Goal: Task Accomplishment & Management: Manage account settings

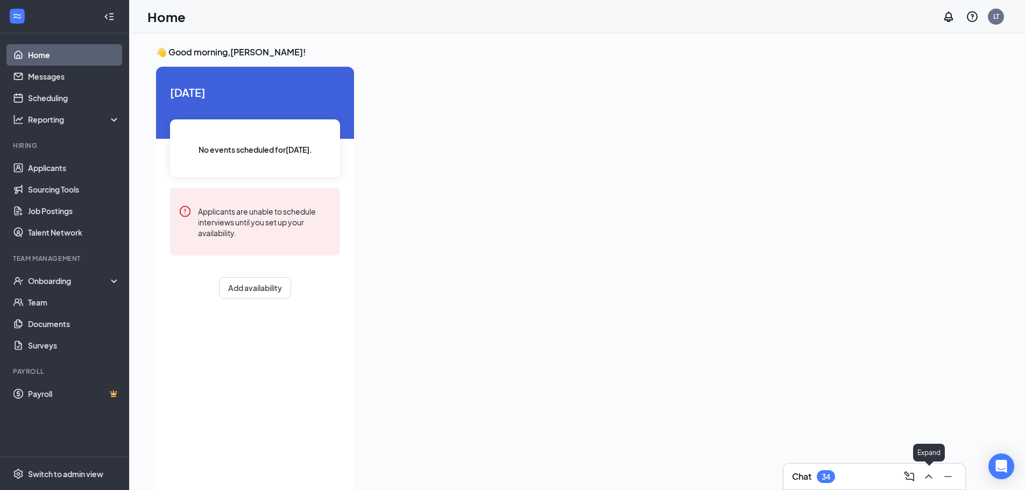
click at [931, 479] on icon "ChevronUp" at bounding box center [928, 476] width 13 height 13
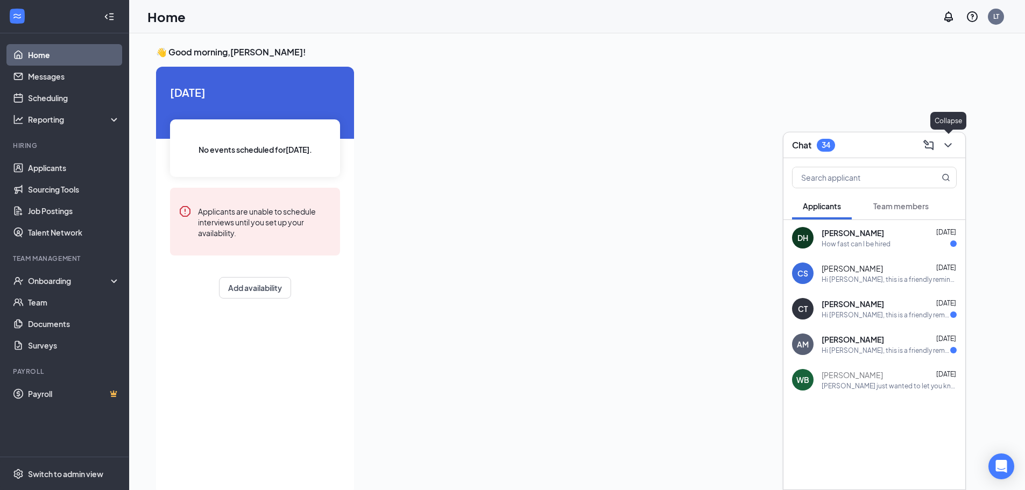
click at [951, 139] on icon "ChevronDown" at bounding box center [948, 145] width 13 height 13
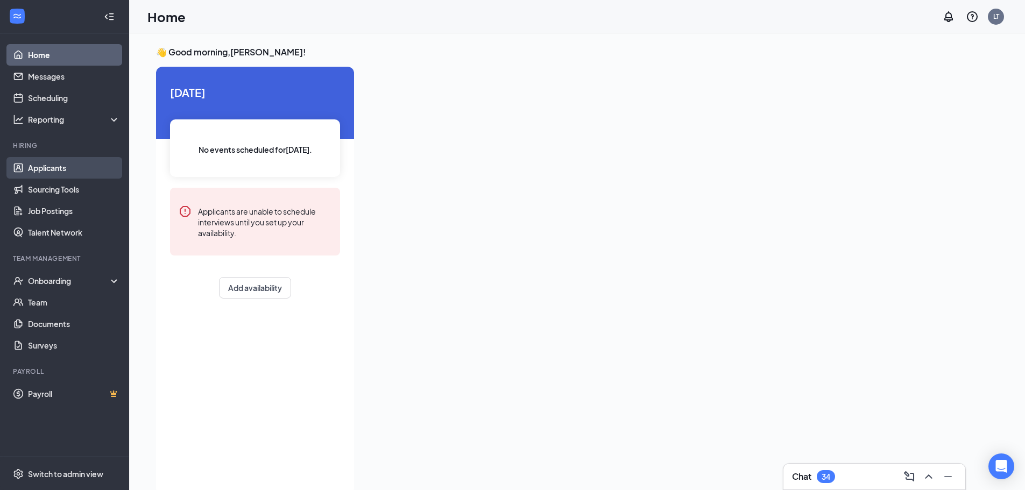
click at [85, 163] on link "Applicants" at bounding box center [74, 168] width 92 height 22
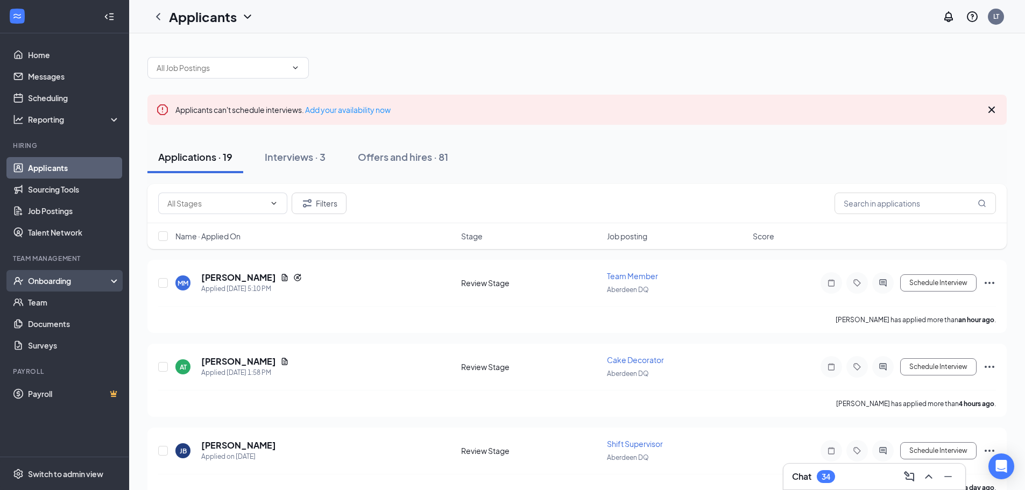
click at [95, 273] on div "Onboarding" at bounding box center [64, 281] width 129 height 22
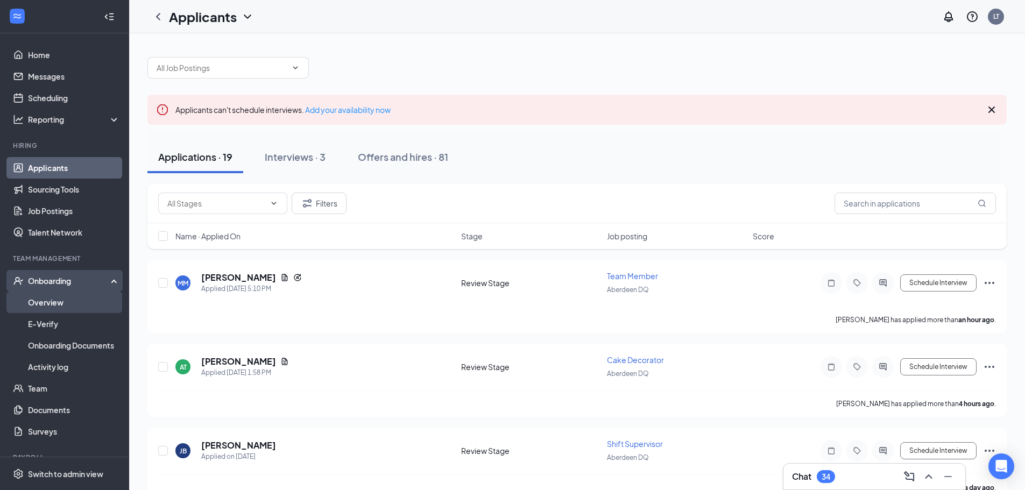
click at [90, 294] on link "Overview" at bounding box center [74, 303] width 92 height 22
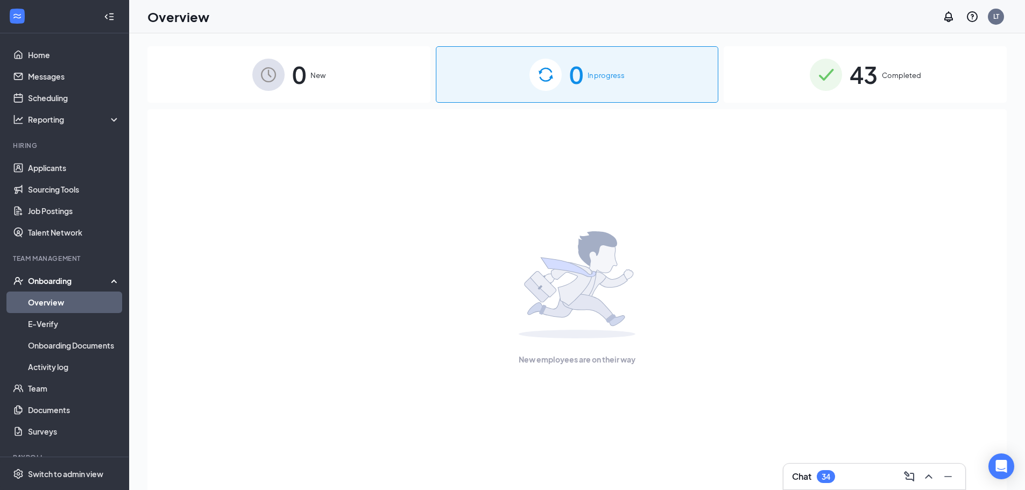
click at [941, 62] on div "43 Completed" at bounding box center [865, 74] width 283 height 57
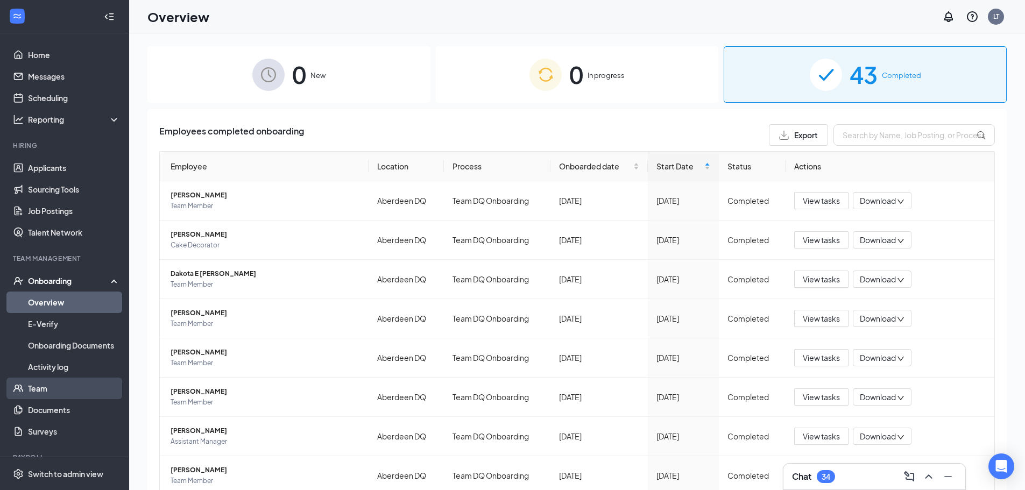
click at [61, 380] on link "Team" at bounding box center [74, 389] width 92 height 22
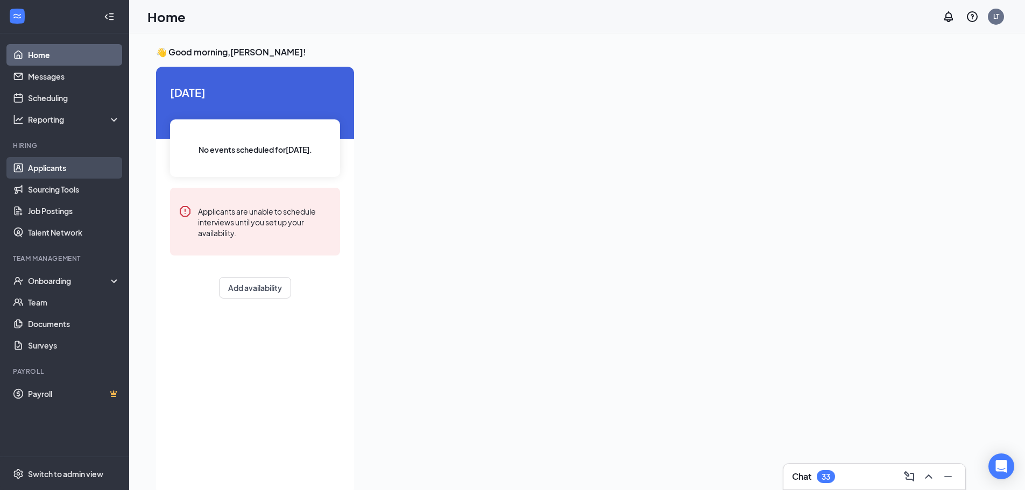
click at [70, 165] on link "Applicants" at bounding box center [74, 168] width 92 height 22
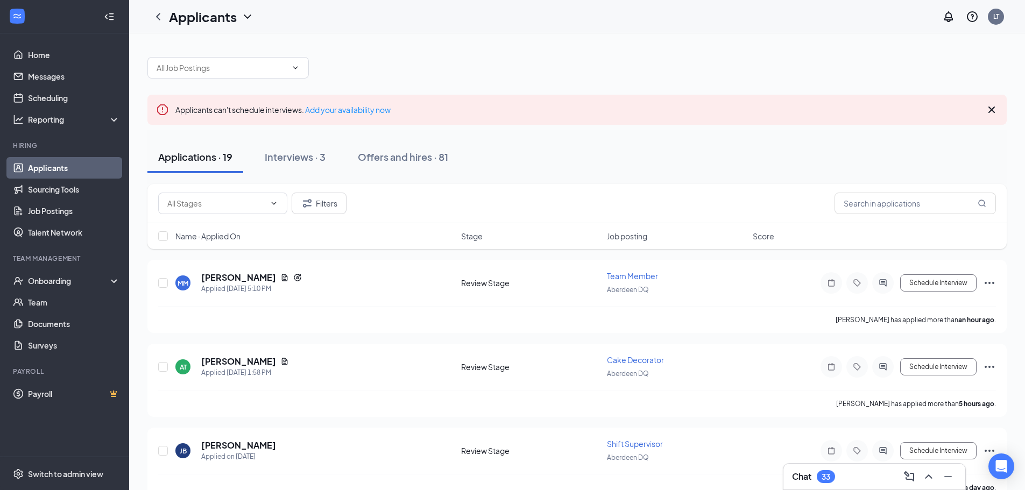
click at [1005, 2] on div "Applicants LT" at bounding box center [577, 16] width 896 height 33
click at [1005, 17] on div "LT" at bounding box center [996, 17] width 22 height 22
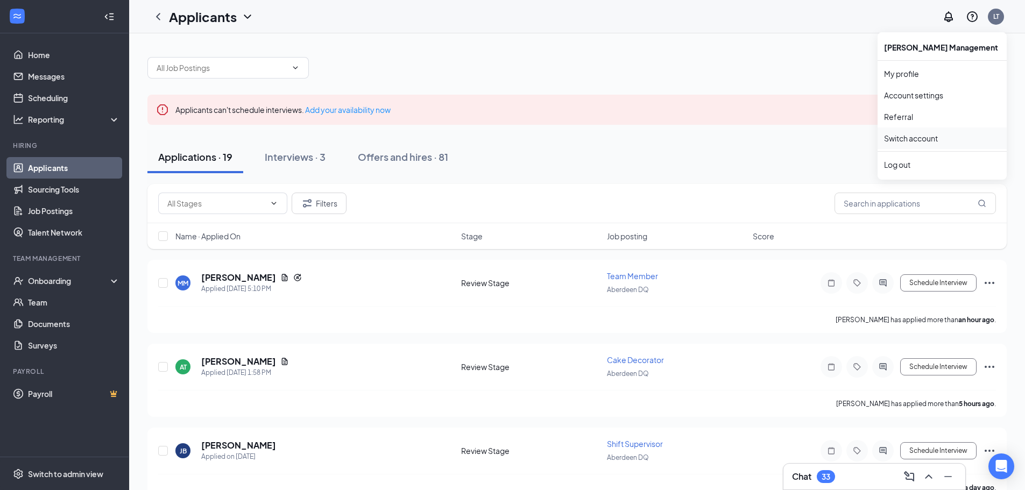
click at [916, 133] on link "Switch account" at bounding box center [911, 138] width 54 height 10
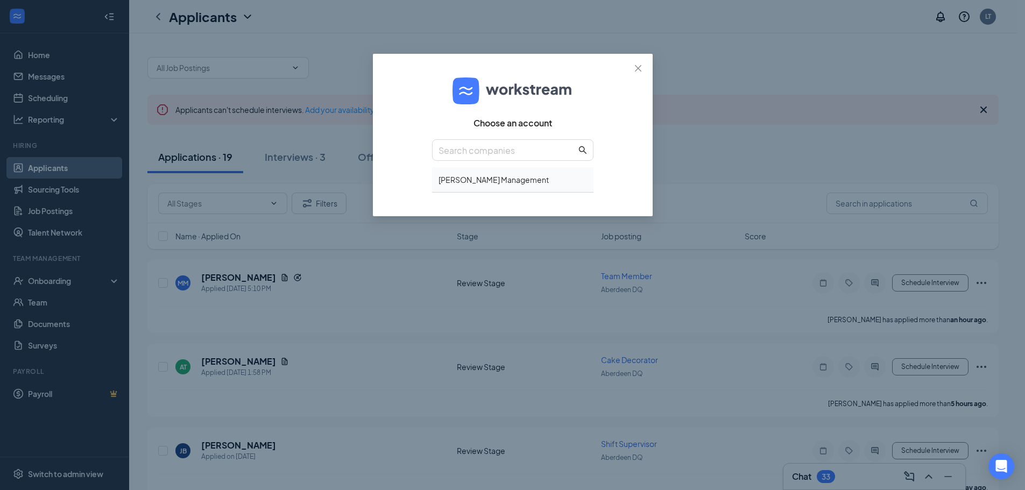
click at [509, 181] on div "Chambers Management" at bounding box center [512, 179] width 161 height 25
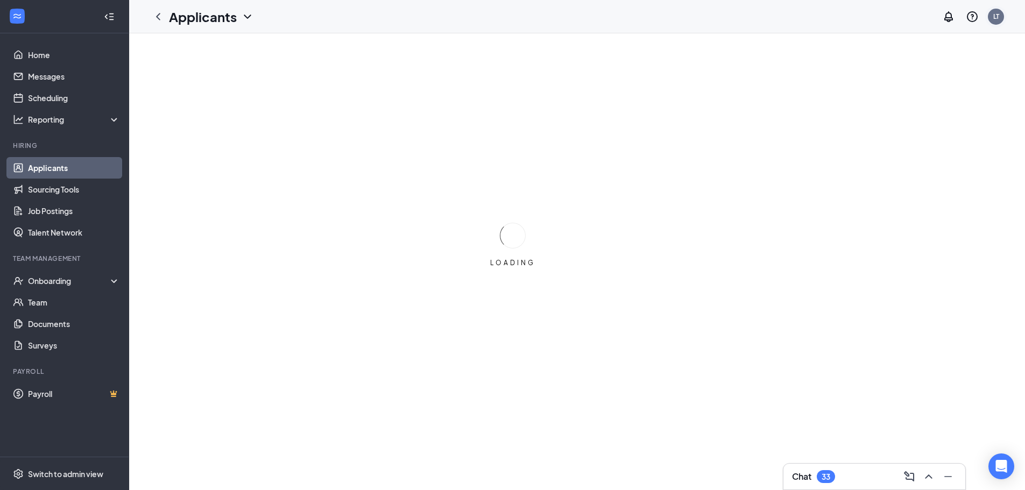
click at [999, 13] on div "LT" at bounding box center [996, 17] width 16 height 16
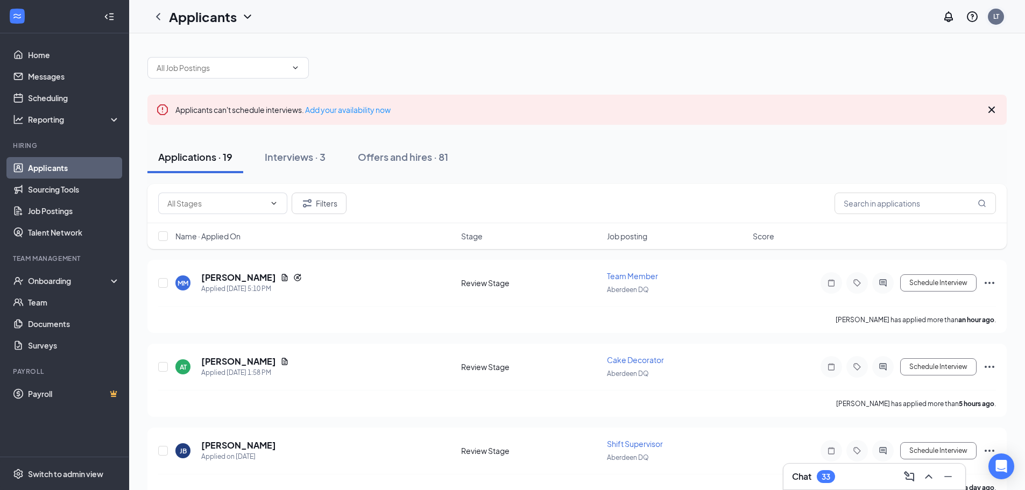
click at [998, 10] on div "LT" at bounding box center [996, 17] width 16 height 16
click at [912, 70] on link "My profile" at bounding box center [942, 73] width 116 height 11
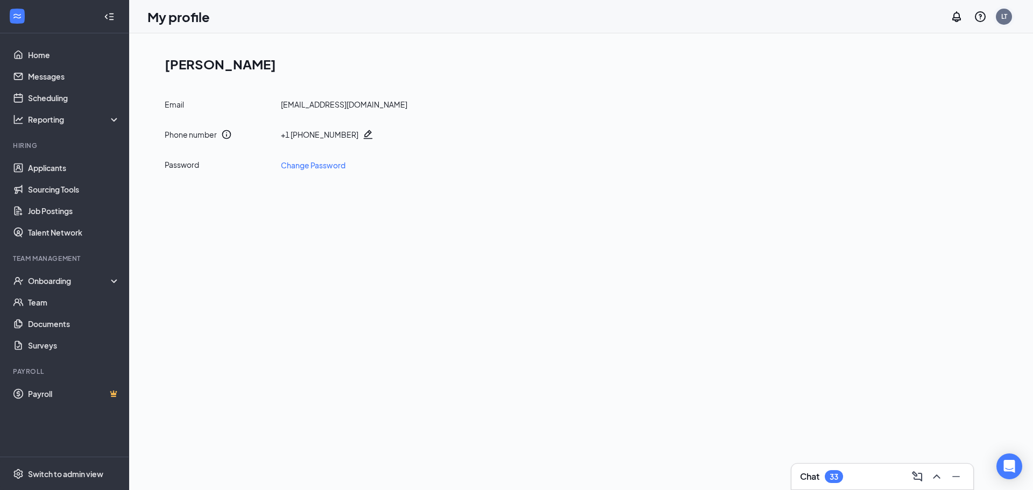
click at [1006, 13] on div "LT" at bounding box center [1004, 16] width 6 height 9
click at [920, 161] on div "Log out" at bounding box center [950, 164] width 116 height 11
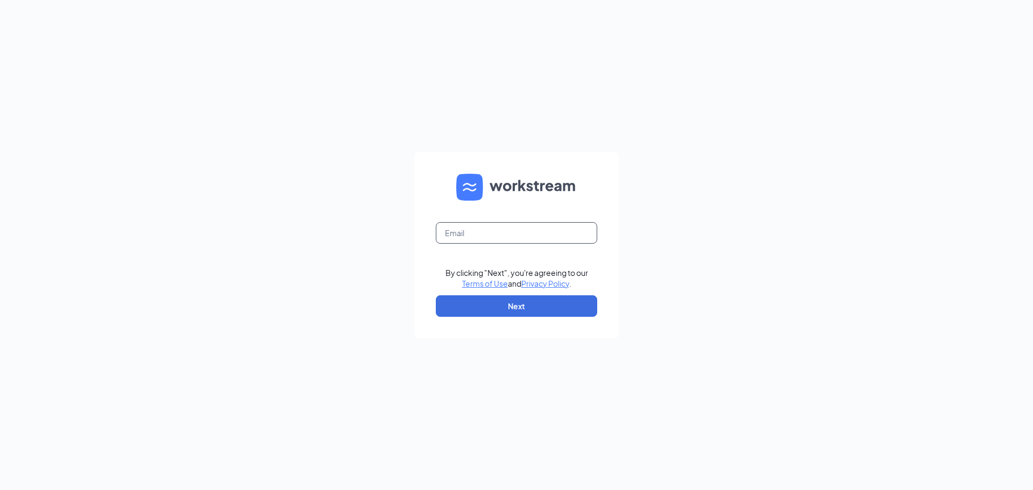
click at [510, 227] on input "text" at bounding box center [516, 233] width 161 height 22
type input "graciannaelaine@yahoo.com"
click at [545, 306] on button "Next" at bounding box center [516, 306] width 161 height 22
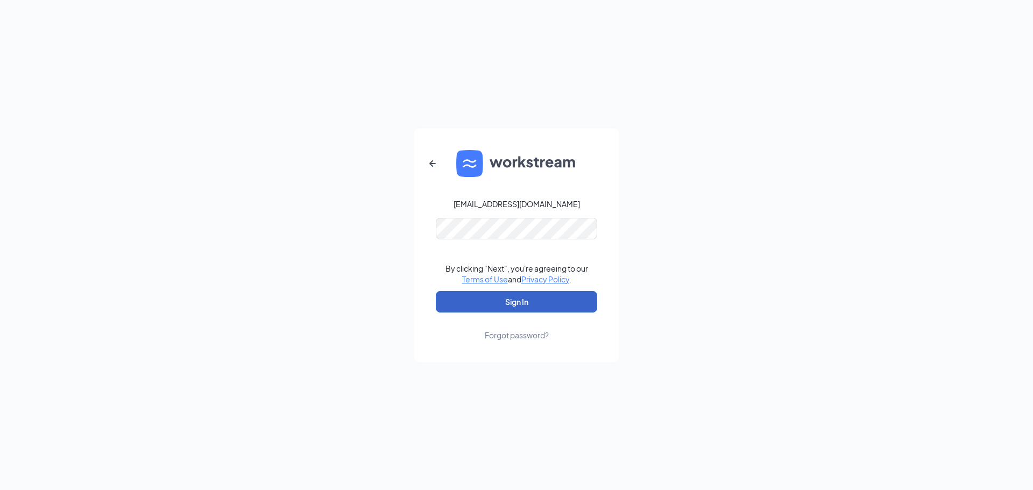
click at [548, 301] on button "Sign In" at bounding box center [516, 302] width 161 height 22
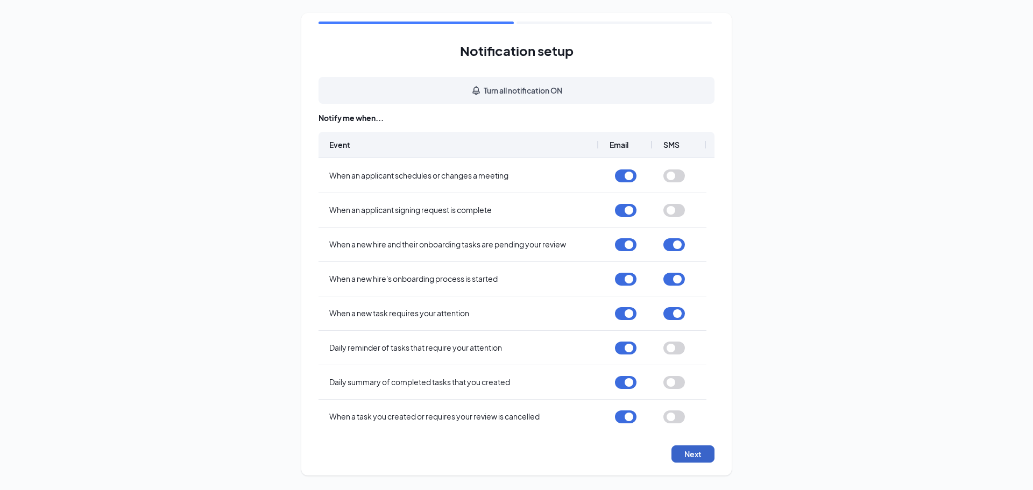
click at [708, 462] on button "Next" at bounding box center [693, 454] width 43 height 17
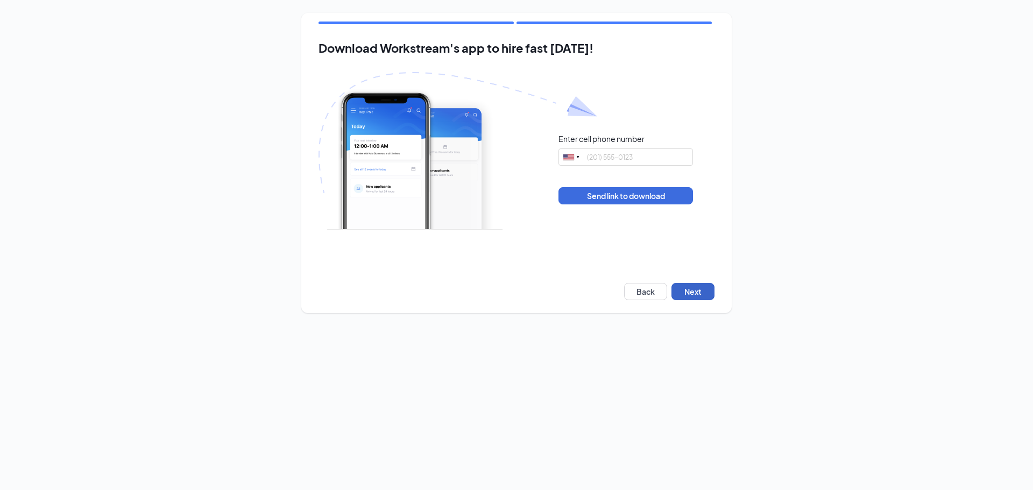
click at [710, 292] on button "Next" at bounding box center [693, 291] width 43 height 17
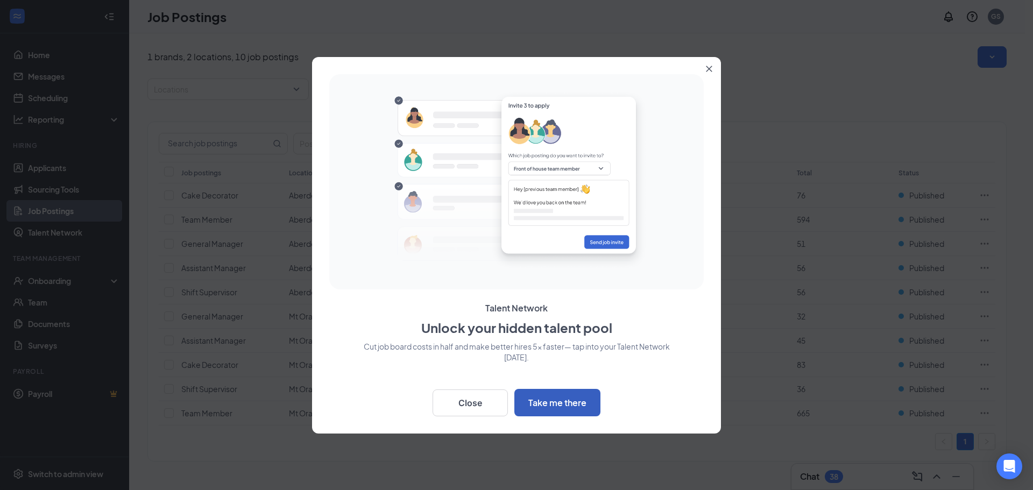
click at [569, 399] on button "Take me there" at bounding box center [557, 402] width 86 height 27
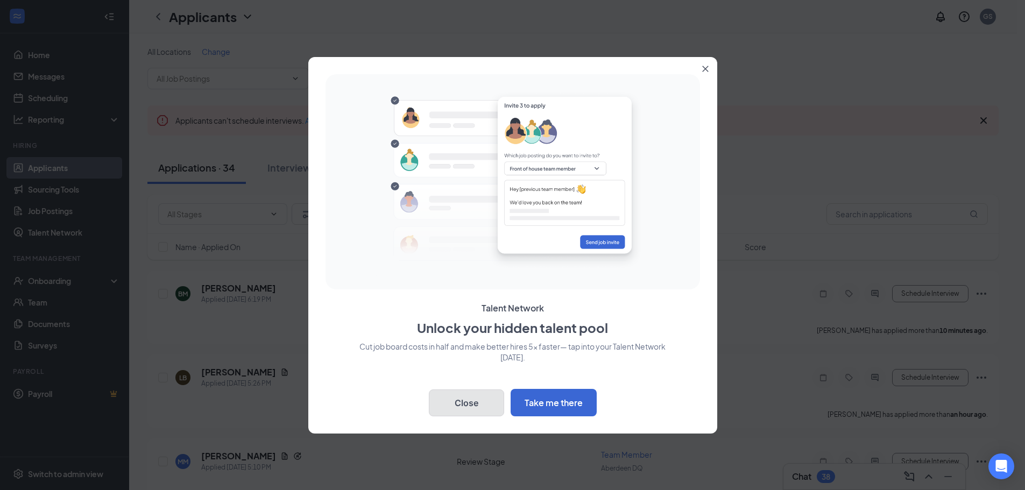
click at [482, 400] on button "Close" at bounding box center [466, 403] width 75 height 27
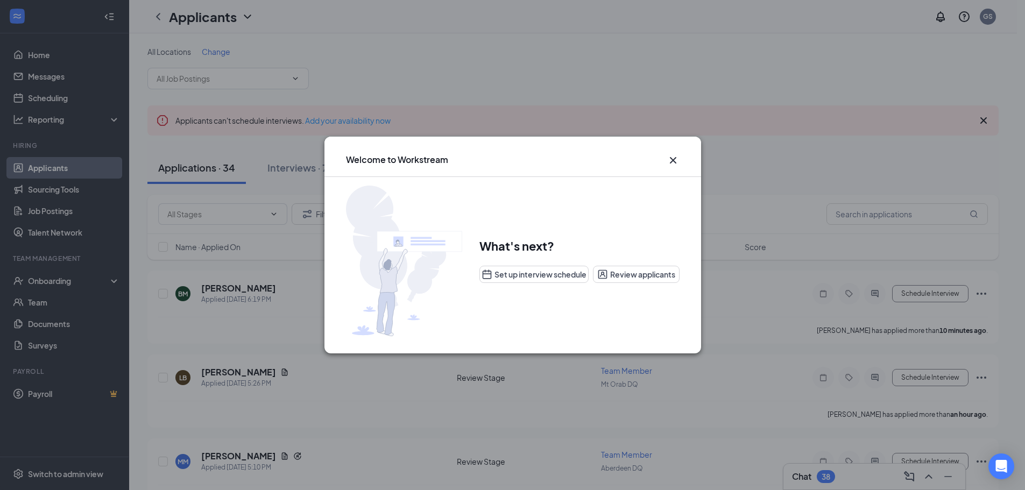
click at [676, 158] on icon "Cross" at bounding box center [673, 160] width 13 height 13
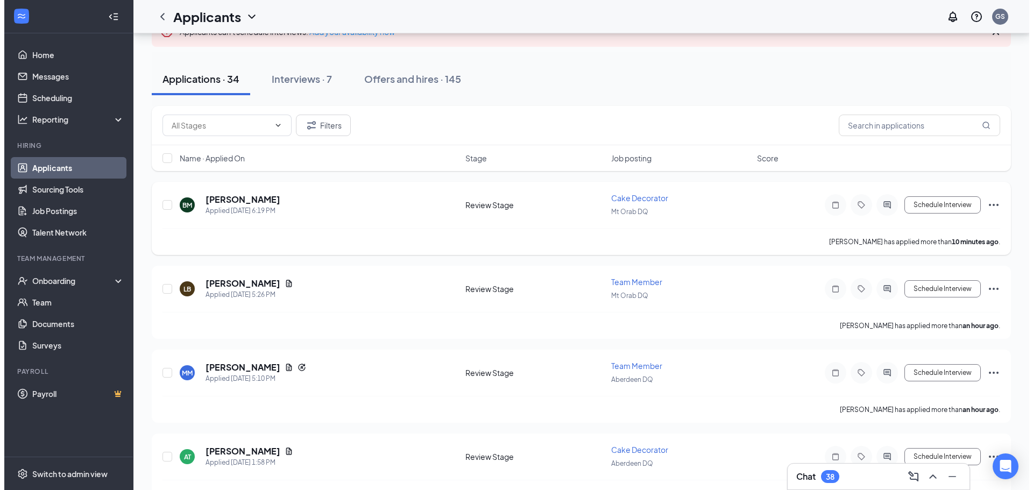
scroll to position [108, 0]
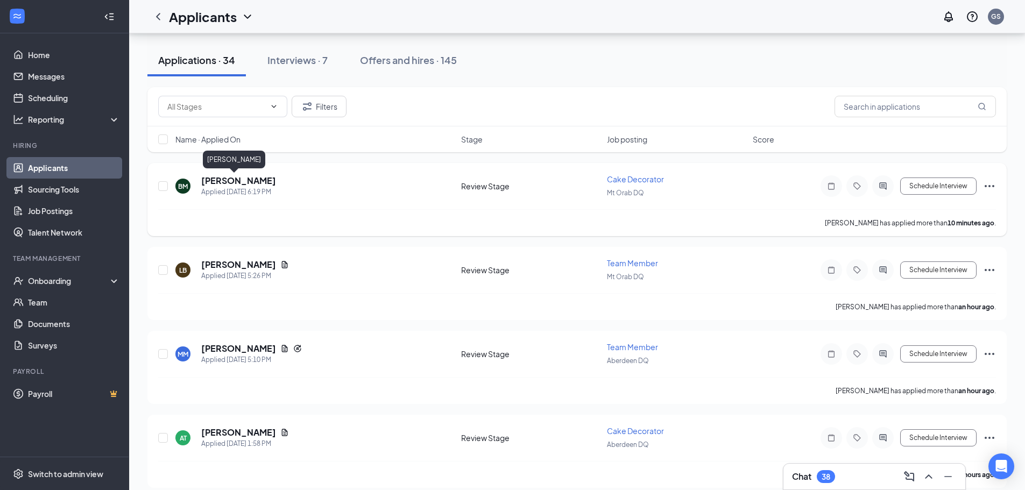
click at [245, 179] on h5 "[PERSON_NAME]" at bounding box center [238, 181] width 75 height 12
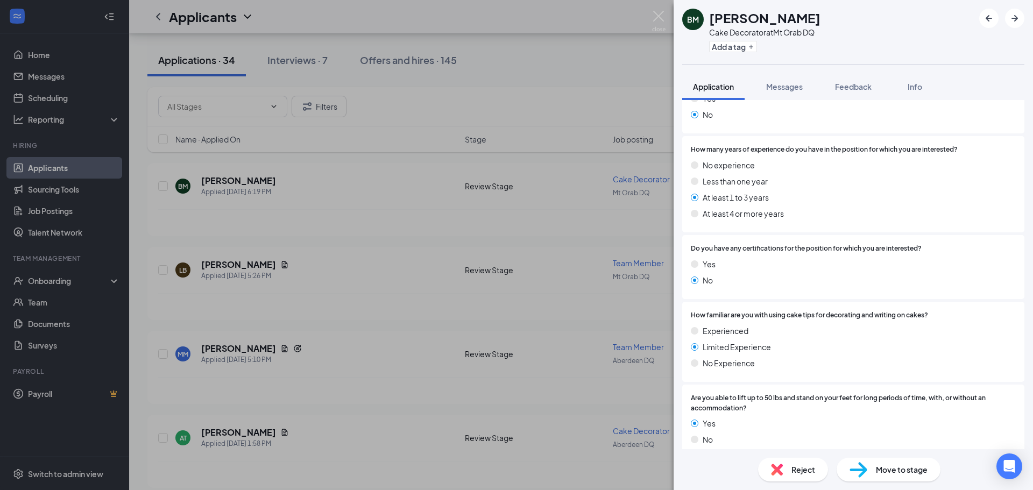
scroll to position [108, 0]
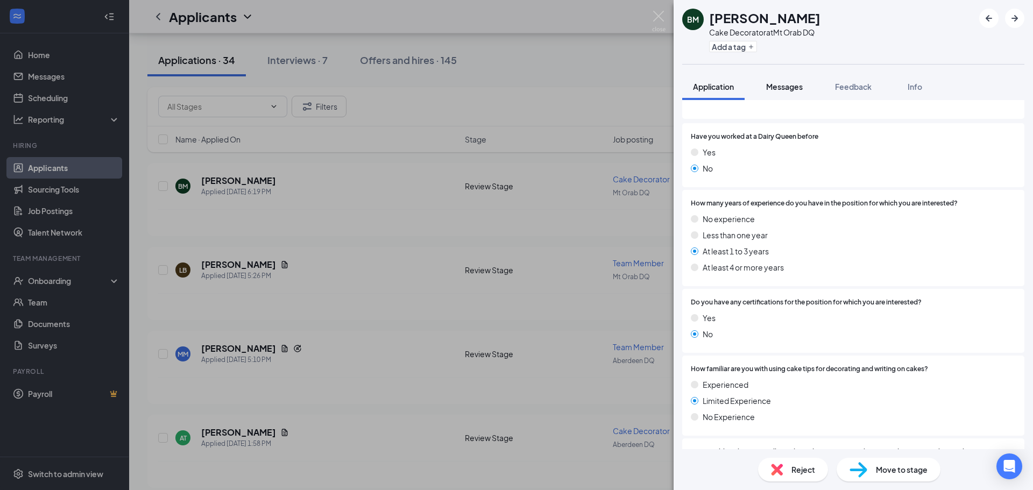
click at [786, 90] on span "Messages" at bounding box center [784, 87] width 37 height 10
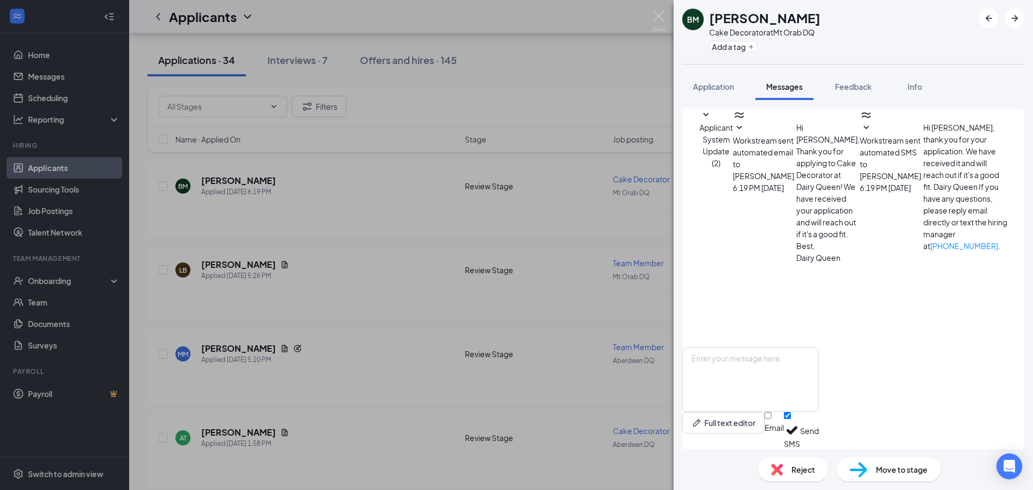
click at [796, 171] on span "Workstream sent automated email to [PERSON_NAME]." at bounding box center [765, 158] width 64 height 45
click at [796, 160] on span "Workstream sent automated email to BRI MEYER." at bounding box center [765, 158] width 64 height 45
click at [860, 181] on span "Workstream sent automated SMS to BRI MEYER." at bounding box center [892, 158] width 64 height 45
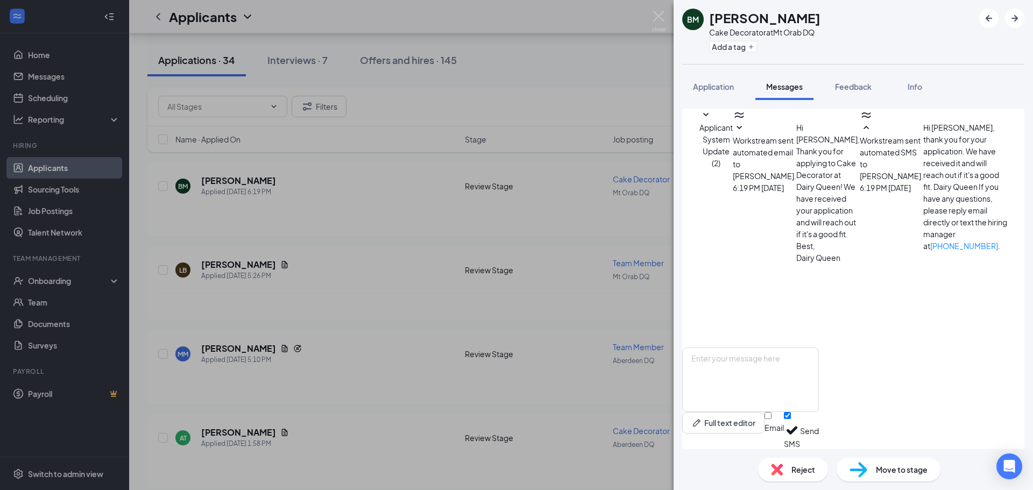
click at [860, 181] on span "Workstream sent automated SMS to BRI MEYER." at bounding box center [892, 158] width 64 height 45
click at [852, 79] on button "Feedback" at bounding box center [853, 86] width 58 height 27
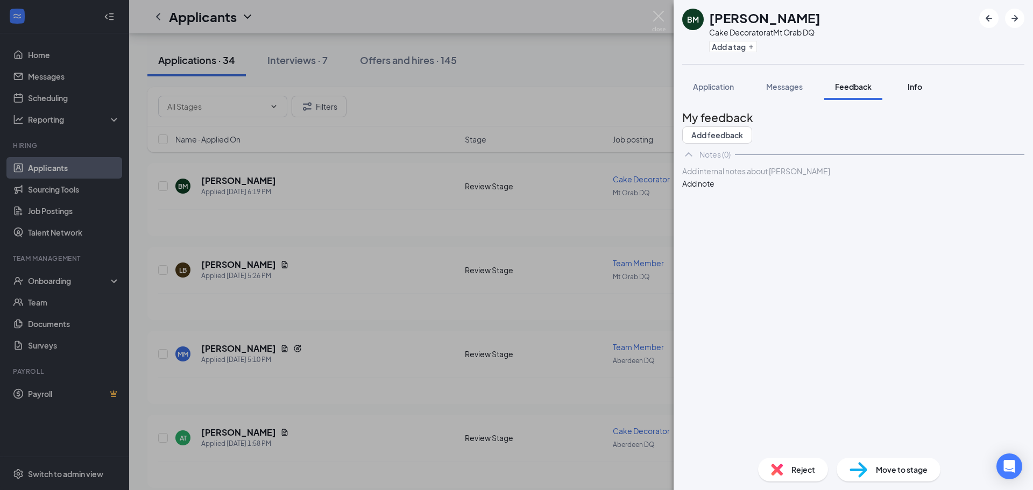
click at [924, 79] on button "Info" at bounding box center [914, 86] width 43 height 27
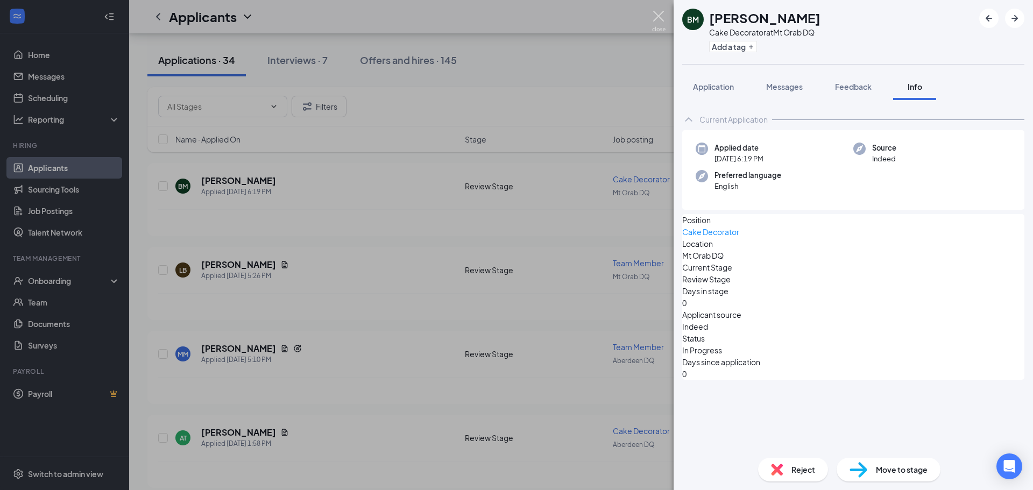
click at [652, 12] on img at bounding box center [658, 21] width 13 height 21
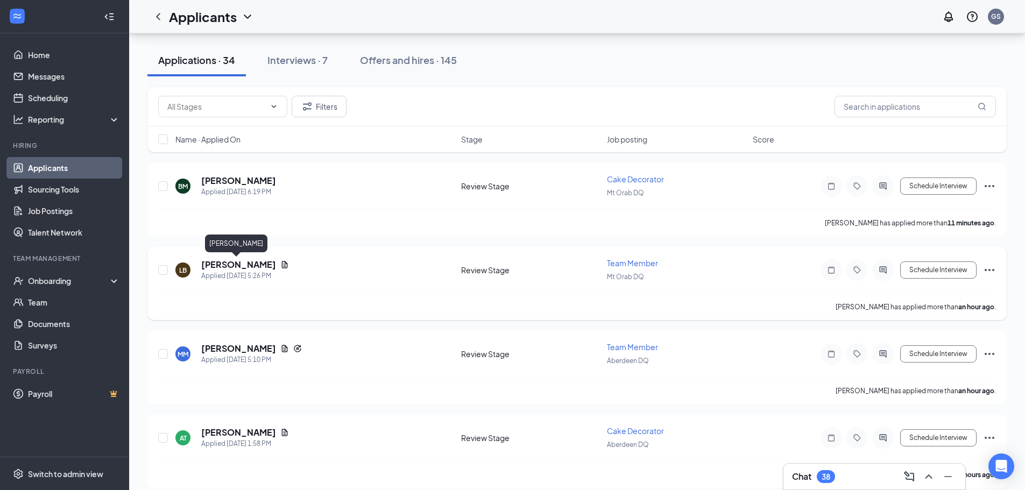
click at [254, 260] on h5 "[PERSON_NAME]" at bounding box center [238, 265] width 75 height 12
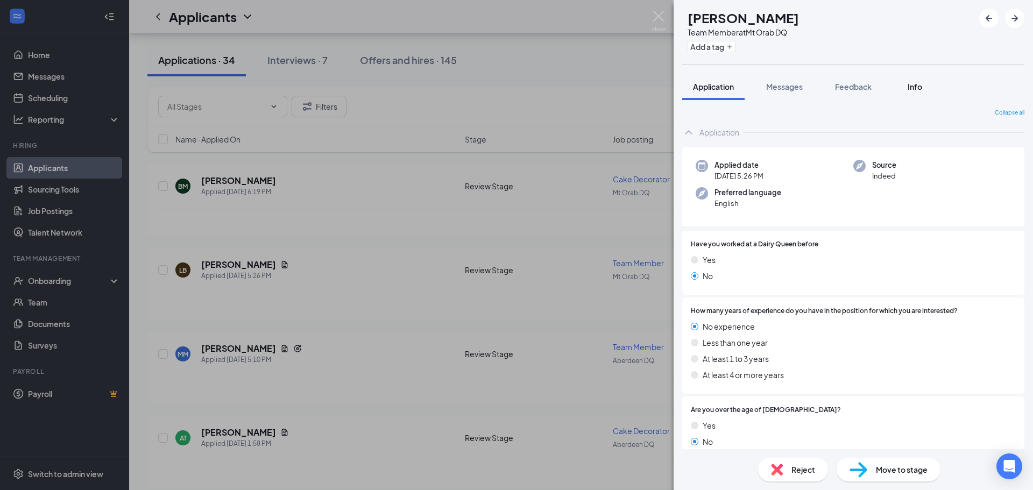
click at [909, 92] on button "Info" at bounding box center [914, 86] width 43 height 27
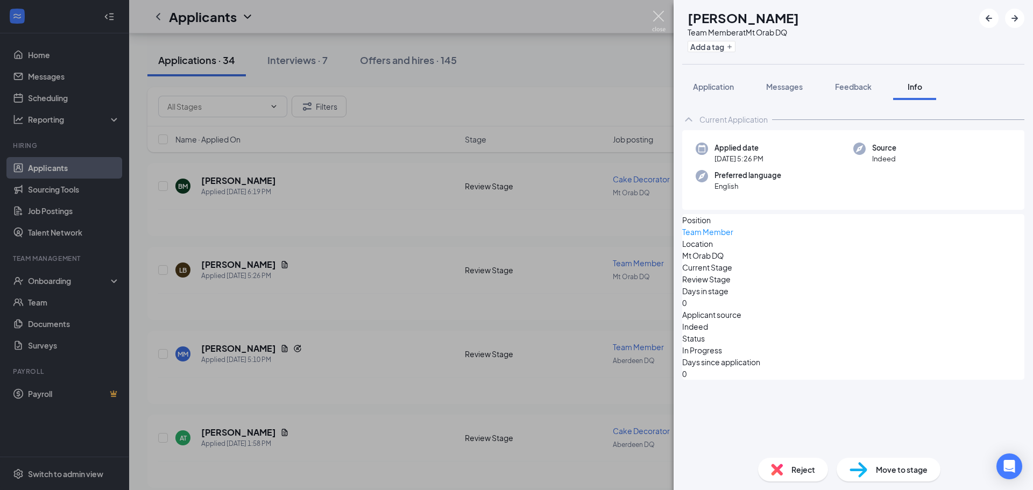
click at [653, 13] on img at bounding box center [658, 21] width 13 height 21
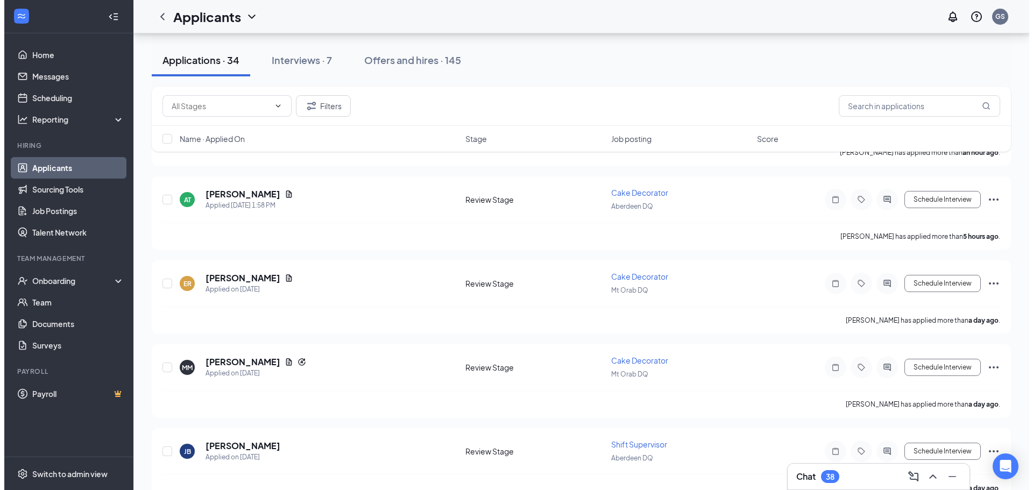
scroll to position [431, 0]
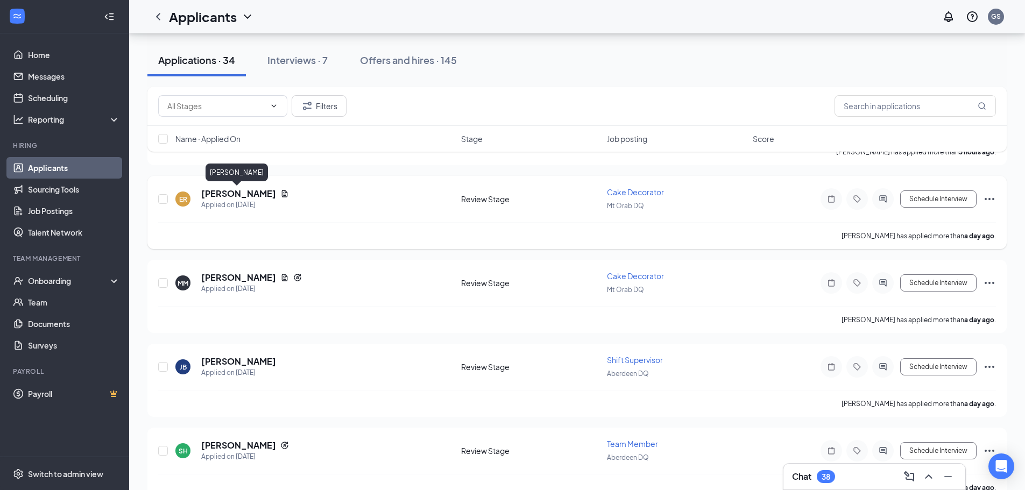
click at [249, 196] on h5 "Ethan Rowland" at bounding box center [238, 194] width 75 height 12
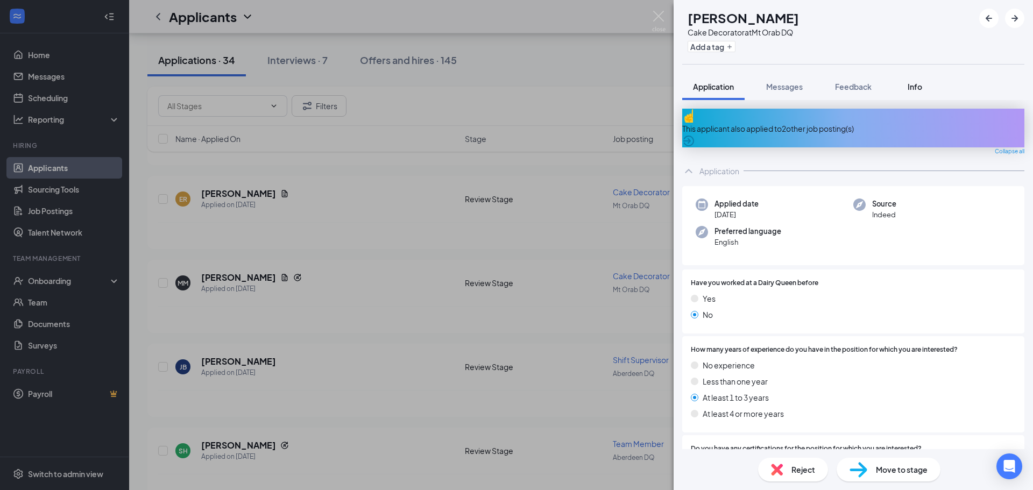
click at [918, 83] on span "Info" at bounding box center [915, 87] width 15 height 10
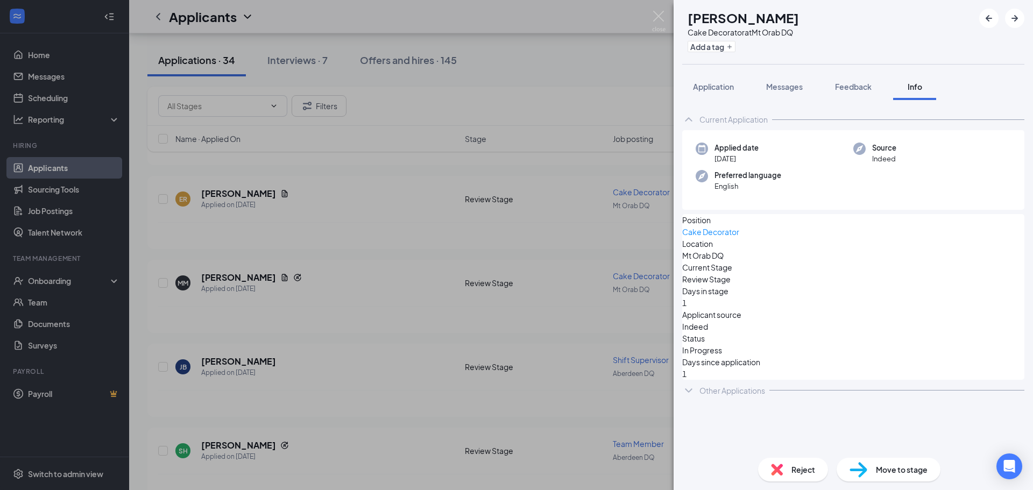
click at [754, 392] on div "Other Applications" at bounding box center [733, 390] width 66 height 11
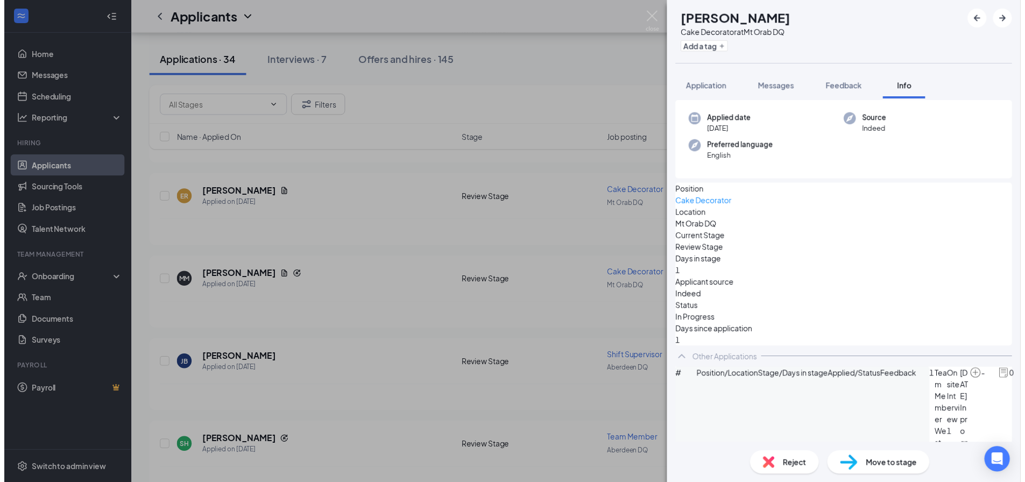
scroll to position [44, 0]
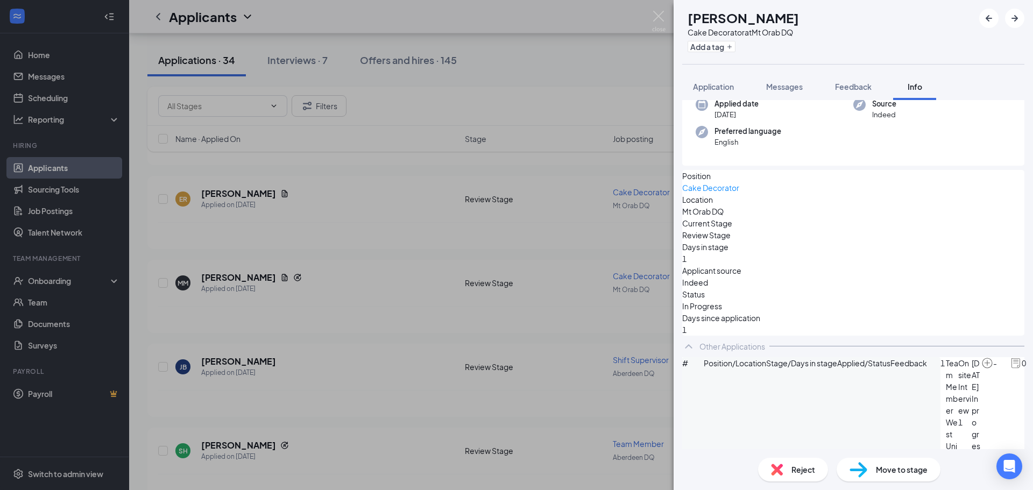
click at [664, 9] on div "ER Ethan Rowland Cake Decorator at Mt Orab DQ Add a tag Application Messages Fe…" at bounding box center [516, 245] width 1033 height 490
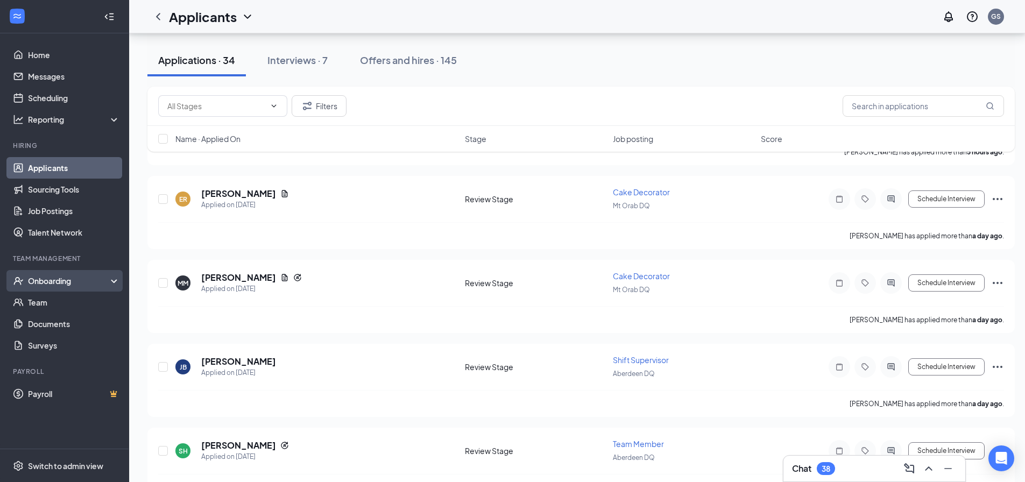
click at [47, 285] on div "Onboarding" at bounding box center [69, 281] width 83 height 11
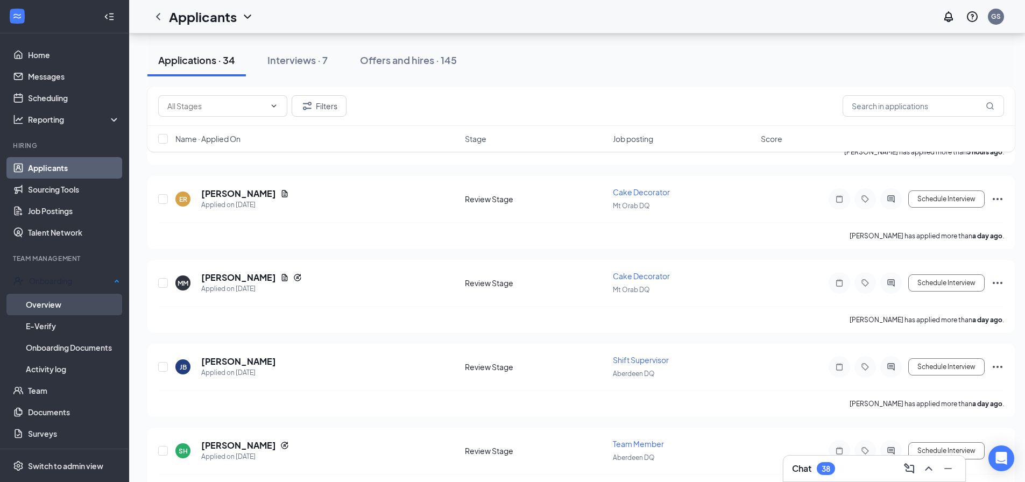
click at [57, 305] on link "Overview" at bounding box center [73, 305] width 94 height 22
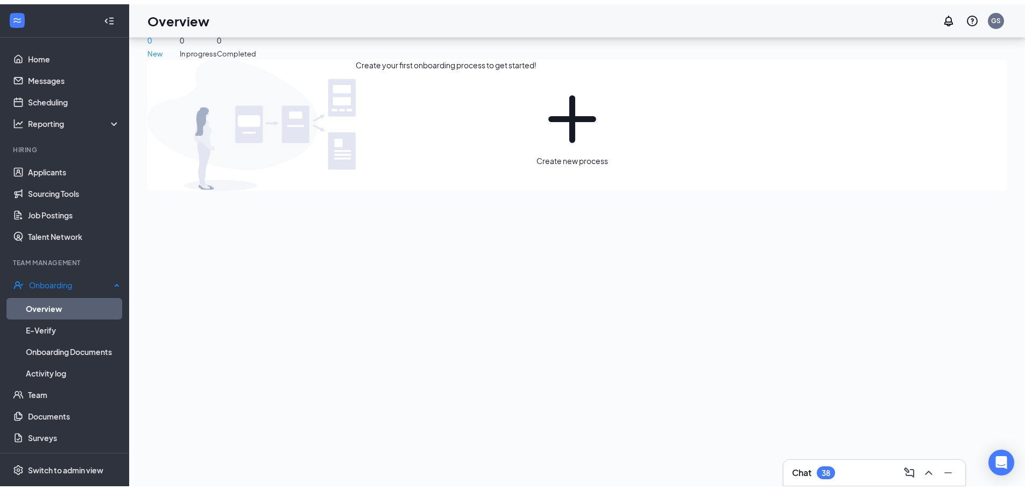
scroll to position [48, 0]
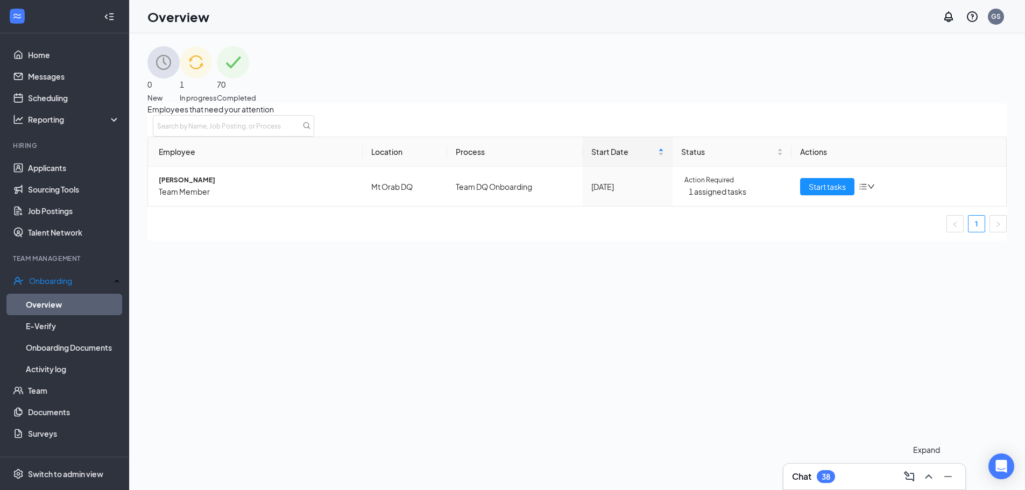
click at [929, 472] on icon "ChevronUp" at bounding box center [928, 476] width 13 height 13
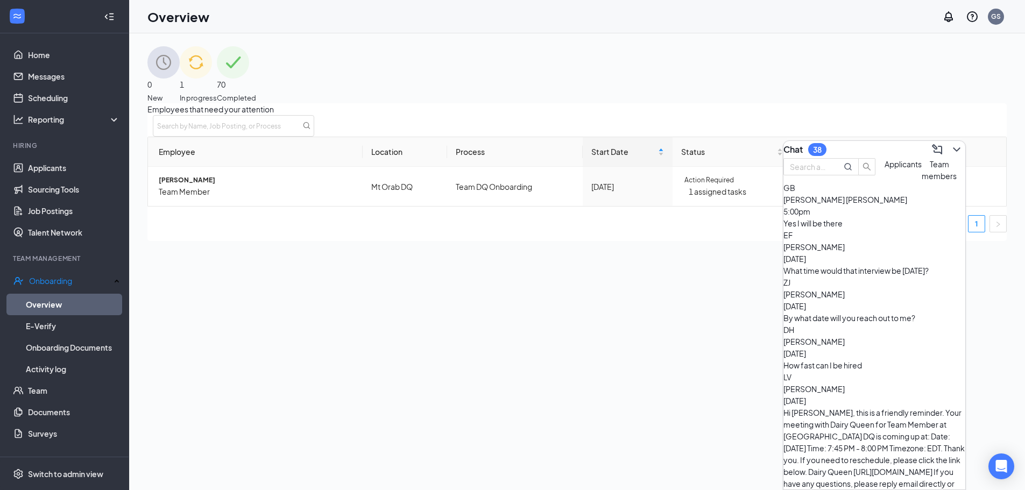
click at [869, 229] on div "Yes I will be there" at bounding box center [875, 223] width 182 height 12
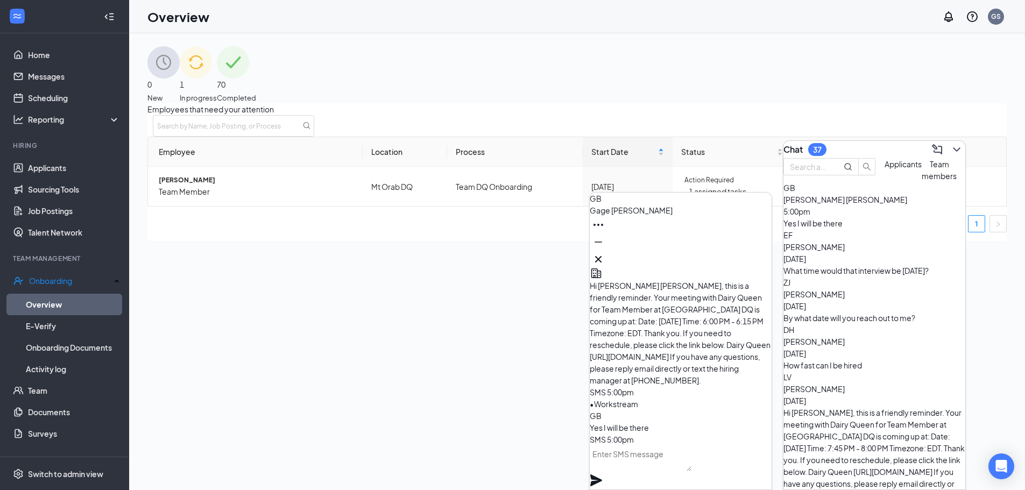
click at [882, 265] on div "Emma Franklin Aug 25" at bounding box center [875, 253] width 182 height 24
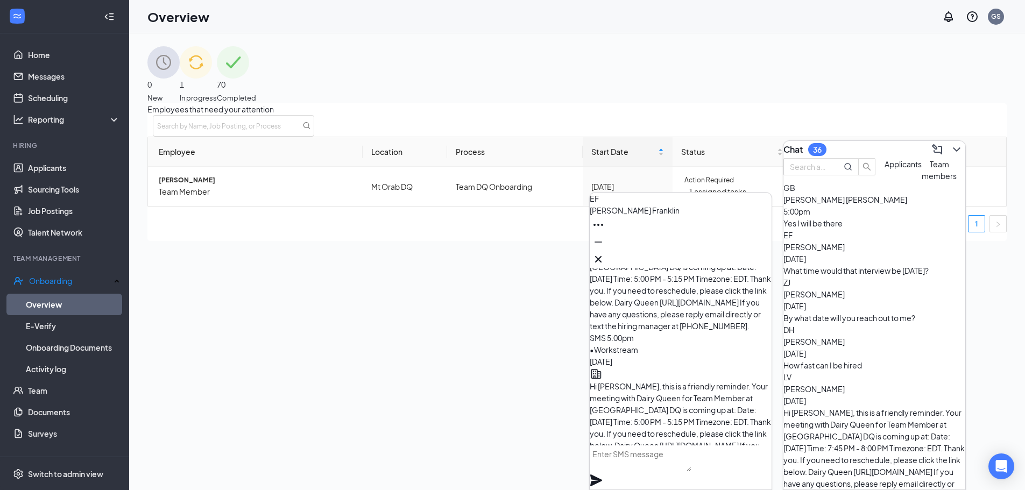
scroll to position [-323, 0]
click at [862, 301] on div "Zach Jones Aug 24" at bounding box center [875, 300] width 182 height 24
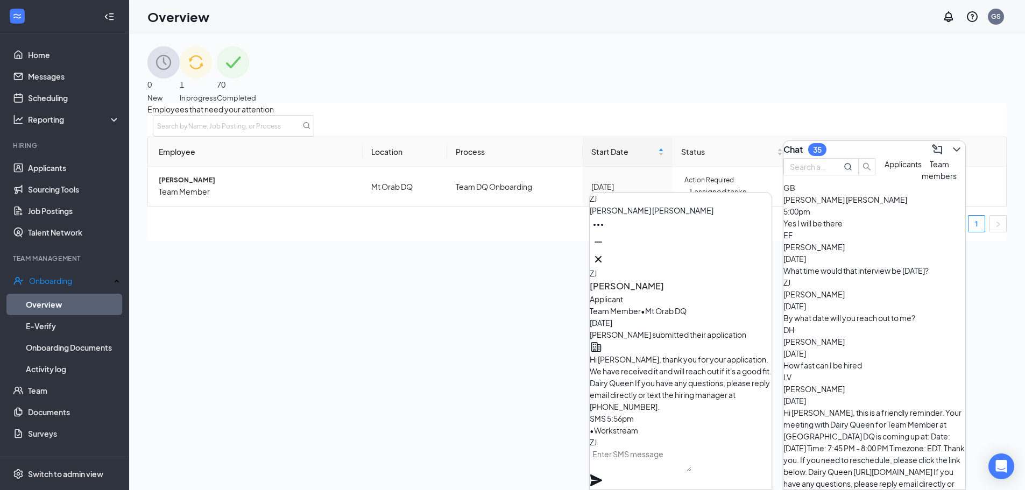
scroll to position [-175, 0]
click at [891, 359] on div "How fast can I be hired" at bounding box center [875, 365] width 182 height 12
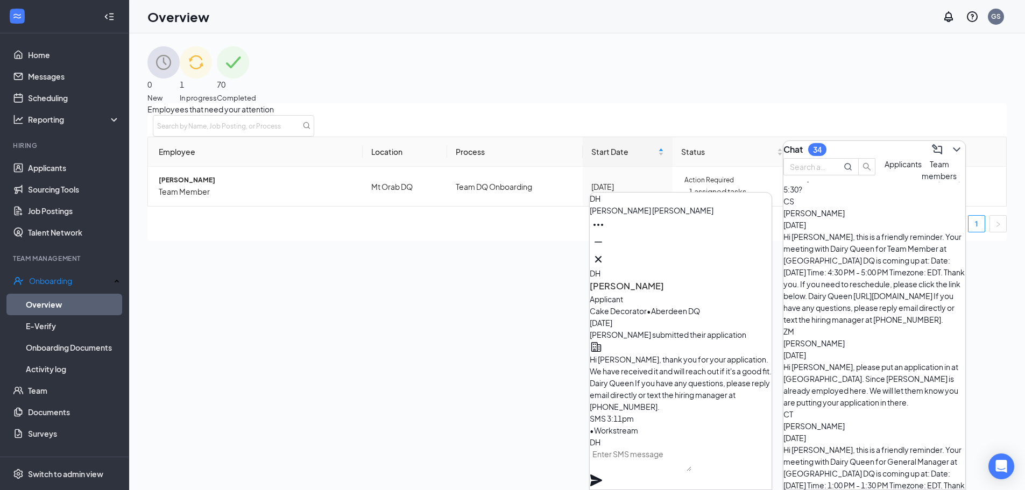
scroll to position [173, 0]
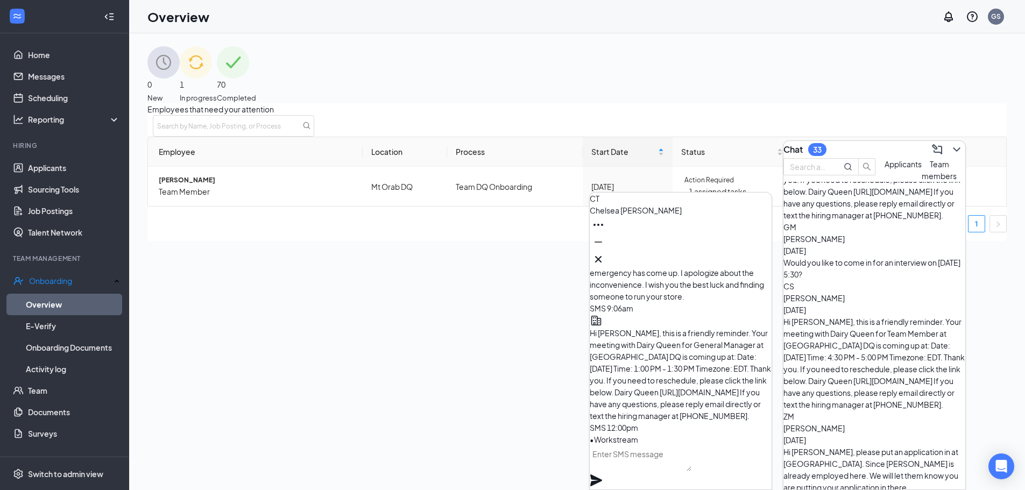
scroll to position [259, 0]
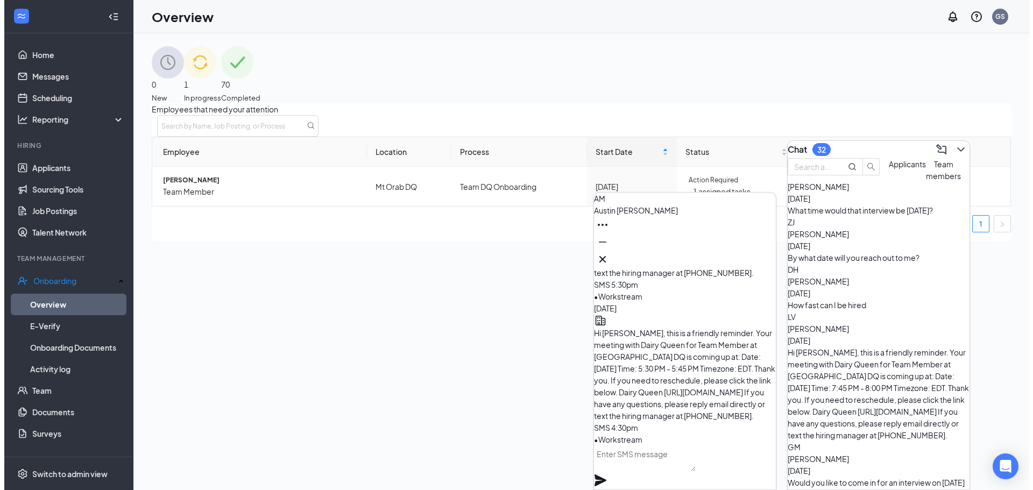
scroll to position [0, 0]
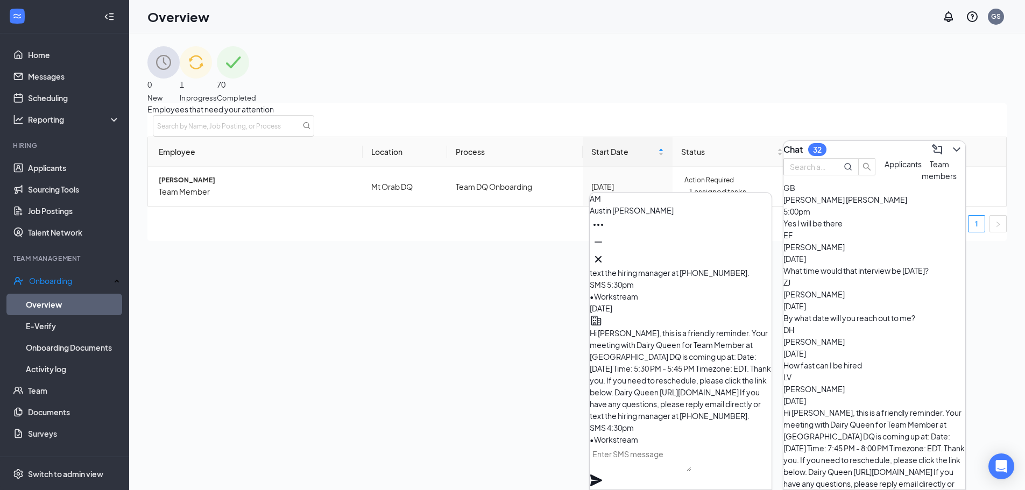
click at [922, 181] on span "Team members" at bounding box center [939, 170] width 35 height 22
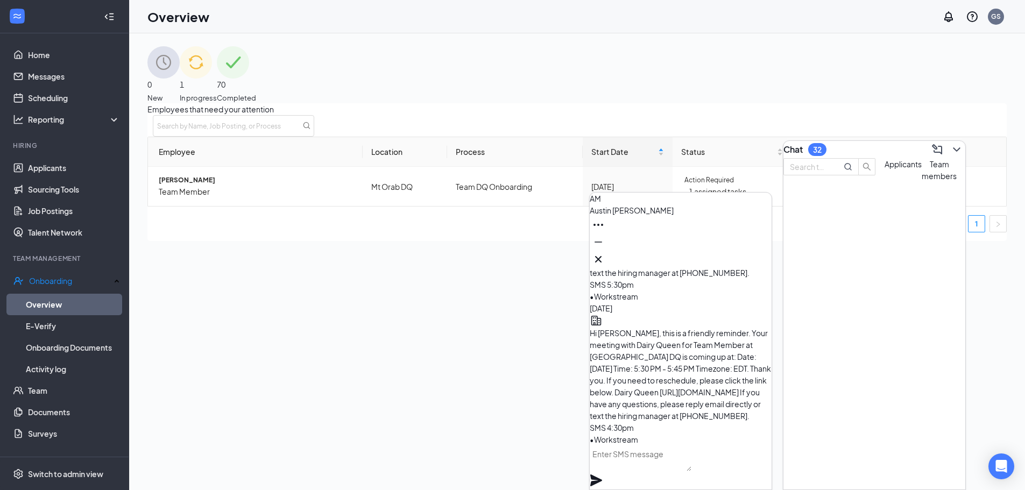
click at [605, 258] on icon "Cross" at bounding box center [598, 259] width 13 height 13
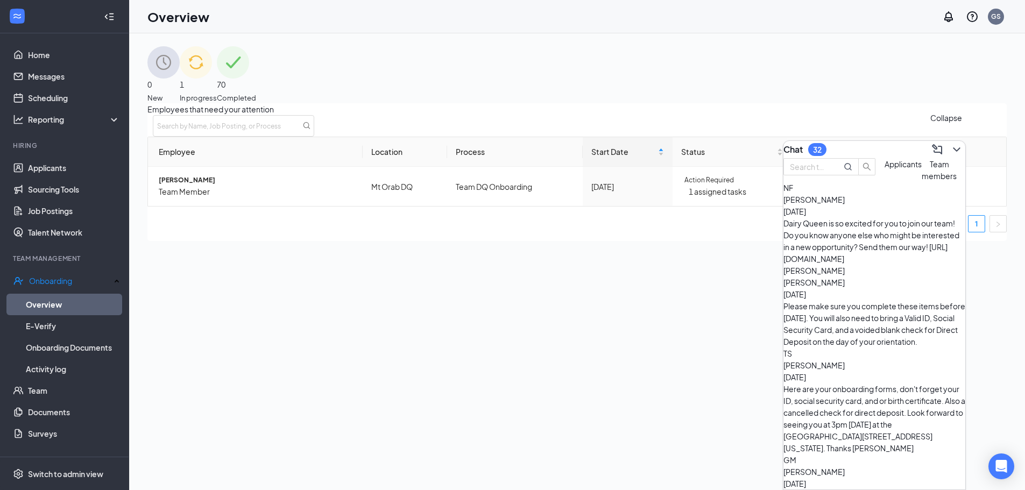
click at [954, 144] on icon "ChevronDown" at bounding box center [956, 149] width 13 height 13
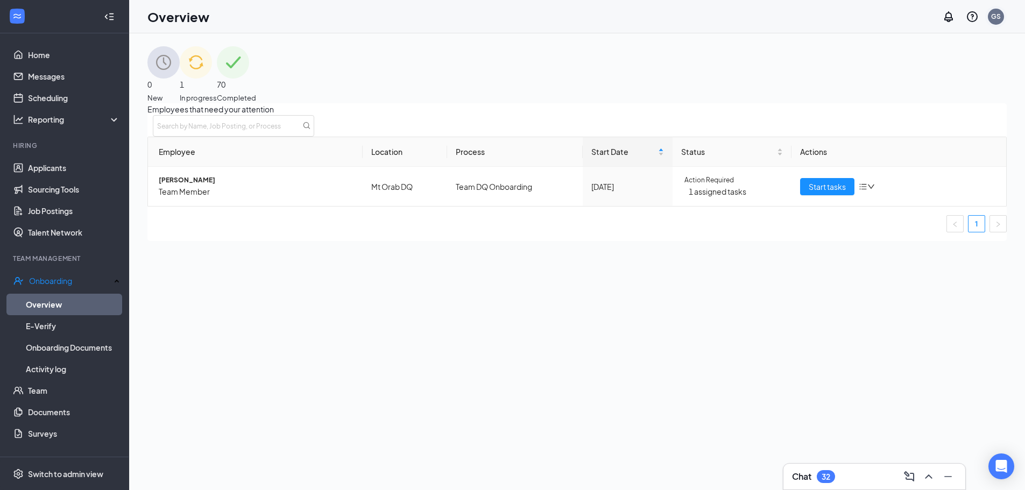
click at [993, 21] on div "GS" at bounding box center [996, 17] width 16 height 16
click at [930, 60] on link "My profile" at bounding box center [932, 54] width 97 height 11
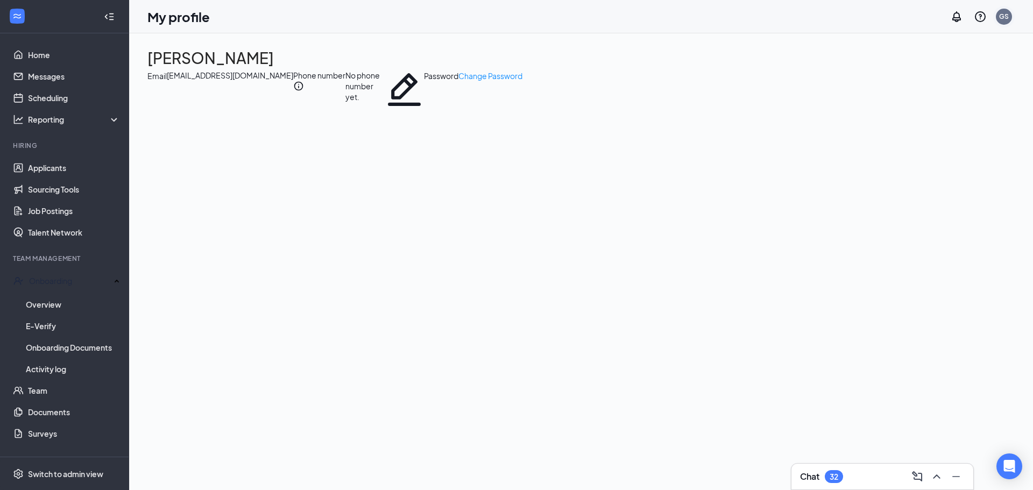
click at [1006, 20] on div "GS" at bounding box center [1004, 16] width 10 height 9
click at [940, 76] on link "Account settings" at bounding box center [940, 70] width 97 height 11
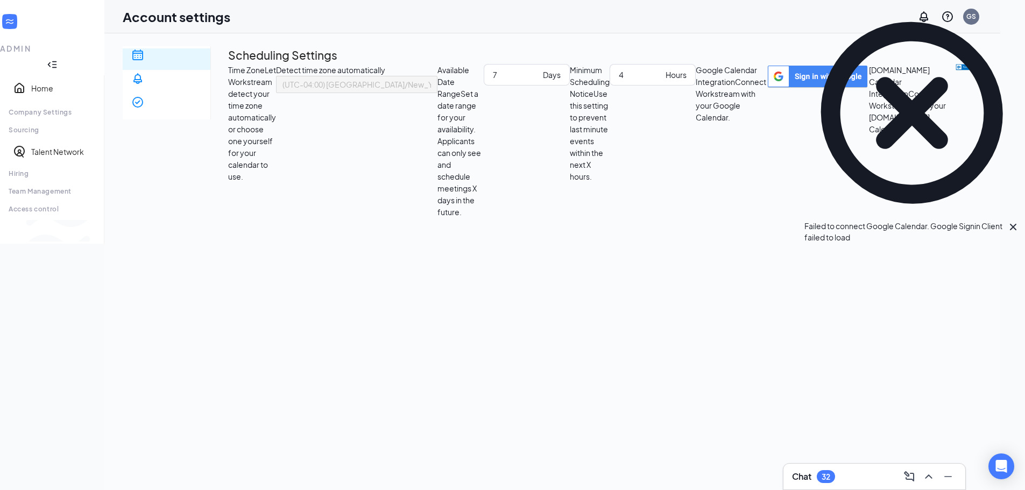
click at [866, 200] on div "Scheduling Notification settings E-verify quiz Scheduling Settings Time Zone Le…" at bounding box center [552, 132] width 859 height 172
click at [81, 108] on div "Company Settings" at bounding box center [52, 112] width 87 height 9
click at [1010, 224] on icon "Cross" at bounding box center [1013, 227] width 6 height 6
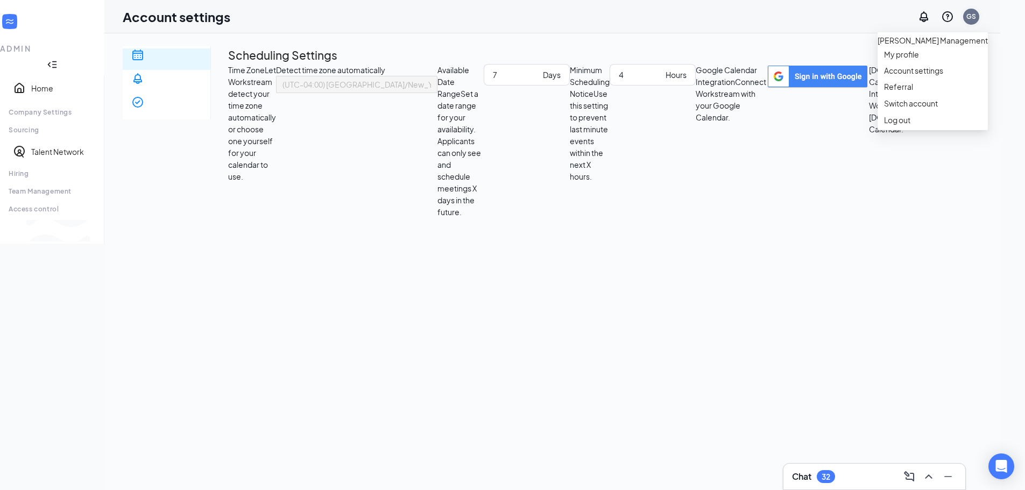
click at [976, 13] on div "GS" at bounding box center [972, 16] width 10 height 9
click at [899, 108] on link "Switch account" at bounding box center [911, 103] width 54 height 10
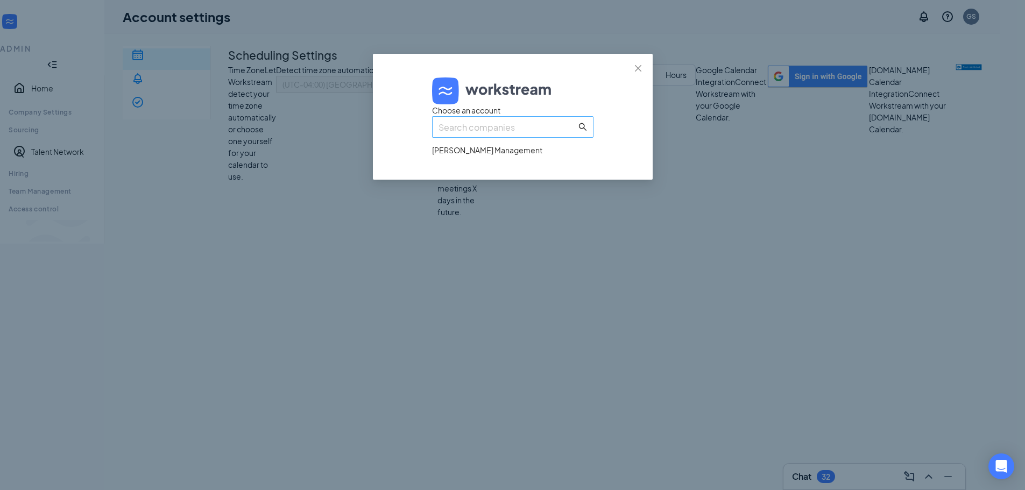
click at [535, 134] on input "text" at bounding box center [508, 127] width 138 height 13
click at [638, 64] on icon "close" at bounding box center [638, 68] width 9 height 9
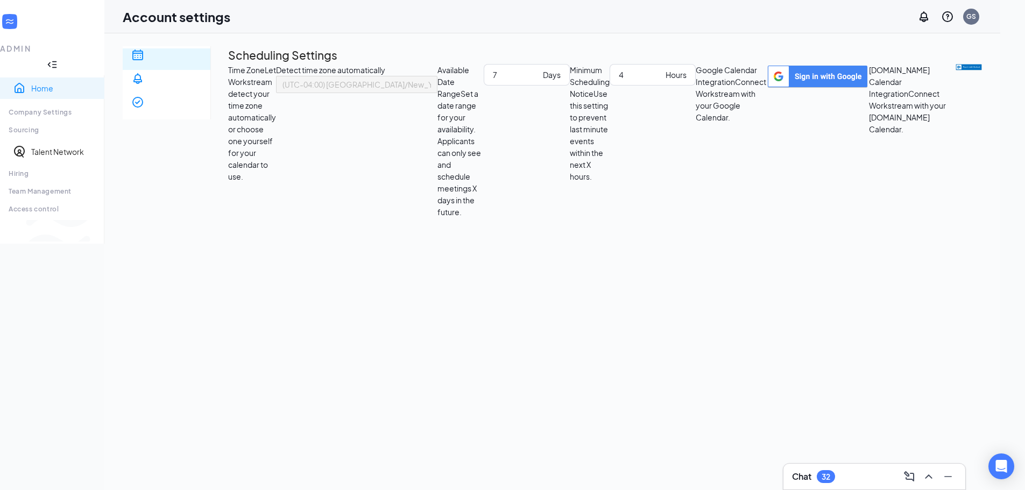
click at [53, 83] on link "Home" at bounding box center [63, 88] width 65 height 11
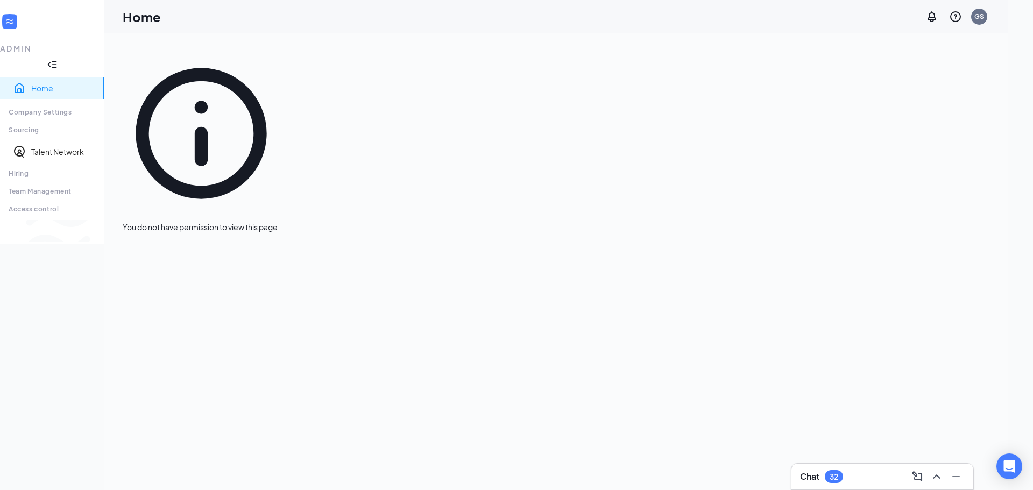
click at [58, 59] on icon "Collapse" at bounding box center [52, 64] width 11 height 11
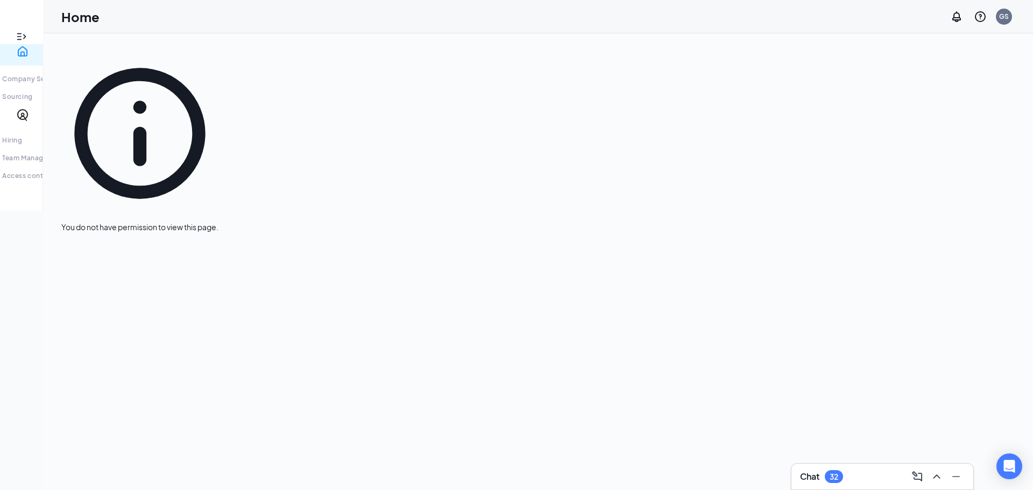
click at [16, 31] on div at bounding box center [21, 36] width 43 height 11
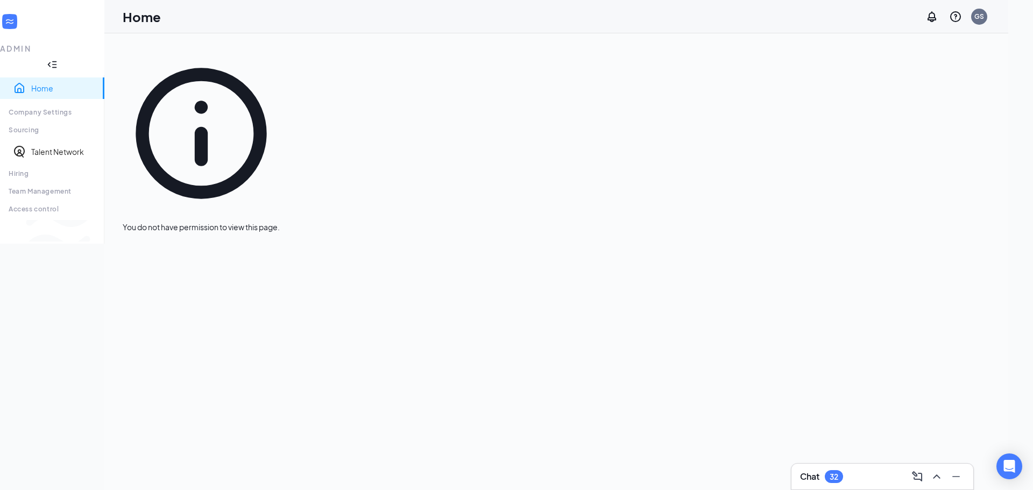
click at [44, 83] on link "Home" at bounding box center [63, 88] width 65 height 11
click at [180, 236] on span "Switch to team view" at bounding box center [180, 230] width 0 height 11
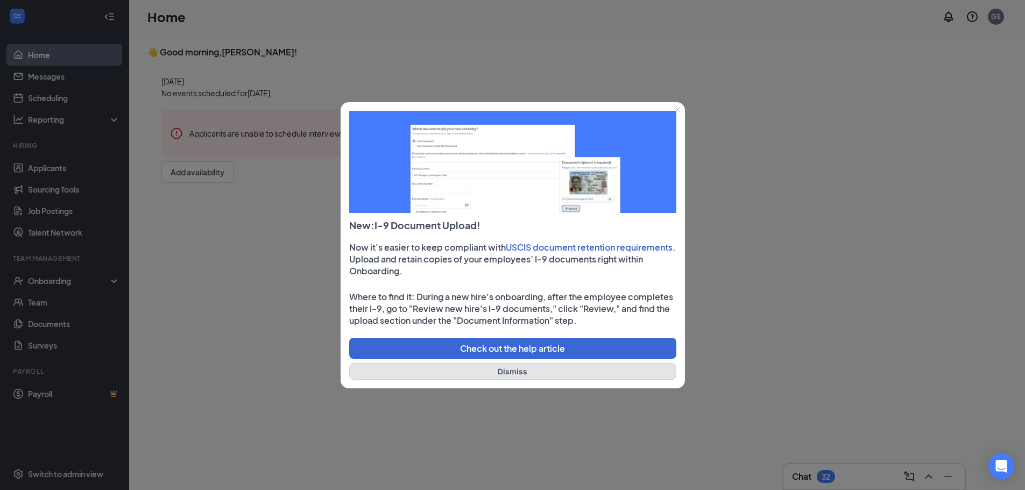
click at [566, 365] on button "Dismiss" at bounding box center [512, 371] width 327 height 17
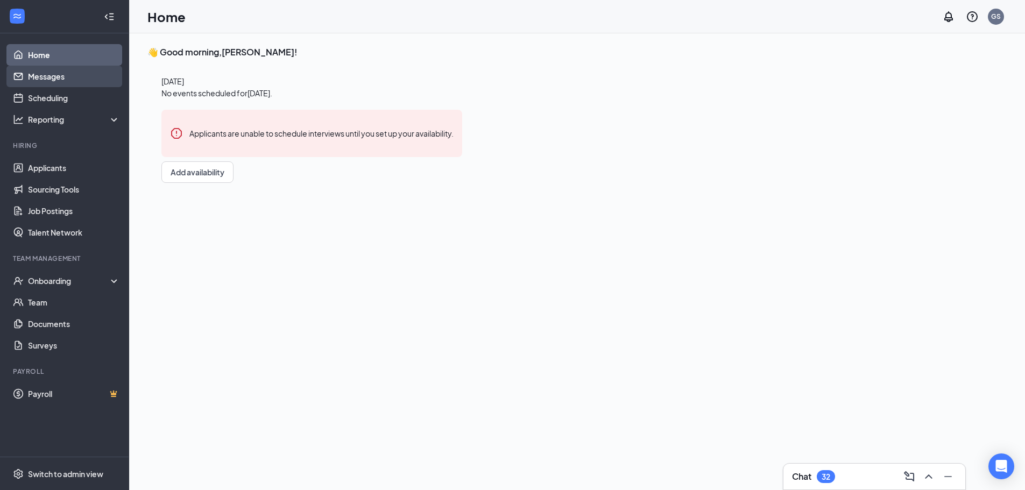
click at [87, 74] on link "Messages" at bounding box center [74, 77] width 92 height 22
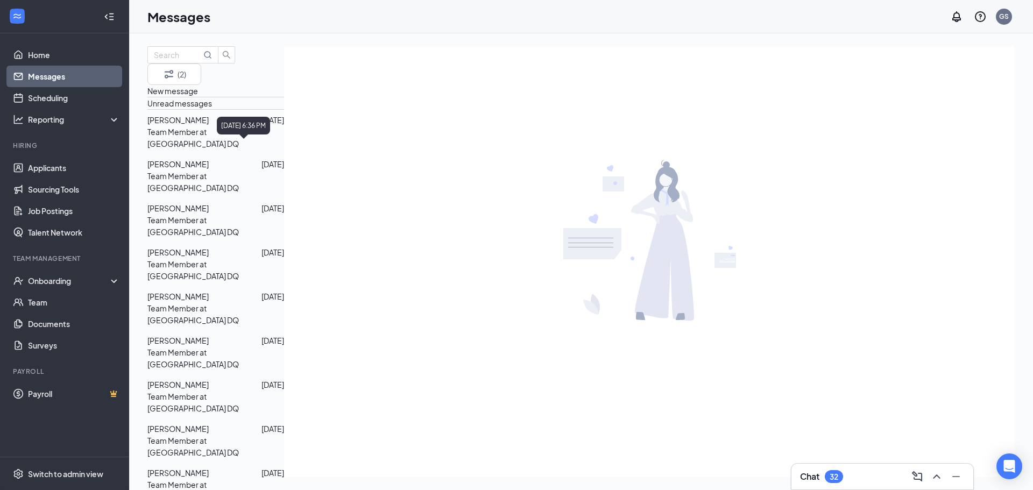
click at [246, 126] on div at bounding box center [235, 120] width 53 height 12
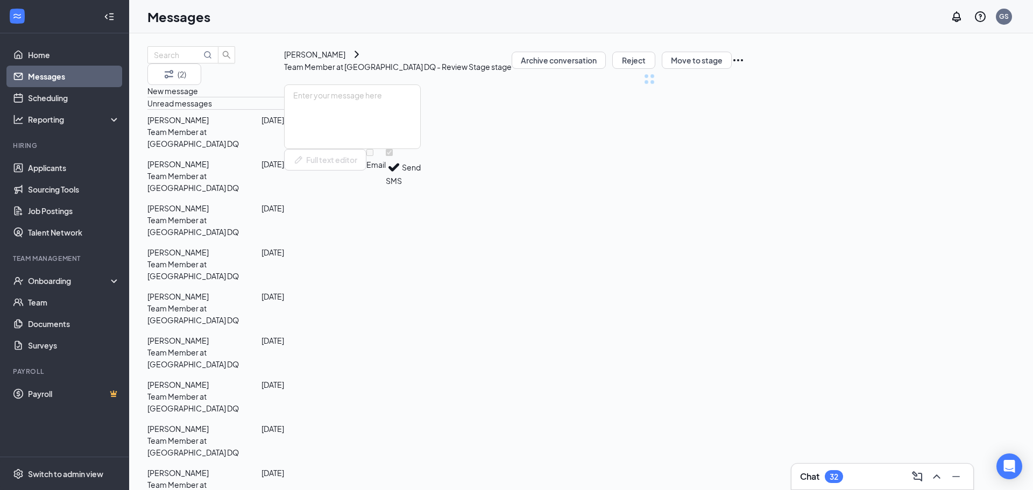
click at [239, 170] on div at bounding box center [235, 164] width 53 height 12
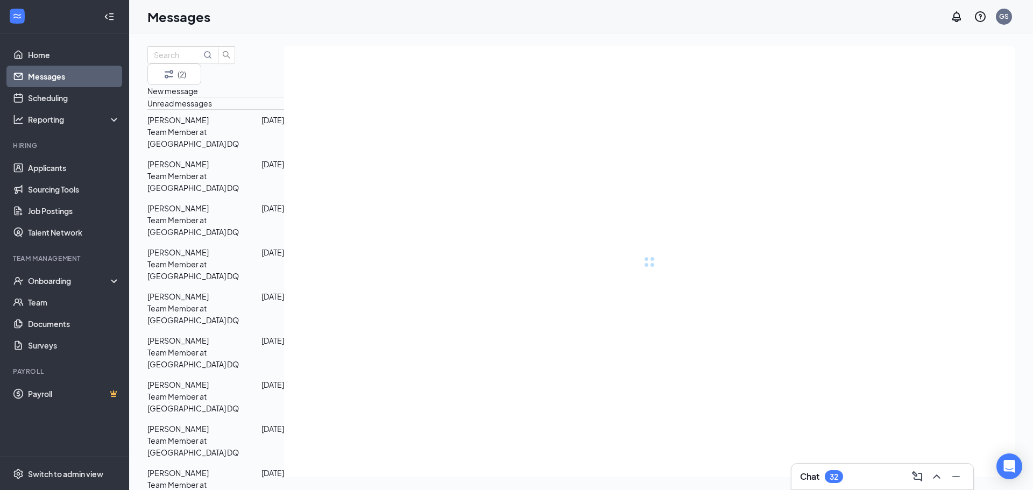
click at [237, 206] on div at bounding box center [235, 208] width 53 height 12
click at [217, 246] on div at bounding box center [235, 252] width 53 height 12
click at [206, 286] on div "Case Ellis Jun 10 Team Member at Aberdeen DQ" at bounding box center [215, 308] width 137 height 44
click at [241, 347] on p "Team Member at Aberdeen DQ" at bounding box center [215, 359] width 137 height 24
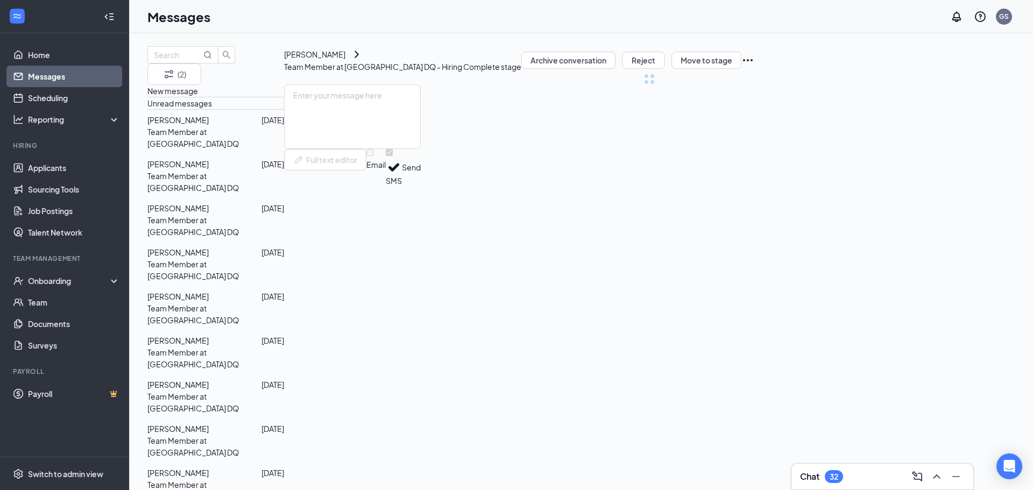
click at [246, 391] on p "Team Member at Aberdeen DQ" at bounding box center [215, 403] width 137 height 24
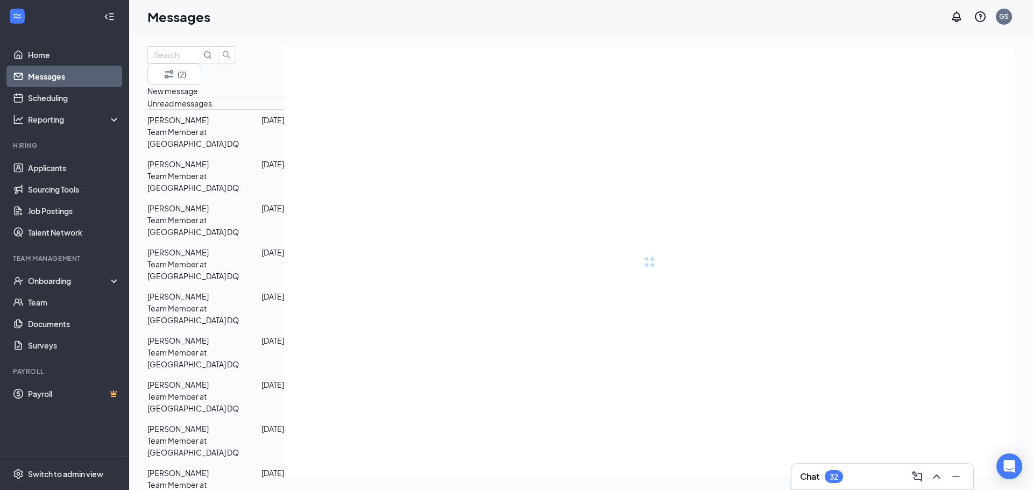
click at [250, 423] on div at bounding box center [235, 429] width 53 height 12
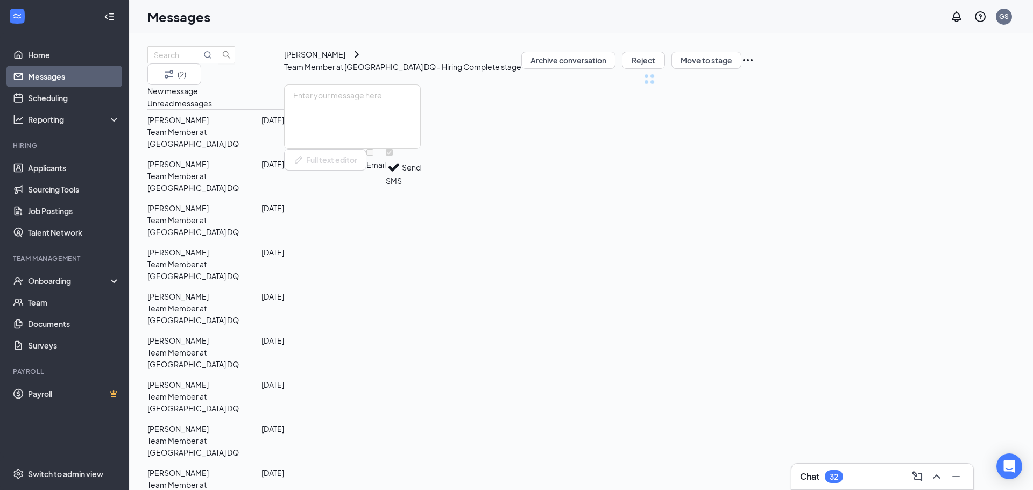
drag, startPoint x: 243, startPoint y: 387, endPoint x: 242, endPoint y: 406, distance: 19.4
click at [243, 467] on div at bounding box center [235, 473] width 53 height 12
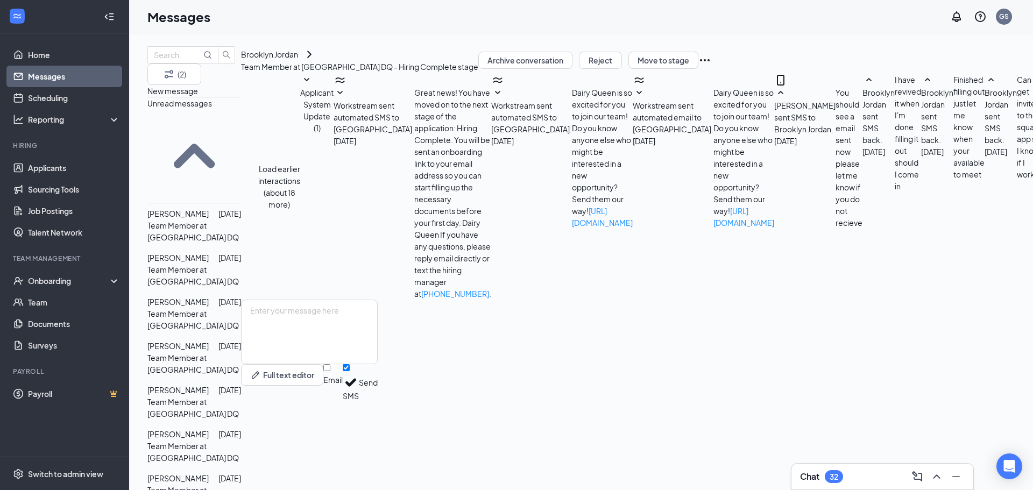
scroll to position [271, 0]
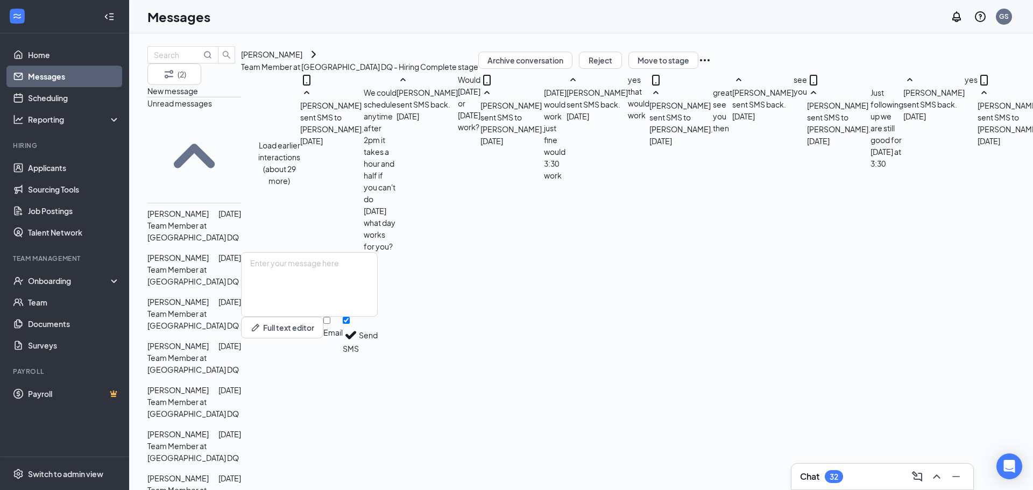
scroll to position [318, 0]
click at [250, 173] on div "August 5, 2024 7:30 PM" at bounding box center [243, 169] width 53 height 18
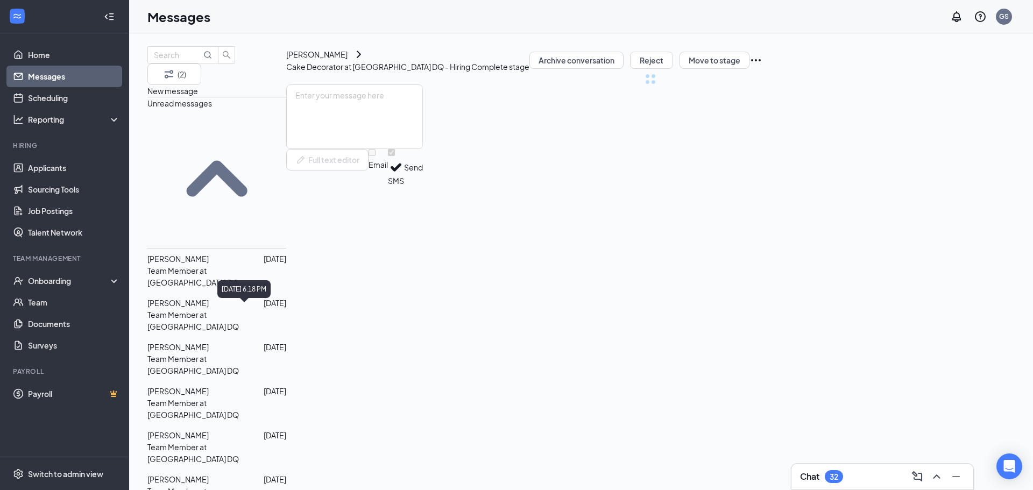
click at [271, 288] on div "May 1, 2024 6:18 PM" at bounding box center [243, 289] width 53 height 18
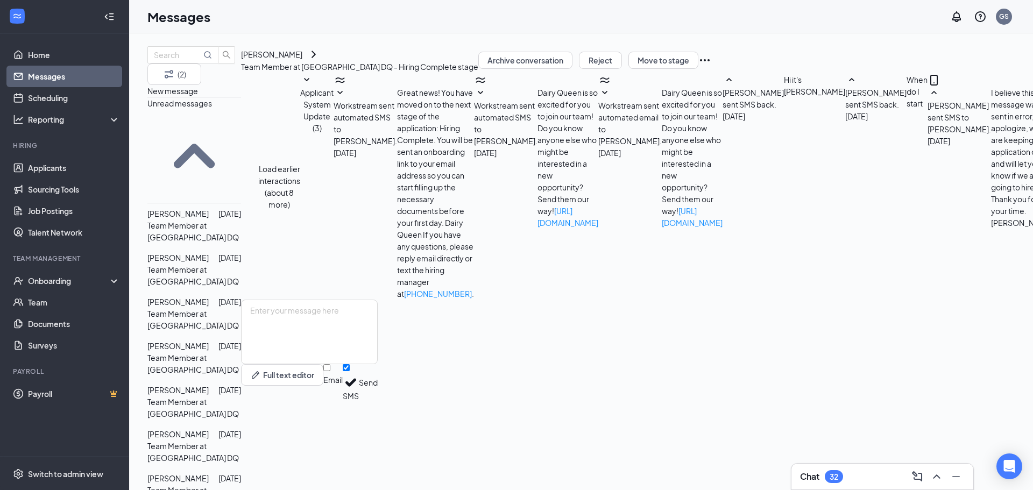
scroll to position [179, 0]
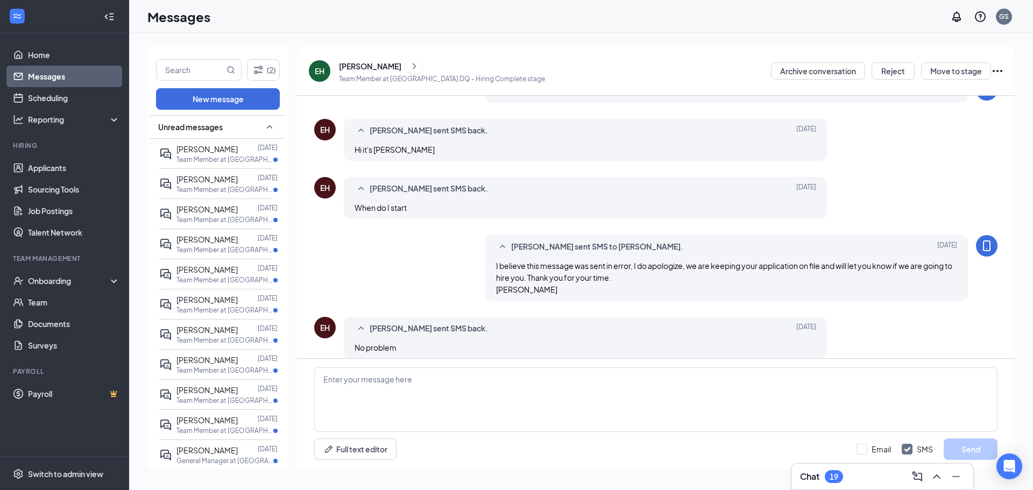
scroll to position [179, 0]
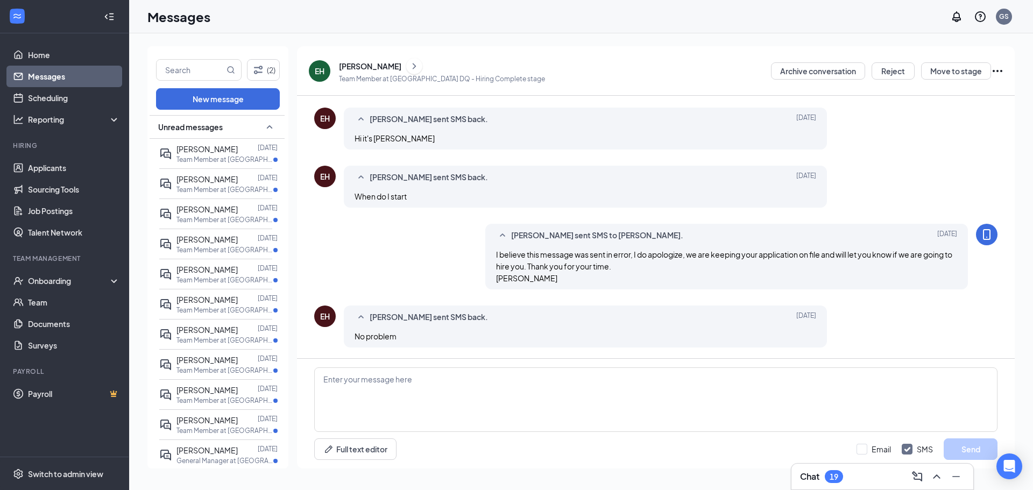
drag, startPoint x: 202, startPoint y: 155, endPoint x: 139, endPoint y: 154, distance: 63.0
click at [202, 155] on p "Team Member at [GEOGRAPHIC_DATA] DQ" at bounding box center [225, 159] width 97 height 9
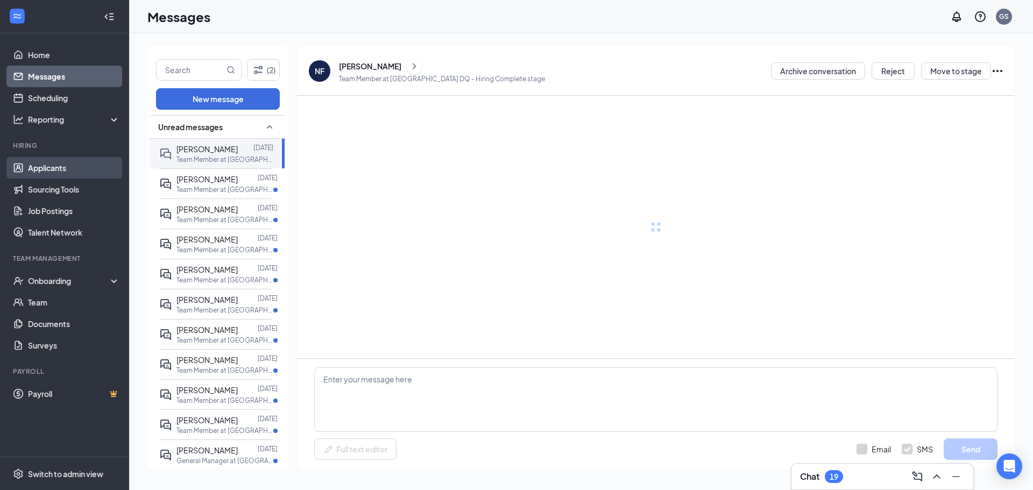
click at [44, 163] on link "Applicants" at bounding box center [74, 168] width 92 height 22
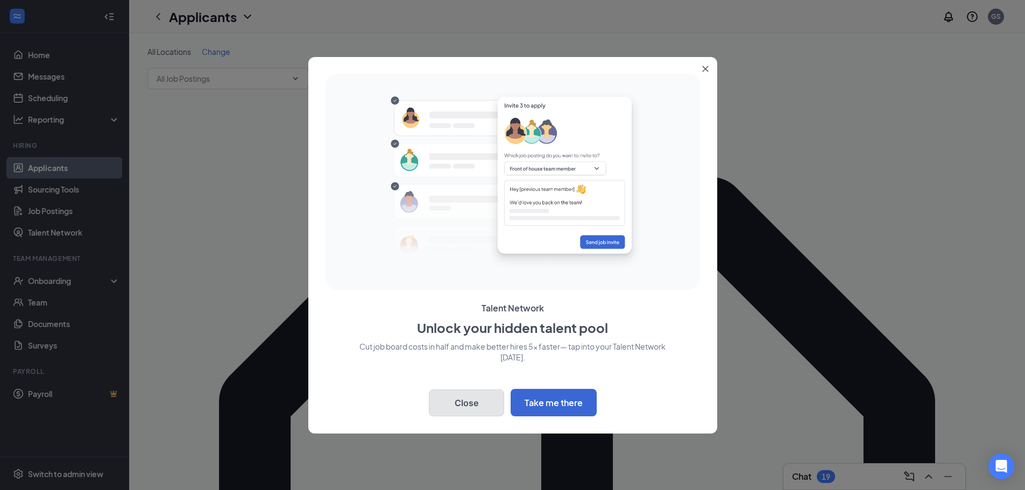
click at [492, 398] on button "Close" at bounding box center [466, 403] width 75 height 27
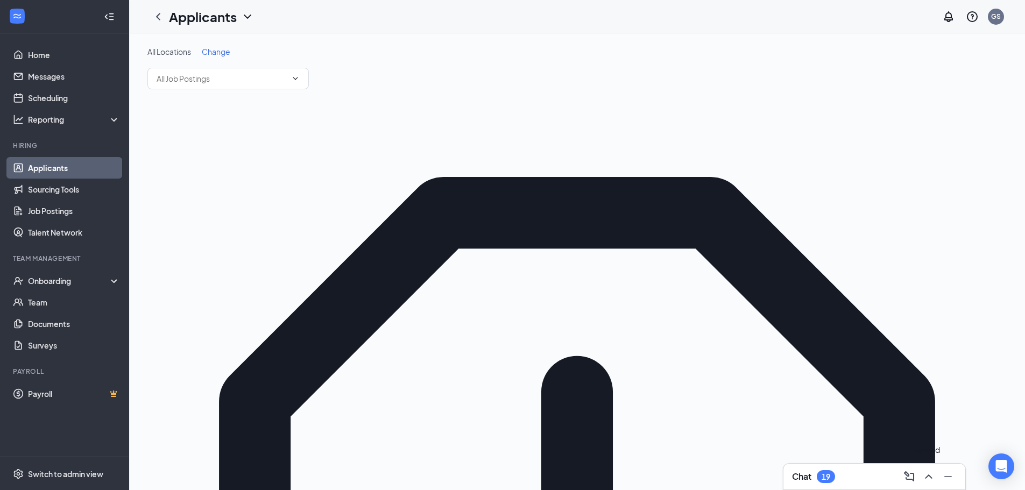
click at [927, 477] on icon "ChevronUp" at bounding box center [928, 477] width 7 height 4
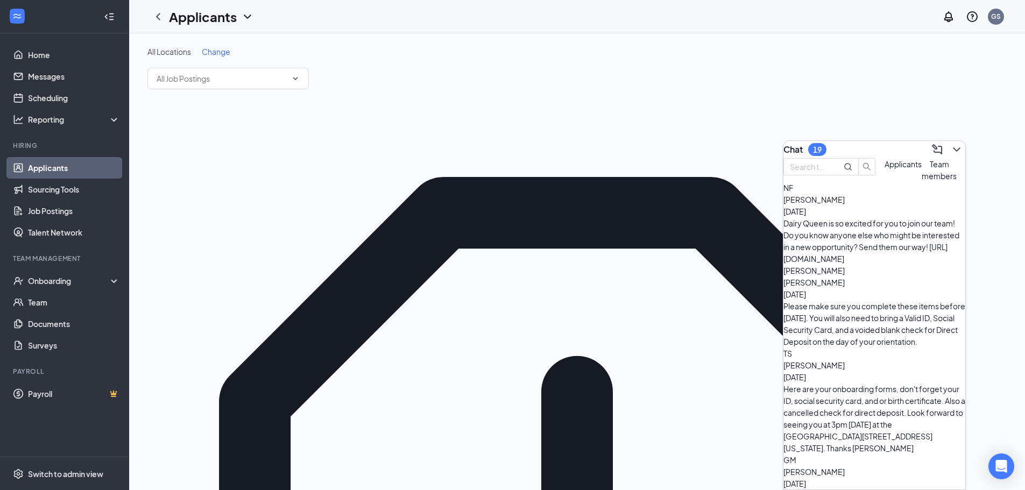
click at [885, 169] on span "Applicants" at bounding box center [903, 164] width 37 height 10
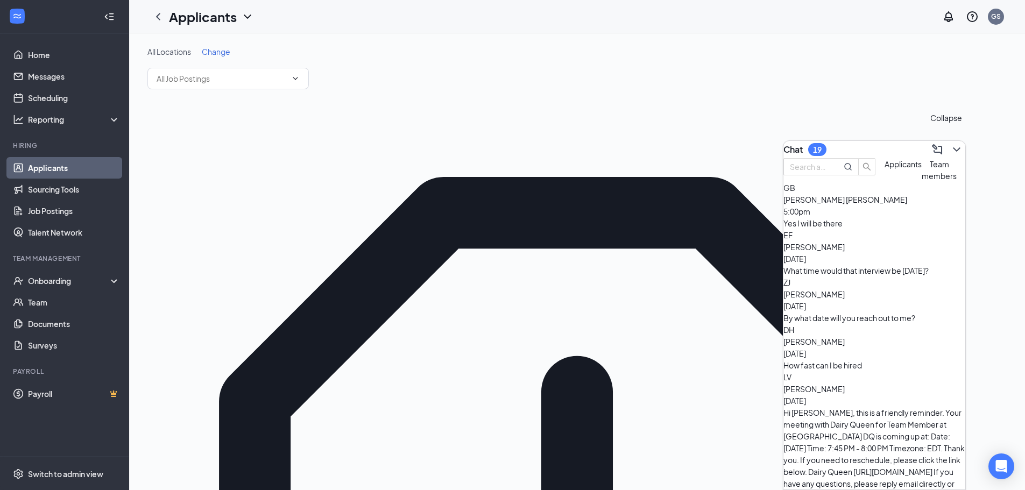
click at [954, 153] on div at bounding box center [955, 149] width 19 height 17
click at [950, 150] on icon "ChevronDown" at bounding box center [956, 149] width 13 height 13
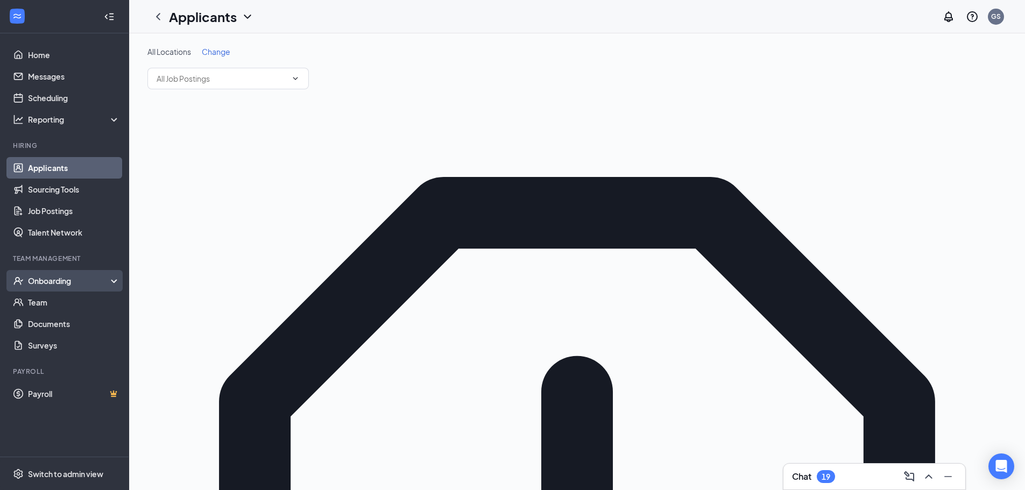
click at [91, 267] on li "Team Management Onboarding Team Documents Surveys" at bounding box center [64, 305] width 129 height 102
click at [88, 279] on div "Onboarding" at bounding box center [69, 281] width 83 height 11
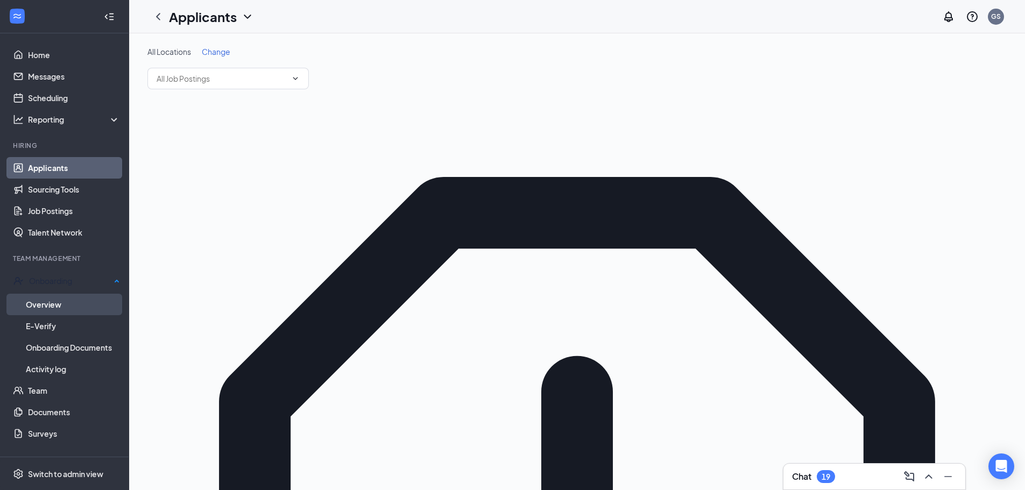
click at [91, 304] on link "Overview" at bounding box center [73, 305] width 94 height 22
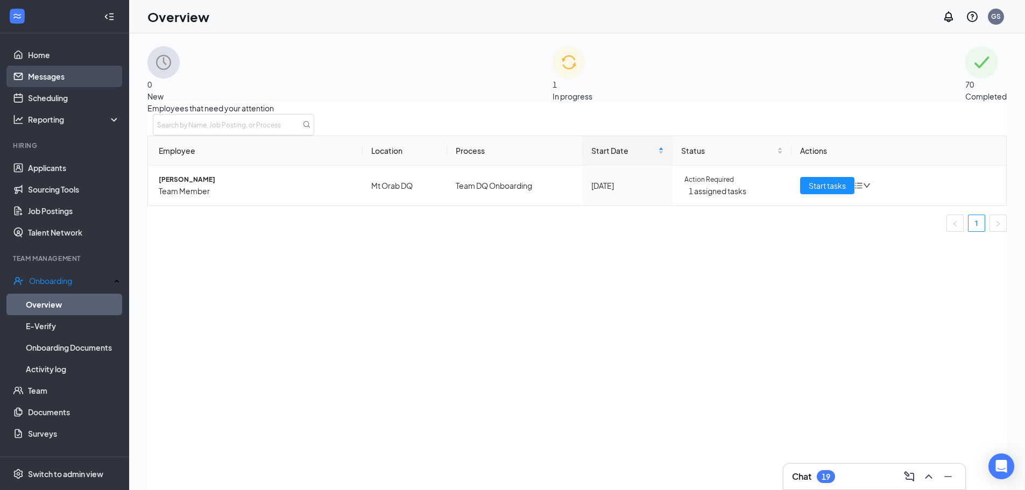
click at [62, 79] on link "Messages" at bounding box center [74, 77] width 92 height 22
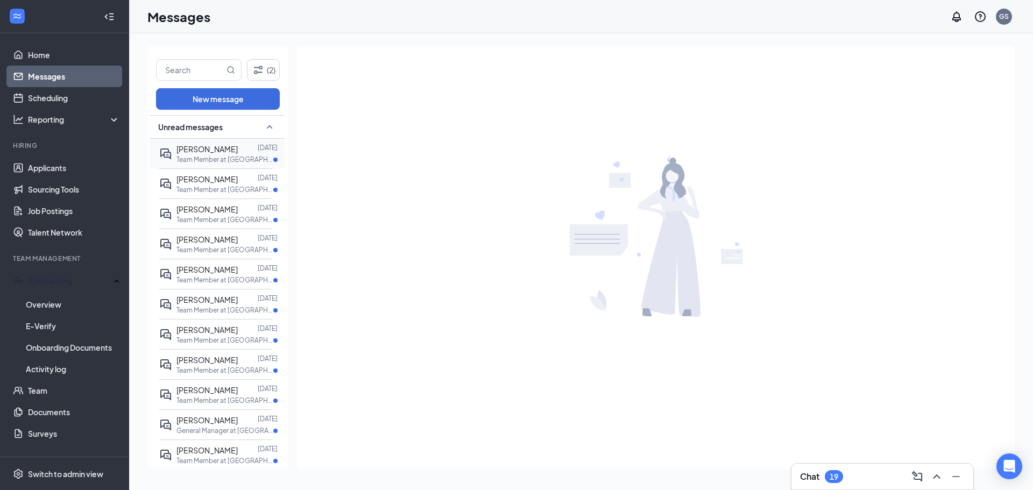
click at [258, 144] on div at bounding box center [248, 149] width 20 height 12
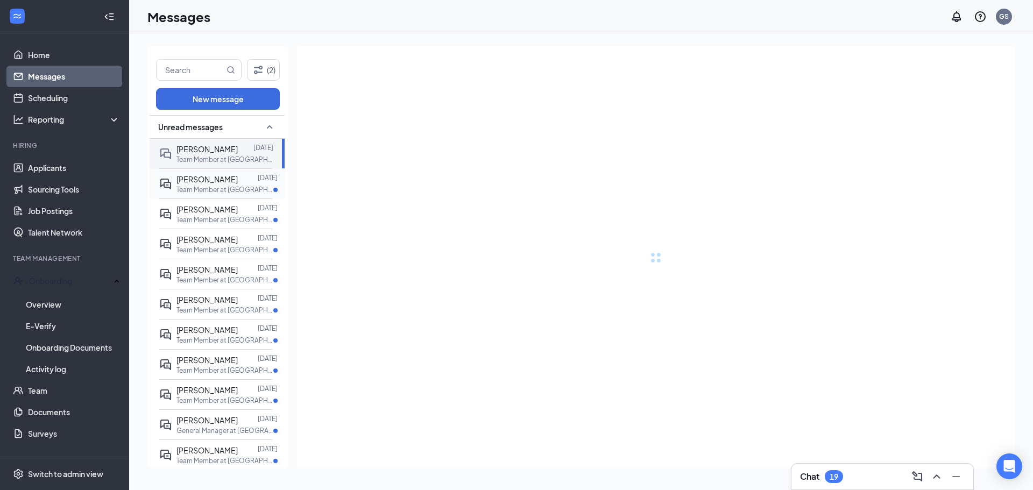
click at [253, 175] on div at bounding box center [248, 179] width 20 height 12
click at [253, 201] on div "Becca Cox Jun 2 Team Member at Aberdeen DQ" at bounding box center [215, 214] width 113 height 30
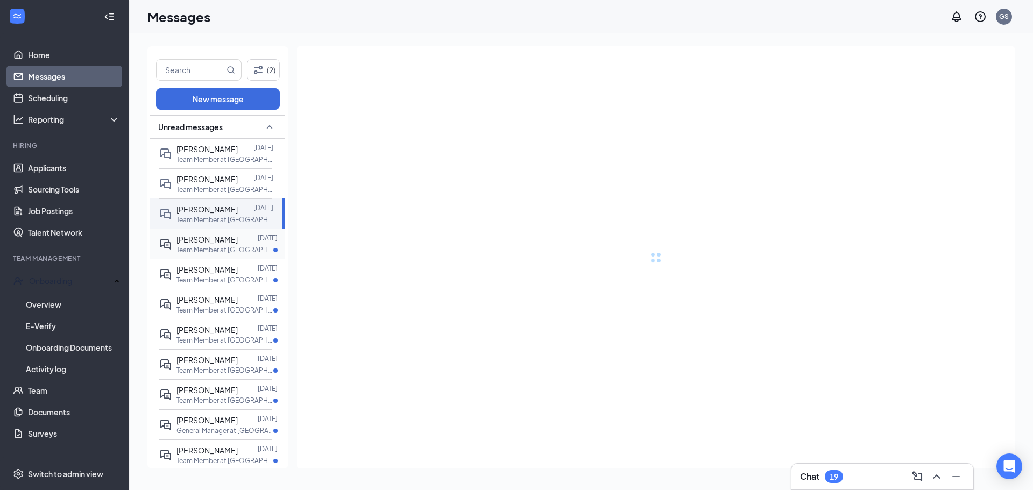
click at [238, 244] on div at bounding box center [248, 240] width 20 height 12
click at [238, 271] on div at bounding box center [248, 270] width 20 height 12
click at [246, 299] on div at bounding box center [248, 300] width 20 height 12
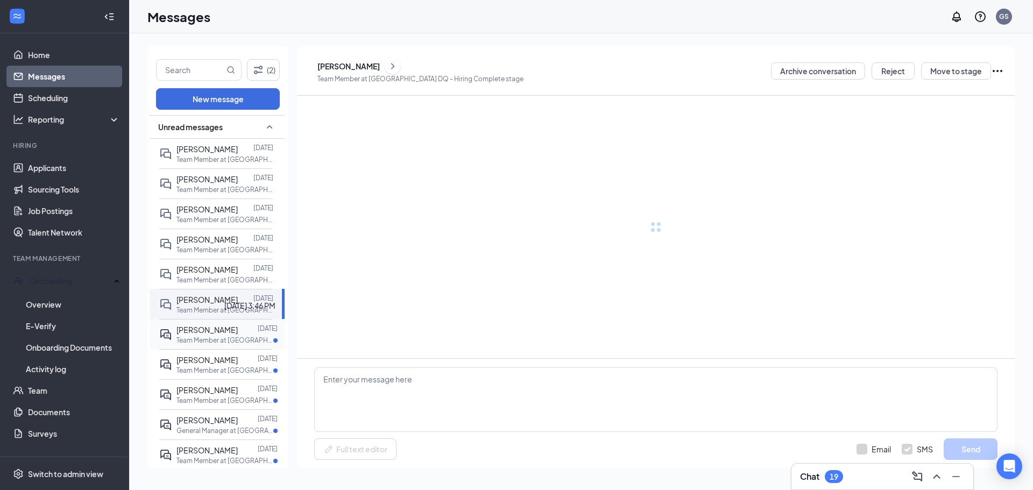
click at [258, 331] on p "Mar 14" at bounding box center [268, 328] width 20 height 9
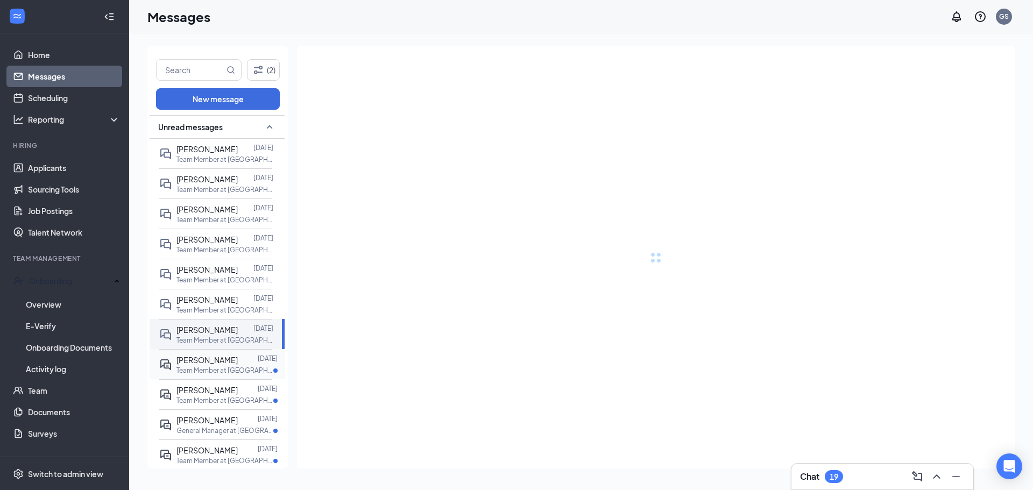
click at [256, 371] on p "Team Member at Aberdeen DQ" at bounding box center [225, 370] width 97 height 9
click at [243, 393] on div at bounding box center [248, 390] width 20 height 12
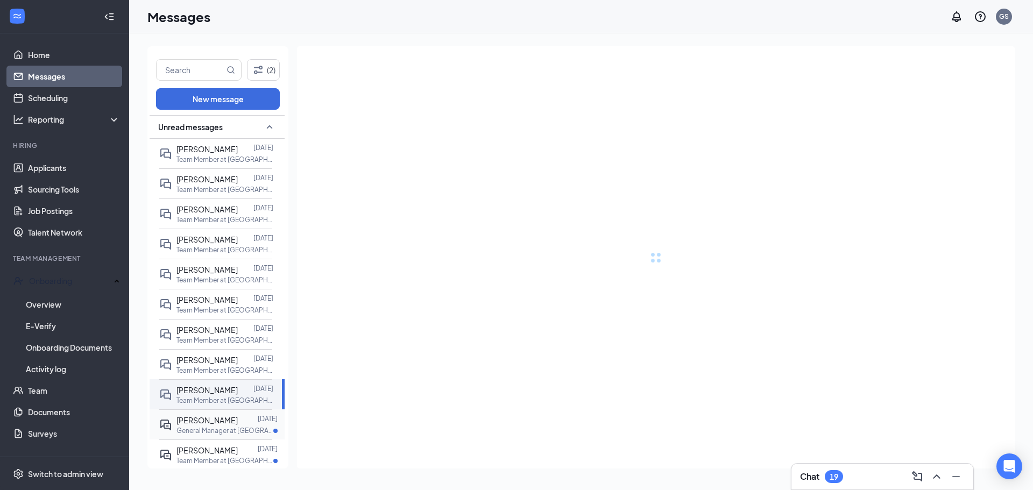
click at [238, 420] on div at bounding box center [248, 420] width 20 height 12
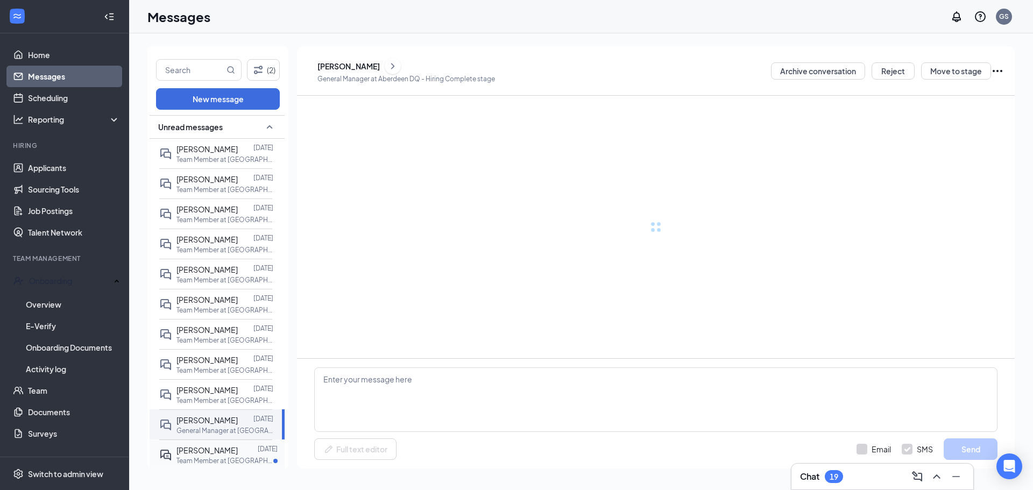
click at [238, 446] on div at bounding box center [248, 451] width 20 height 12
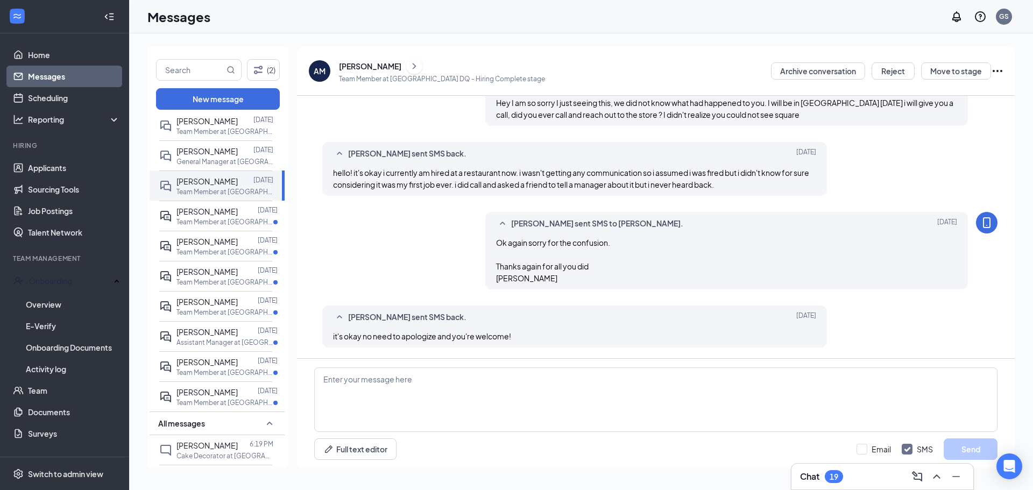
scroll to position [323, 0]
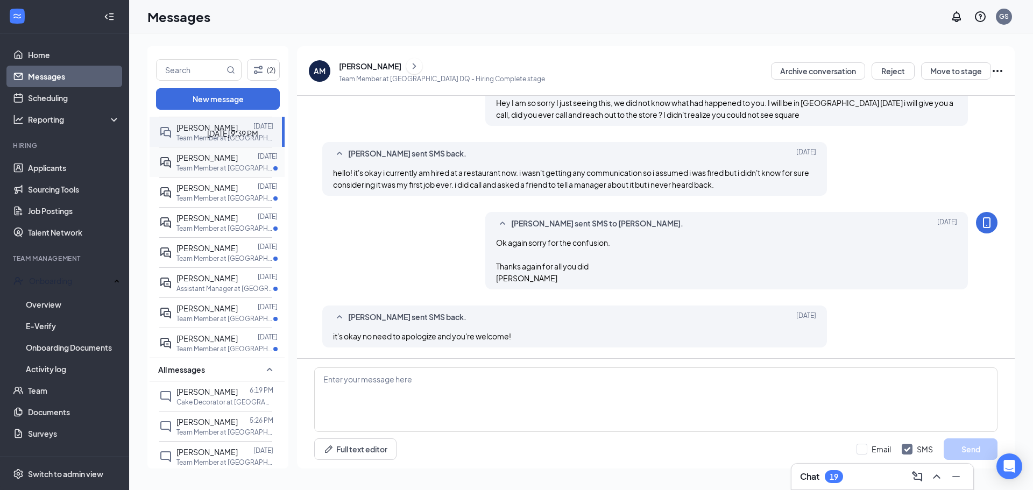
click at [258, 160] on p "Dec 11, 2024" at bounding box center [268, 156] width 20 height 9
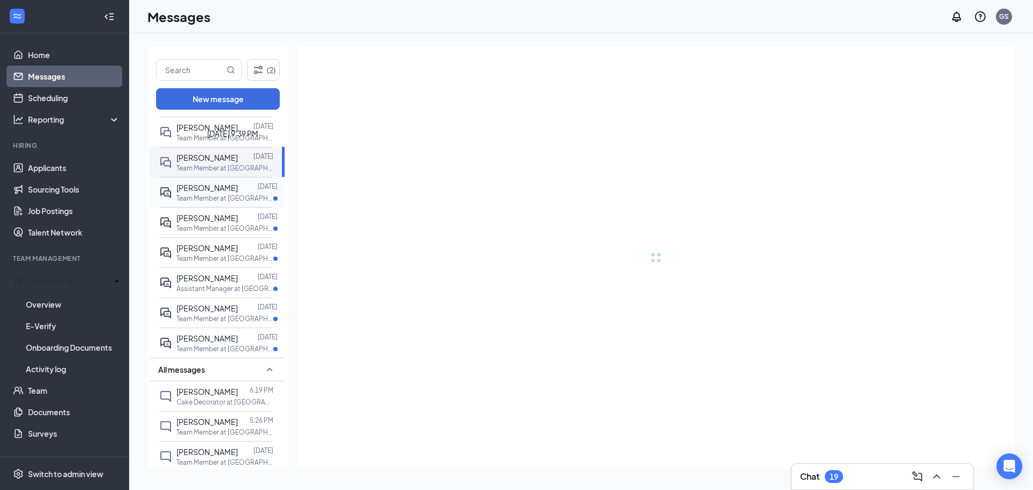
drag, startPoint x: 238, startPoint y: 193, endPoint x: 239, endPoint y: 229, distance: 36.1
click at [238, 193] on div "Anthony Jackson Sep 10, 2024 Team Member at Aberdeen DQ" at bounding box center [215, 192] width 113 height 30
click at [258, 221] on p "Sep 1, 2024" at bounding box center [268, 216] width 20 height 9
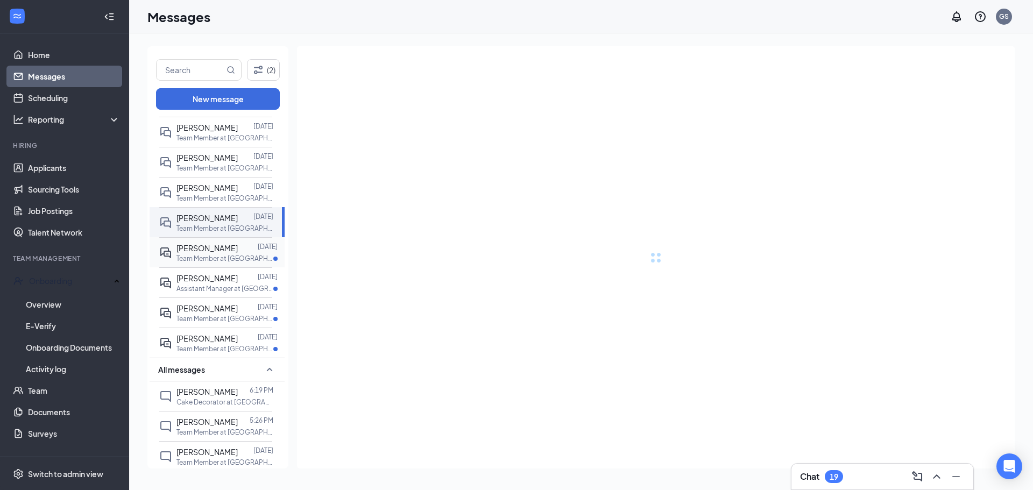
click at [238, 254] on div at bounding box center [248, 248] width 20 height 12
click at [239, 284] on div at bounding box center [248, 278] width 20 height 12
click at [258, 314] on div "Jun 19, 2024" at bounding box center [268, 308] width 20 height 12
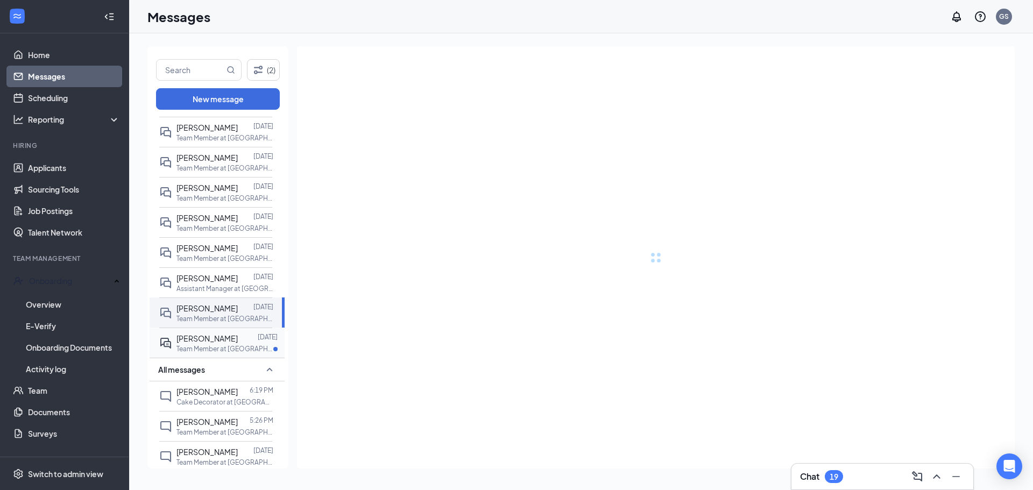
click at [238, 354] on p "Team Member at Aberdeen DQ" at bounding box center [225, 348] width 97 height 9
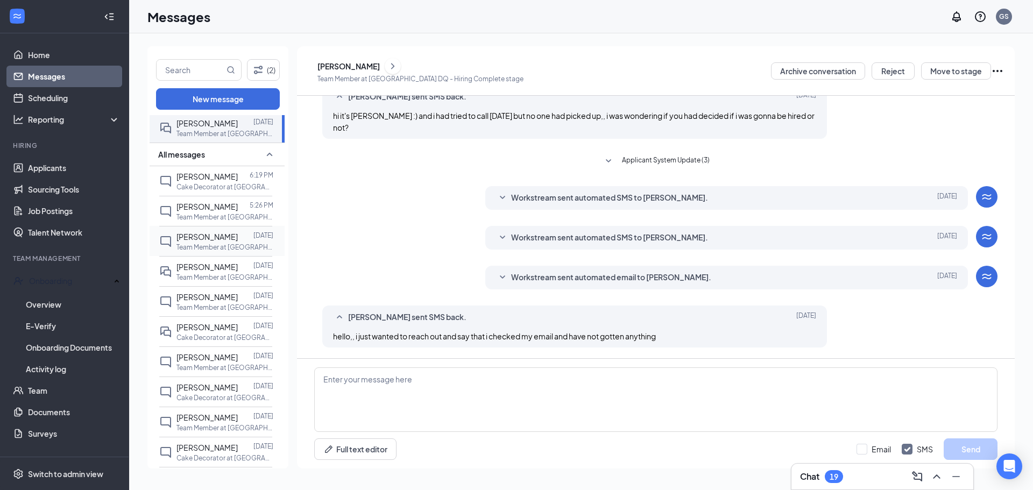
scroll to position [592, 0]
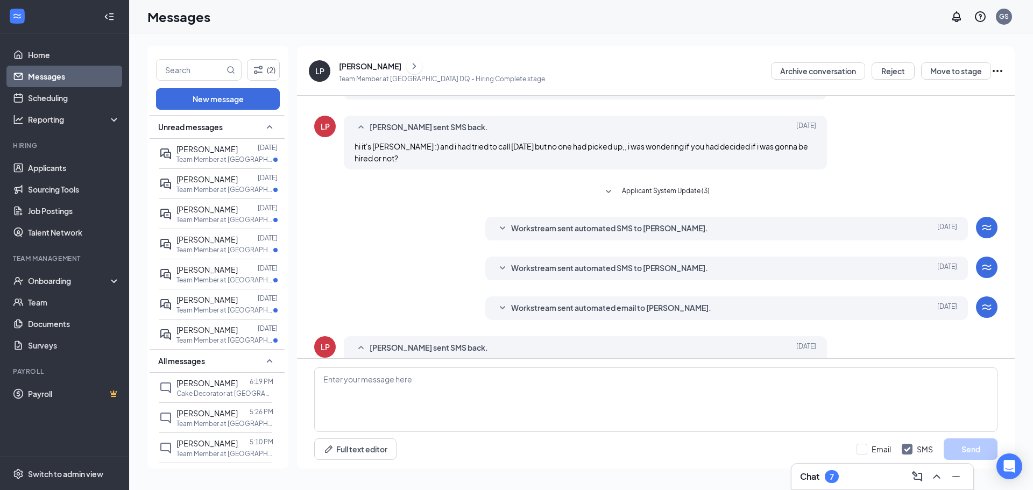
scroll to position [179, 0]
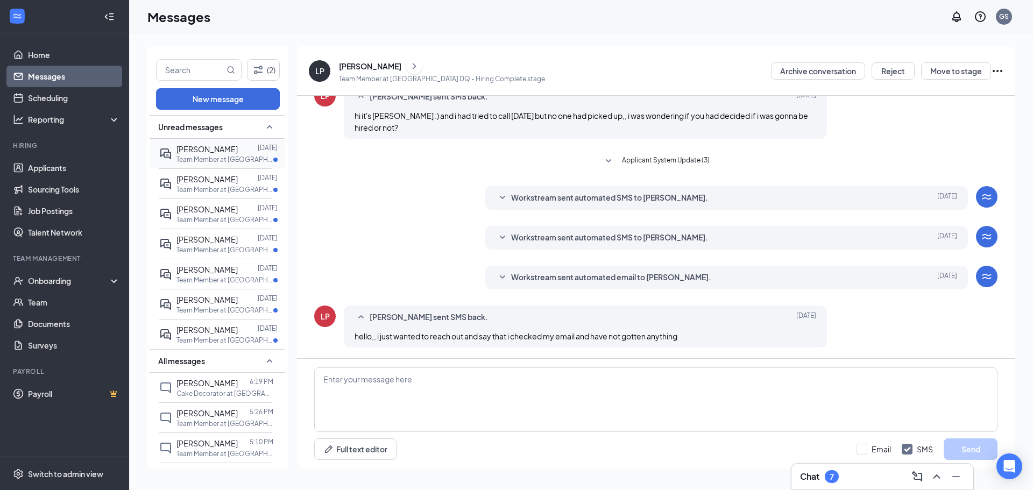
click at [227, 139] on div "[PERSON_NAME] [DATE] Team Member at [GEOGRAPHIC_DATA] DQ" at bounding box center [215, 154] width 113 height 30
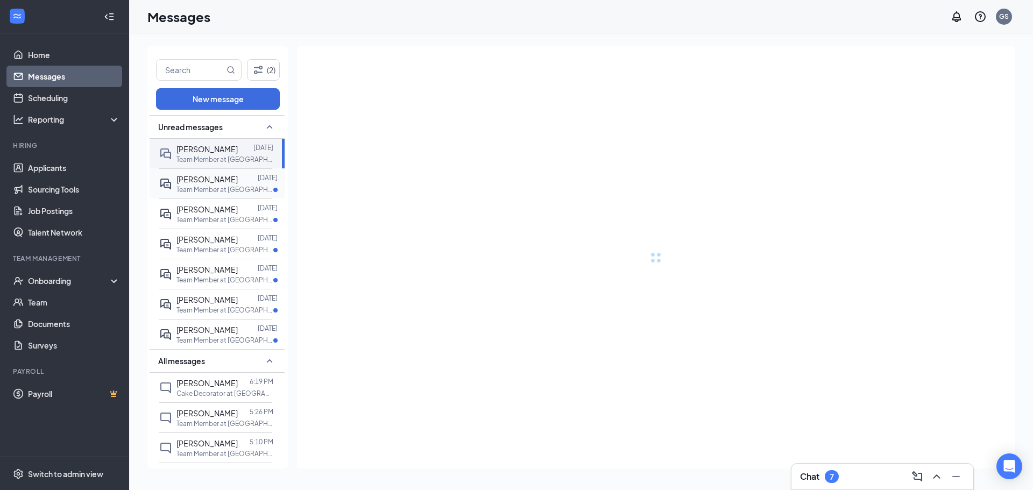
click at [249, 194] on div "Kayden Wilson Apr 11 Team Member at Aberdeen DQ" at bounding box center [215, 183] width 113 height 30
click at [258, 204] on p "Dec 11, 2024" at bounding box center [268, 207] width 20 height 9
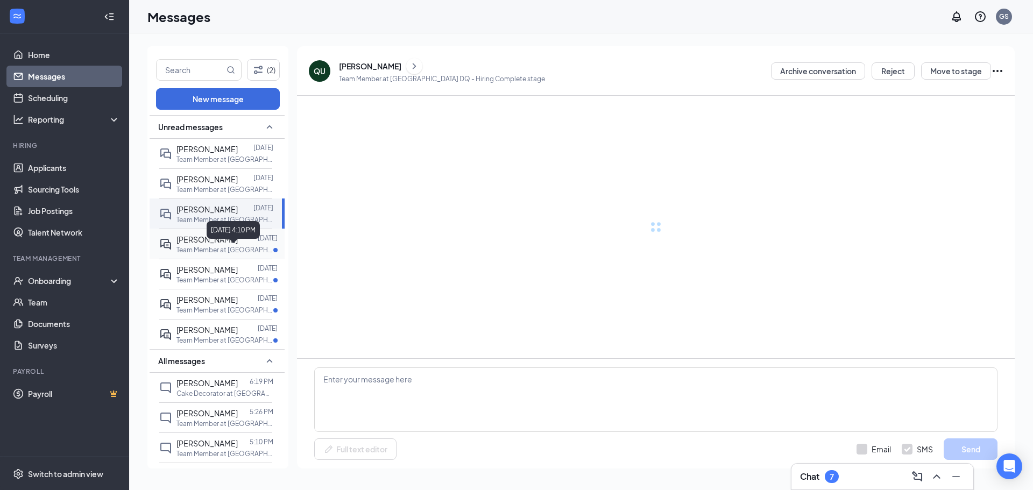
click at [258, 243] on p "Sep 10, 2024" at bounding box center [268, 238] width 20 height 9
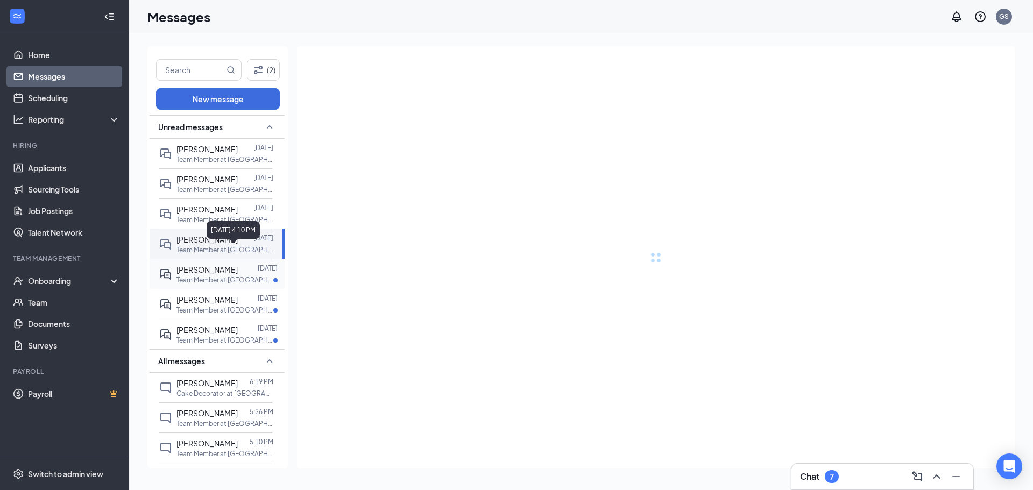
click at [229, 274] on span "Destinee Black" at bounding box center [207, 270] width 61 height 10
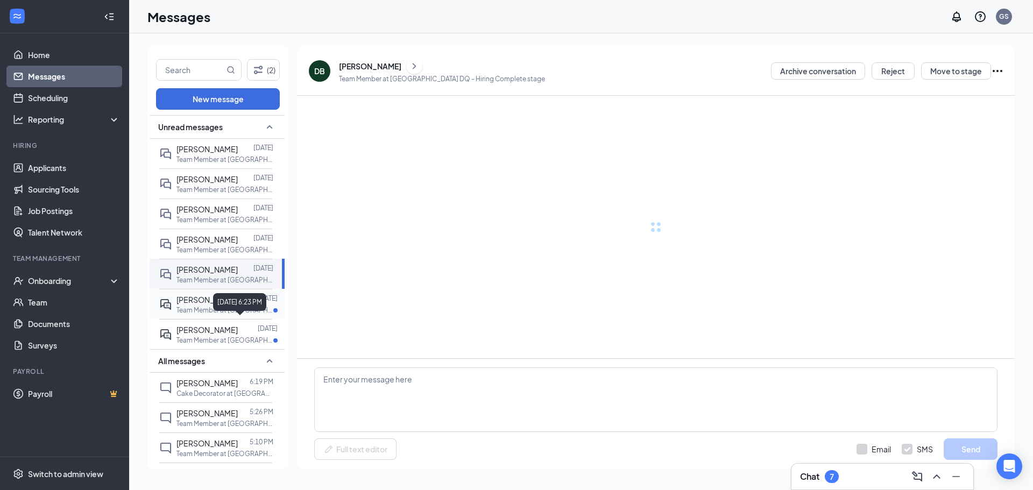
click at [258, 303] on p "Aug 17, 2024" at bounding box center [268, 298] width 20 height 9
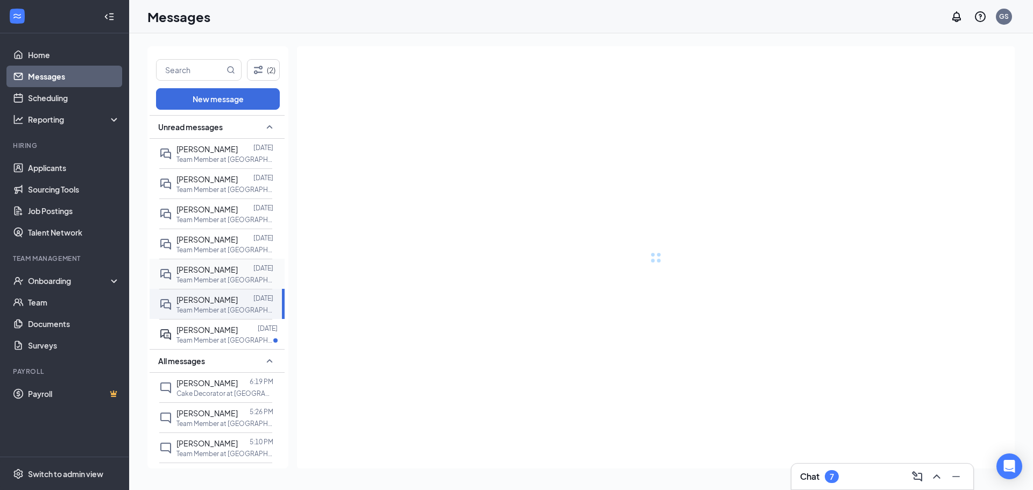
click at [262, 333] on p "[DATE]" at bounding box center [268, 328] width 20 height 9
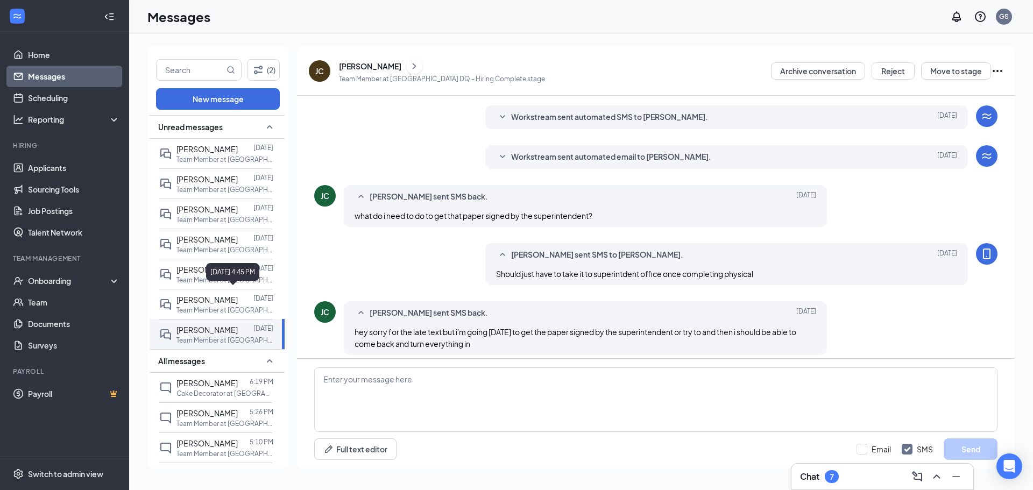
scroll to position [149, 0]
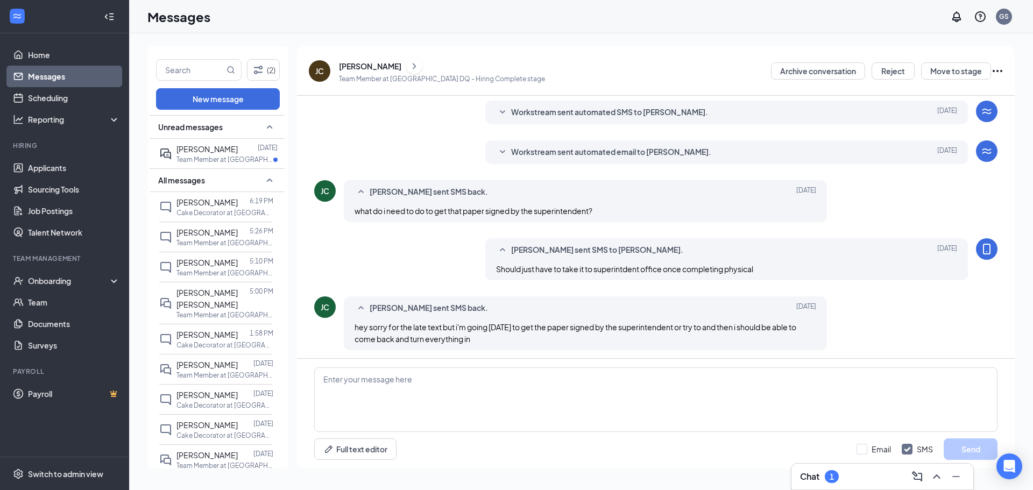
scroll to position [149, 0]
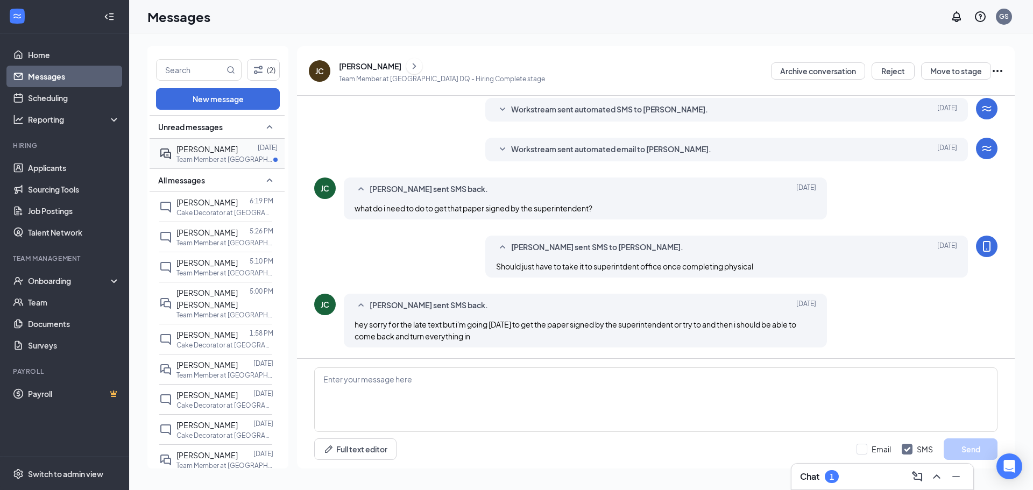
click at [225, 155] on p "Team Member at [GEOGRAPHIC_DATA] DQ" at bounding box center [225, 159] width 97 height 9
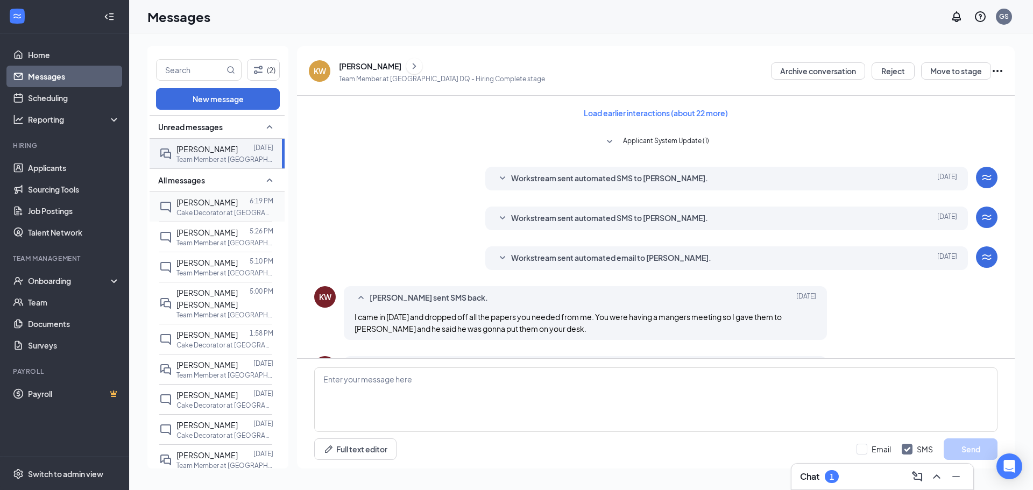
scroll to position [55, 0]
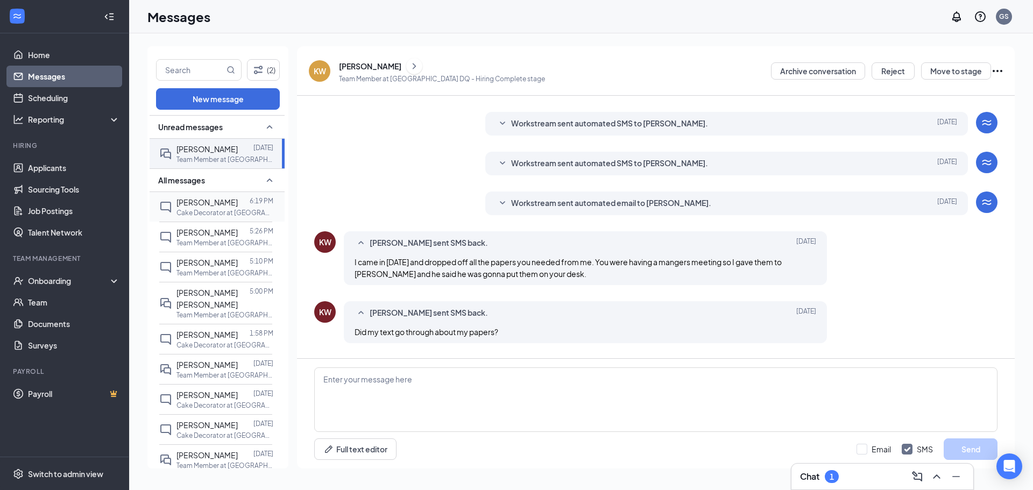
click at [236, 196] on div "[PERSON_NAME] 6:19 PM Cake Decorator at [GEOGRAPHIC_DATA] DQ" at bounding box center [215, 207] width 113 height 30
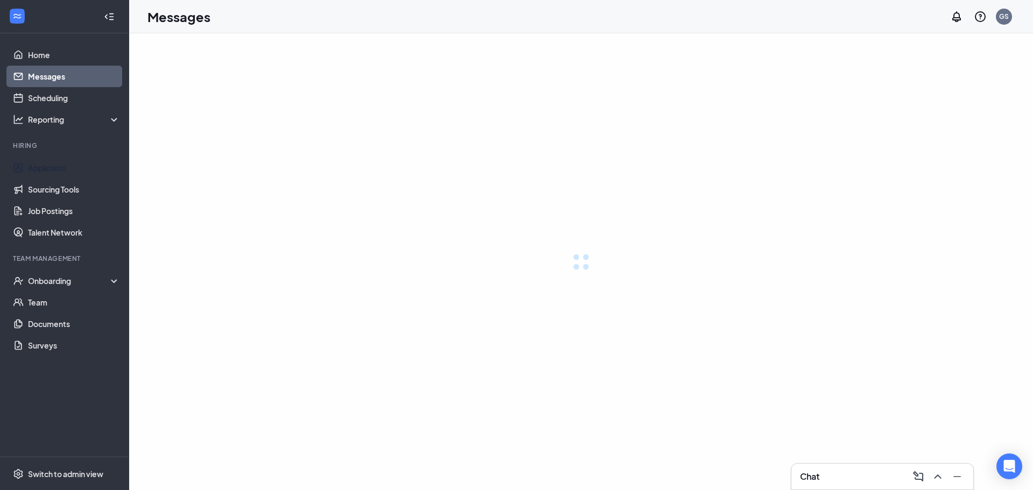
click at [67, 168] on link "Applicants" at bounding box center [74, 168] width 92 height 22
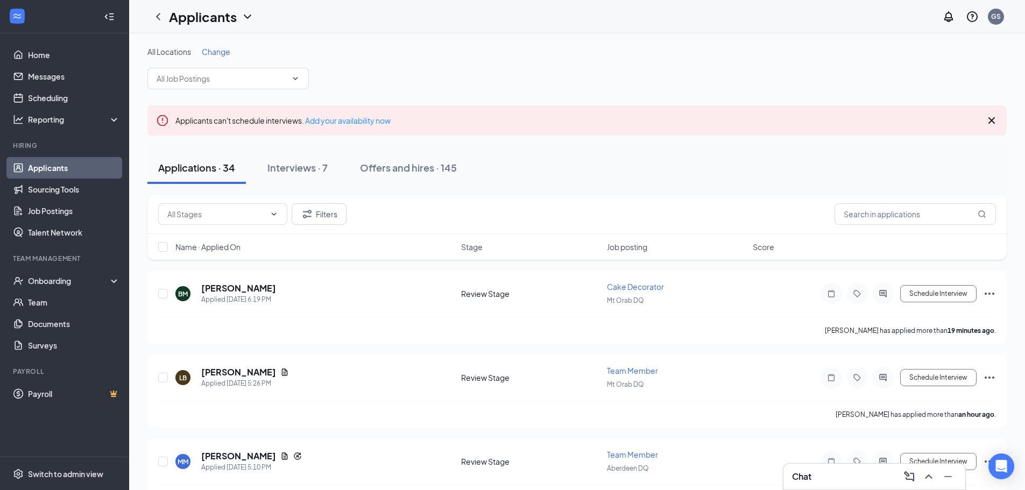
click at [953, 73] on div "All Locations Change" at bounding box center [576, 67] width 859 height 43
click at [994, 117] on icon "Cross" at bounding box center [992, 120] width 6 height 6
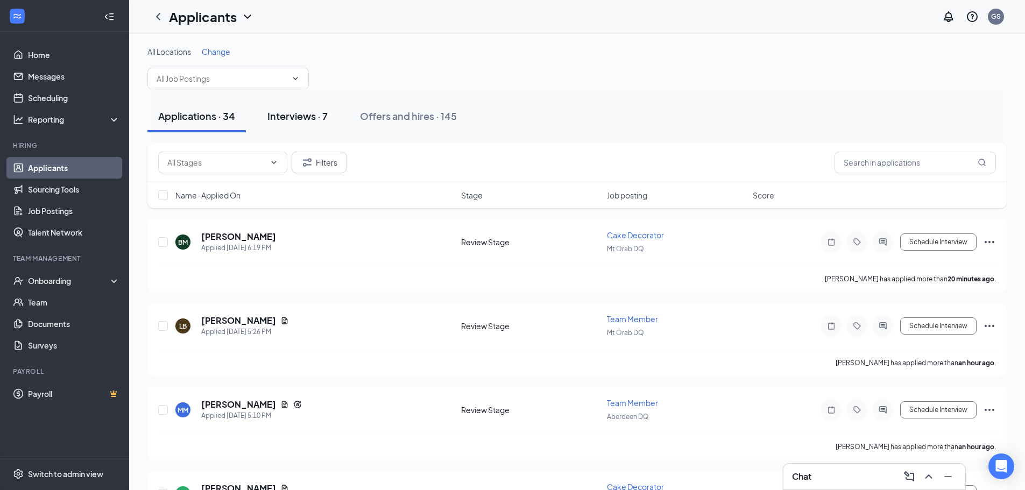
click at [331, 107] on button "Interviews · 7" at bounding box center [298, 116] width 82 height 32
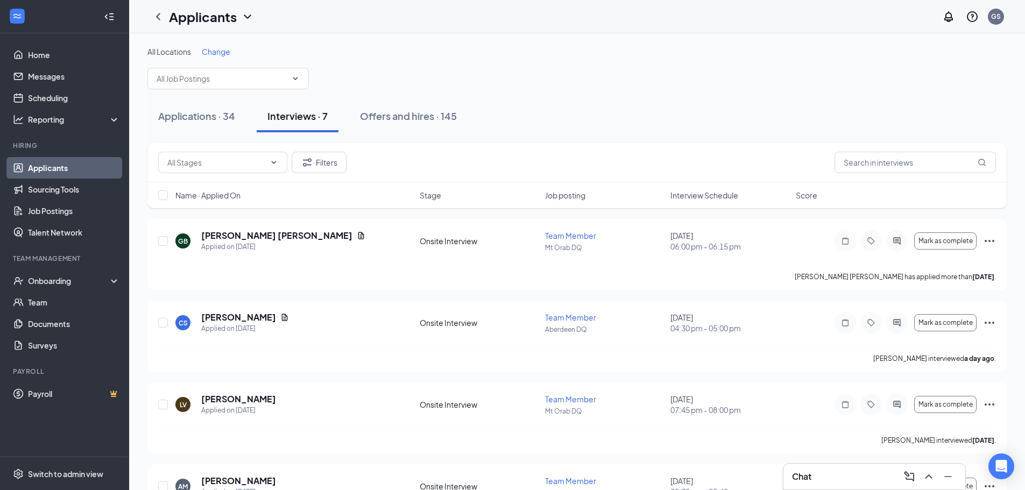
click at [723, 195] on span "Interview Schedule" at bounding box center [705, 195] width 68 height 11
click at [725, 195] on span "Interview Schedule" at bounding box center [705, 195] width 68 height 11
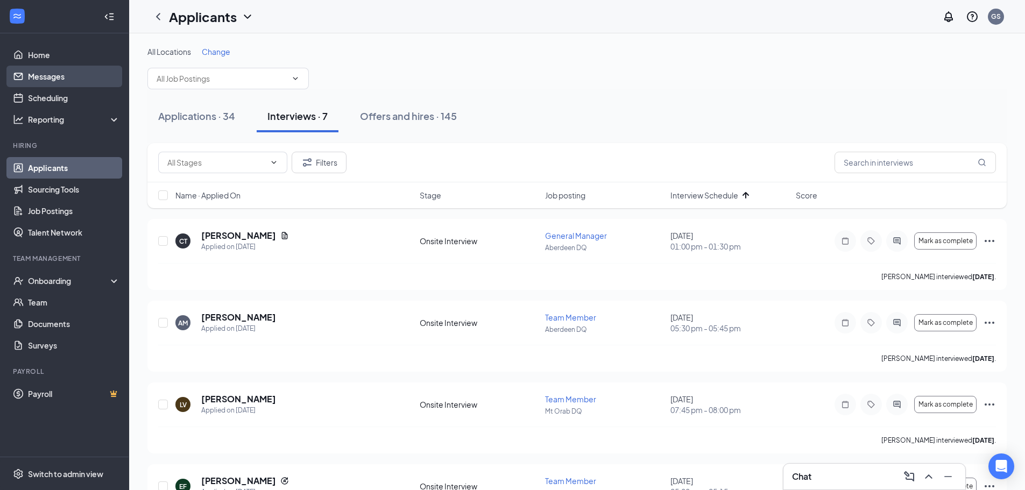
click at [61, 71] on link "Messages" at bounding box center [74, 77] width 92 height 22
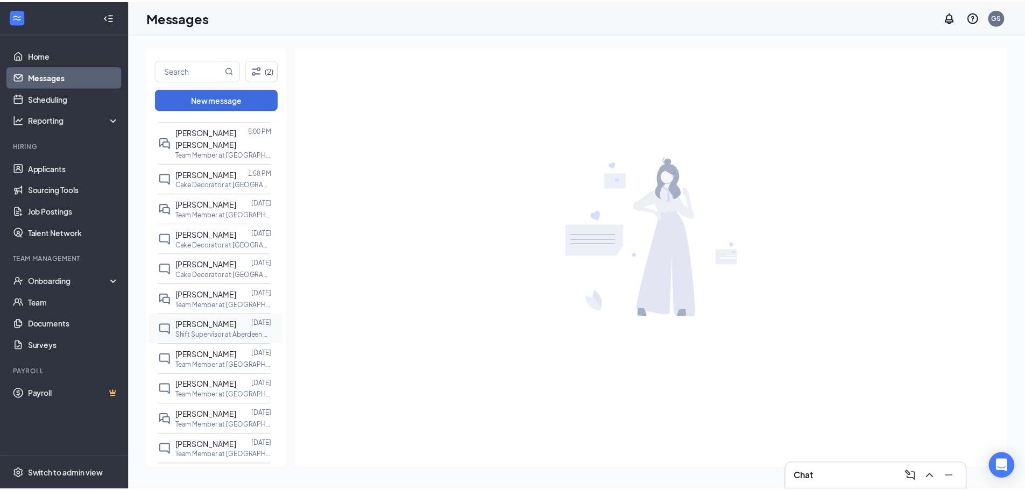
scroll to position [136, 0]
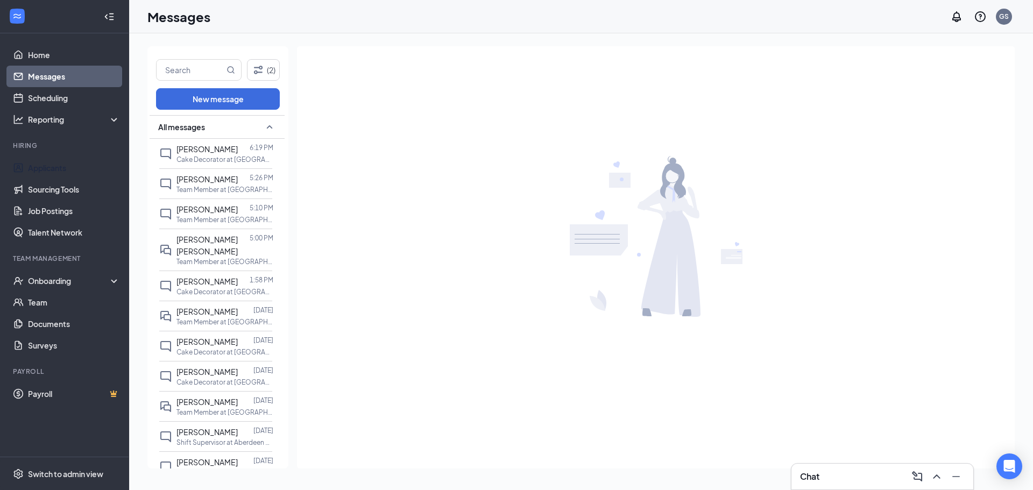
drag, startPoint x: 60, startPoint y: 164, endPoint x: 133, endPoint y: 130, distance: 80.9
click at [60, 164] on link "Applicants" at bounding box center [74, 168] width 92 height 22
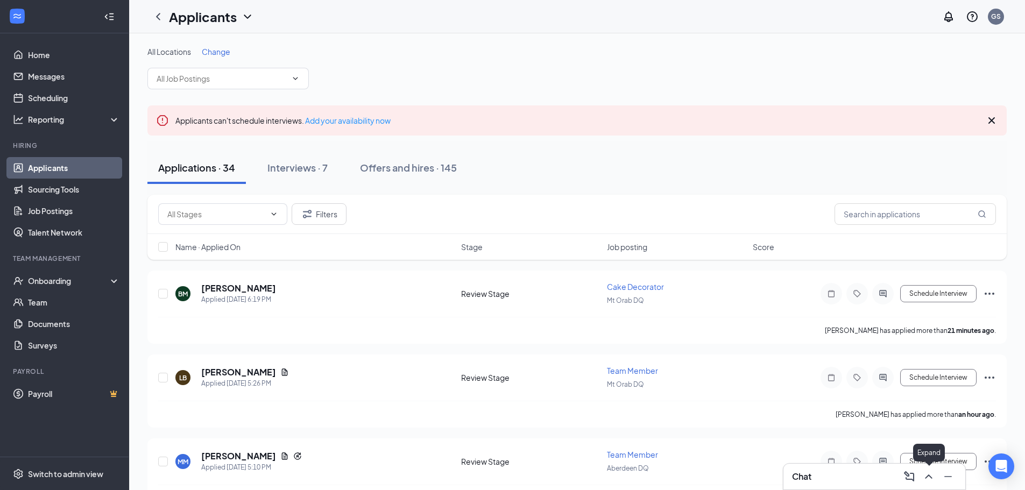
click at [931, 475] on icon "ChevronUp" at bounding box center [928, 476] width 13 height 13
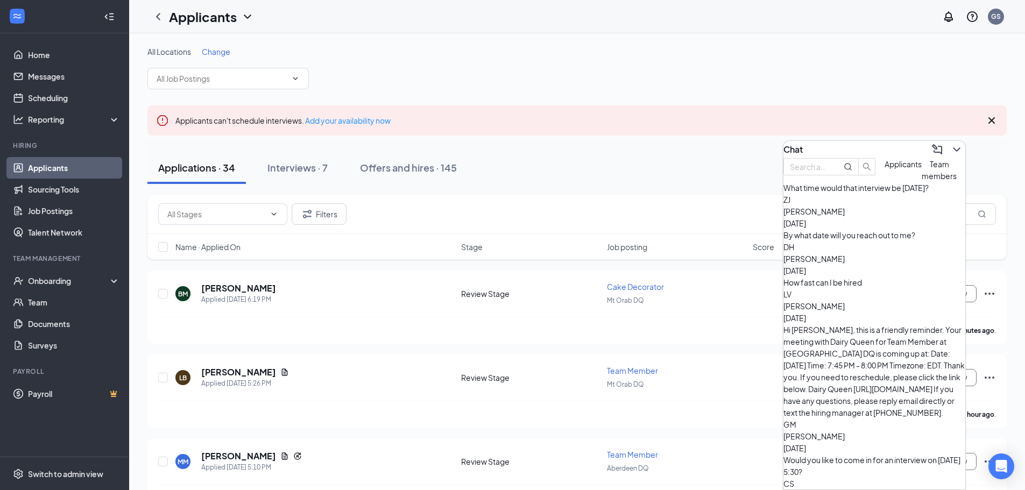
scroll to position [108, 0]
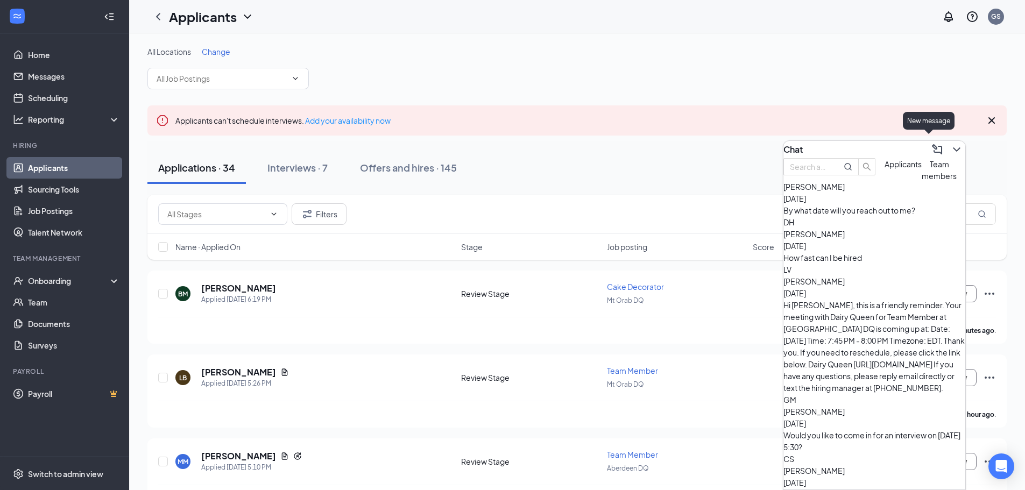
click at [958, 149] on div "Chat" at bounding box center [875, 149] width 182 height 17
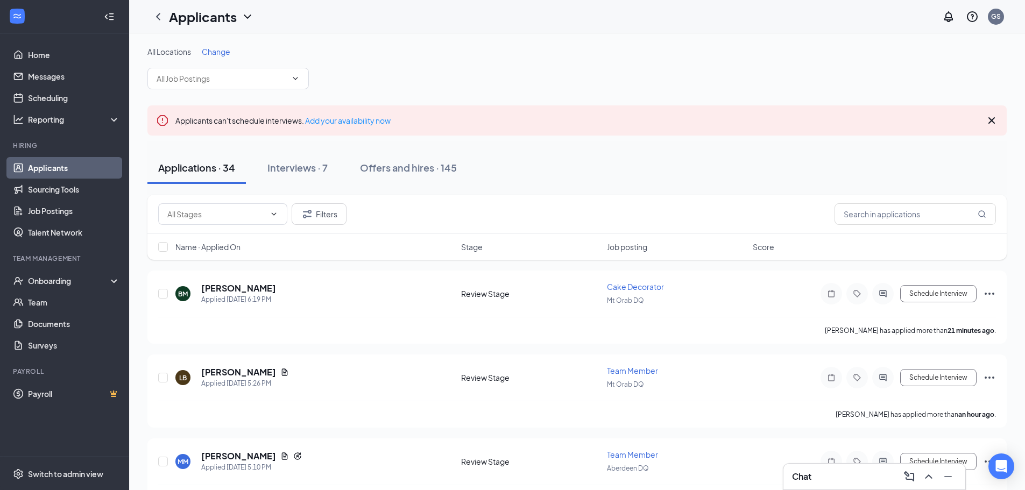
scroll to position [0, 0]
click at [636, 246] on span "Job posting" at bounding box center [627, 247] width 40 height 11
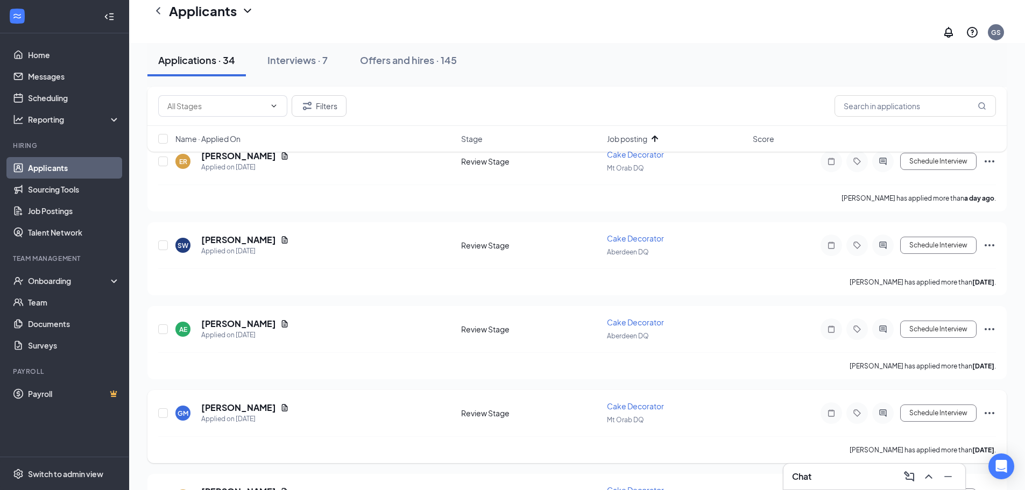
scroll to position [753, 0]
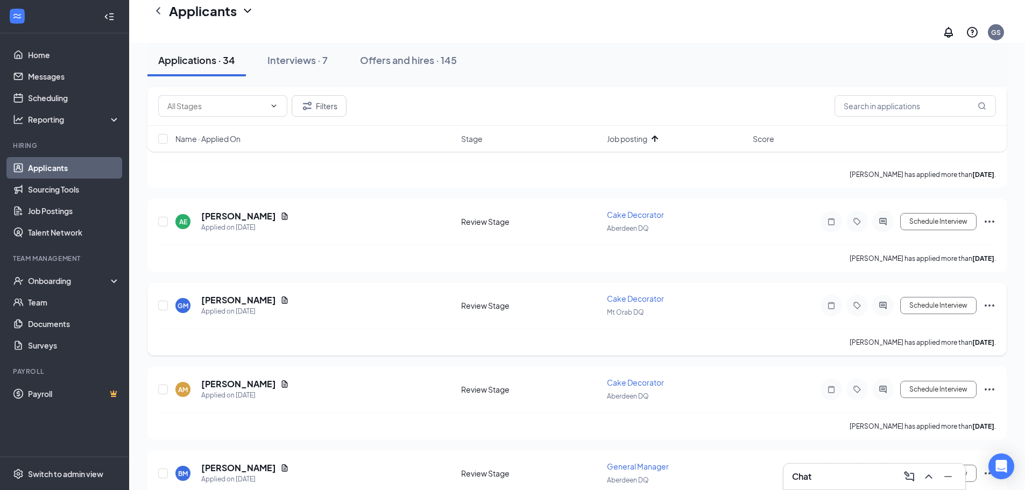
click at [983, 299] on icon "Ellipses" at bounding box center [989, 305] width 13 height 13
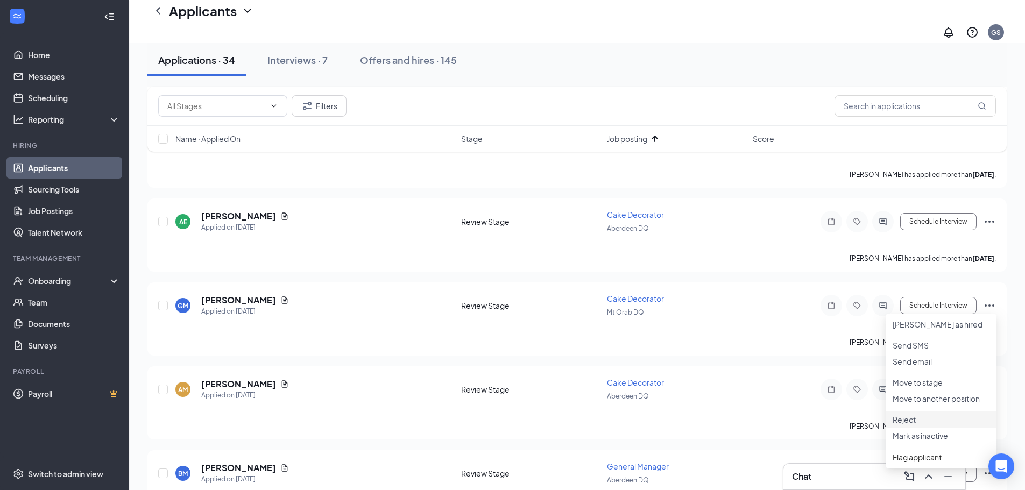
click at [920, 425] on p "Reject" at bounding box center [941, 419] width 97 height 11
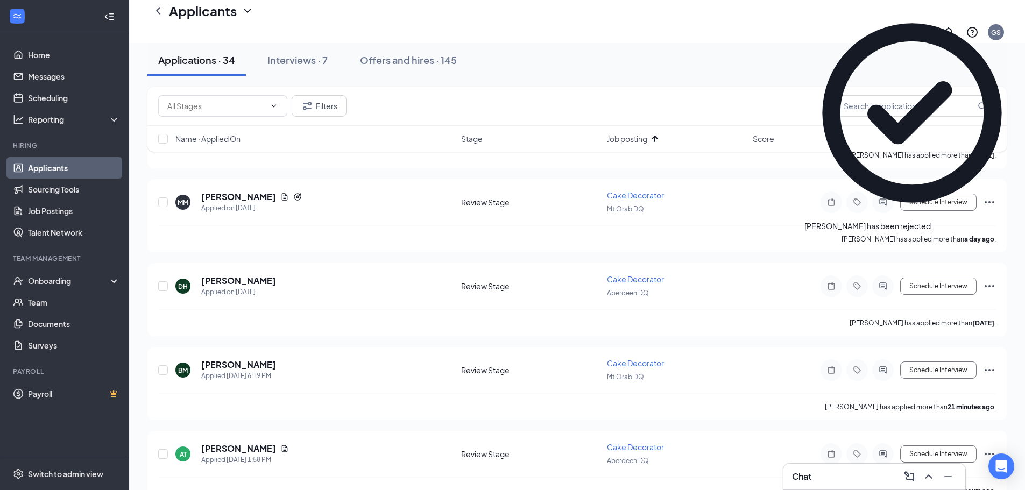
scroll to position [0, 0]
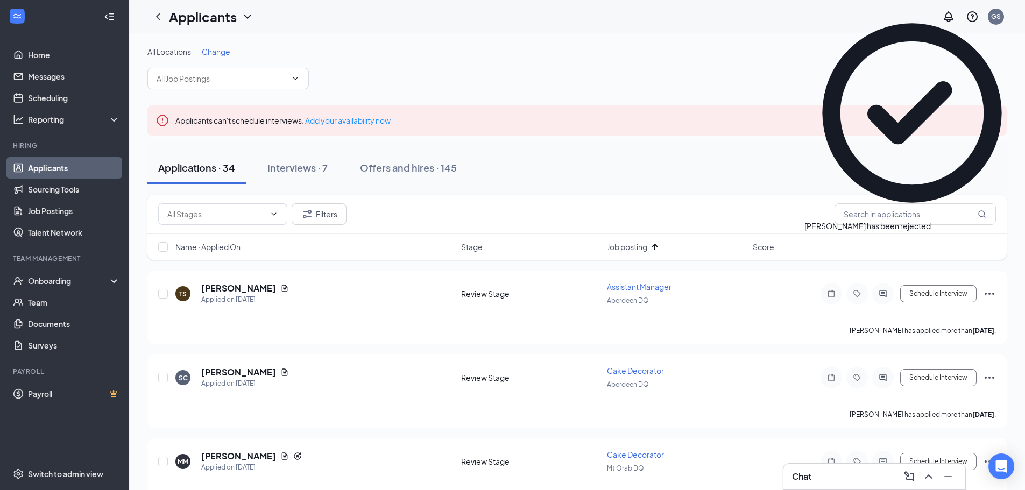
click at [647, 250] on span "Job posting" at bounding box center [627, 247] width 40 height 11
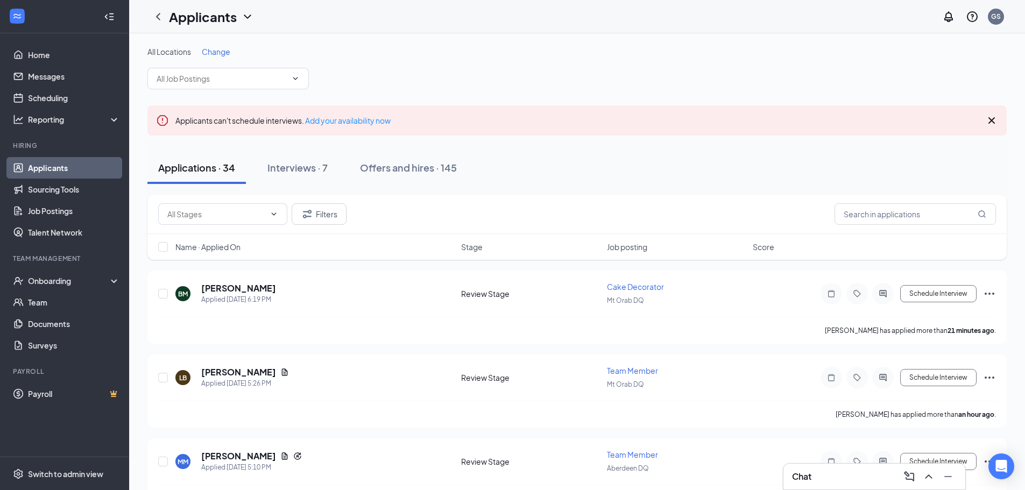
click at [647, 250] on span "Job posting" at bounding box center [627, 247] width 40 height 11
click at [629, 245] on span "Job posting" at bounding box center [627, 247] width 40 height 11
click at [216, 252] on span "Name · Applied On" at bounding box center [207, 247] width 65 height 11
click at [230, 248] on span "Name · Applied On" at bounding box center [207, 247] width 65 height 11
drag, startPoint x: 887, startPoint y: 292, endPoint x: 856, endPoint y: 276, distance: 35.9
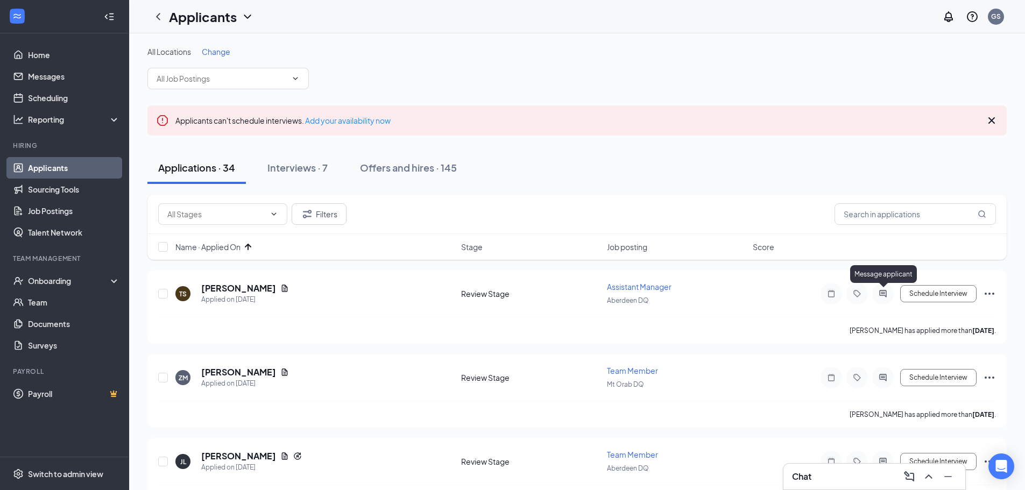
click at [887, 292] on icon "ActiveChat" at bounding box center [883, 294] width 13 height 9
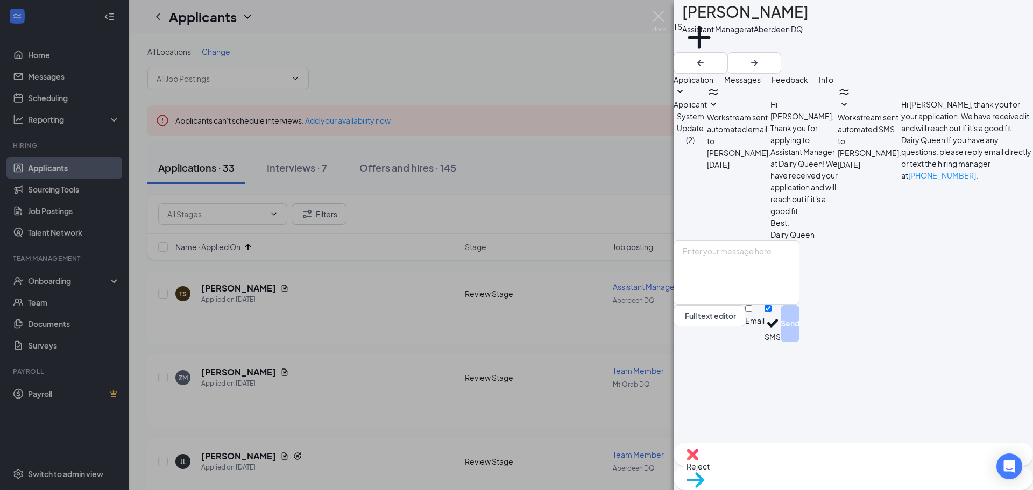
click at [707, 124] on span "Applicant System Update (2)" at bounding box center [690, 122] width 33 height 45
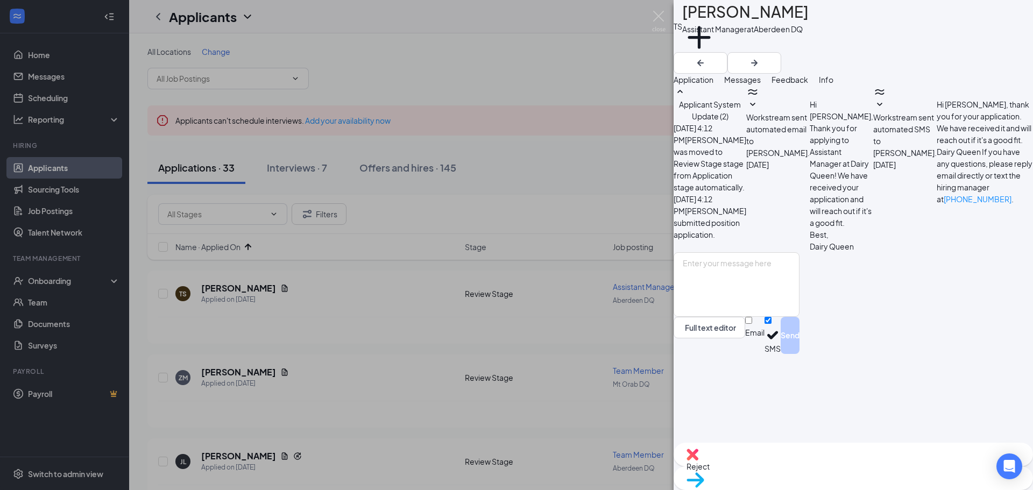
click at [810, 158] on span "Workstream sent automated email to Thomas Steiger." at bounding box center [778, 134] width 64 height 45
click at [873, 158] on span "Workstream sent automated SMS to Thomas Steiger." at bounding box center [905, 134] width 64 height 45
click at [809, 471] on span "Reject" at bounding box center [854, 467] width 334 height 12
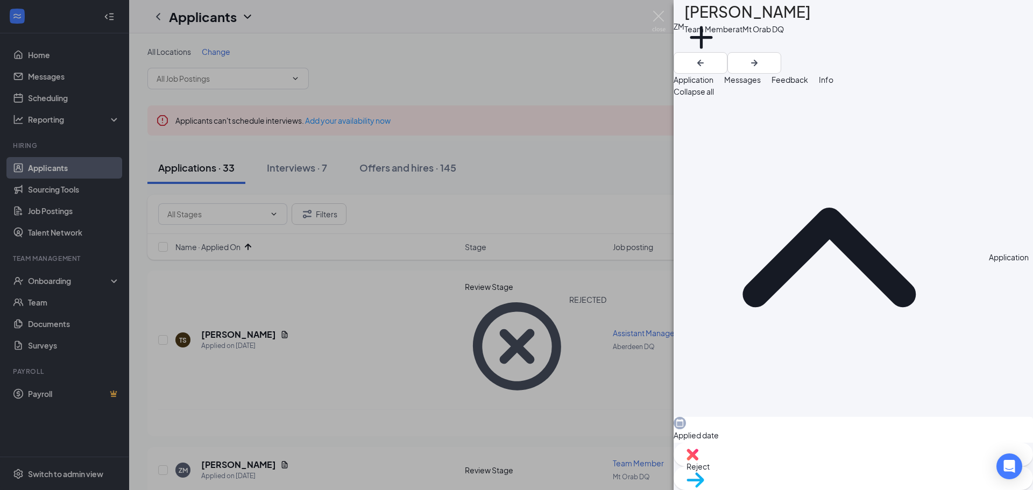
click at [797, 468] on span "Reject" at bounding box center [854, 467] width 334 height 12
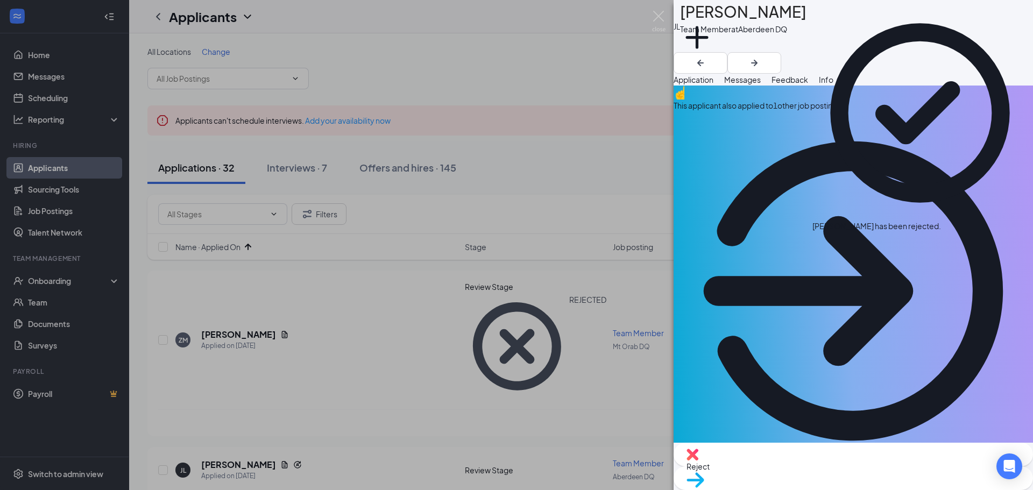
click at [761, 84] on span "Messages" at bounding box center [742, 80] width 37 height 10
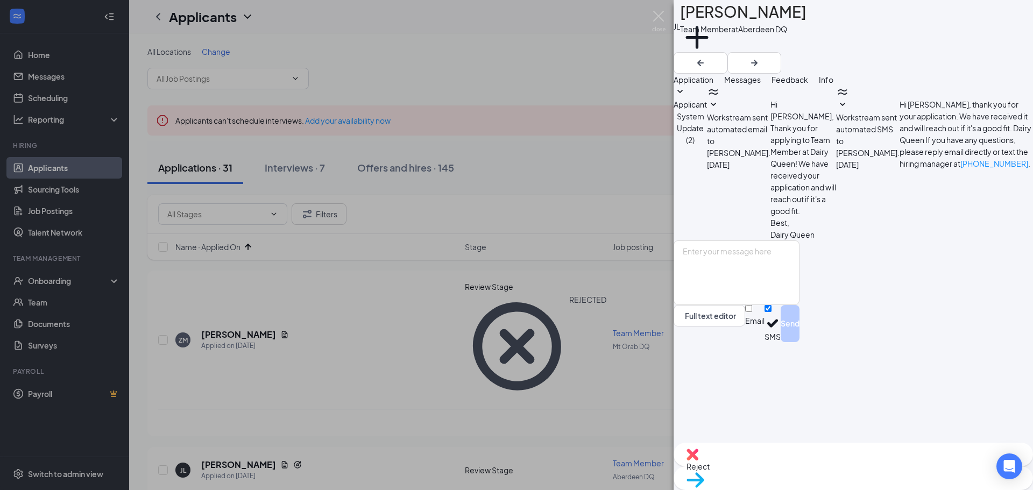
click at [871, 110] on div "Applicant System Update (2) Workstream sent automated email to Jerryn Lindsey. …" at bounding box center [853, 163] width 359 height 155
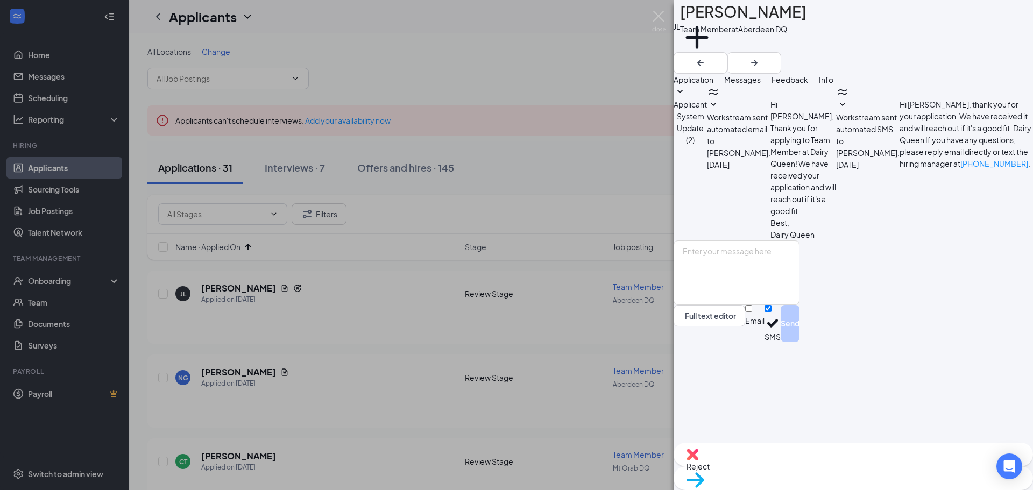
click at [707, 116] on span "Applicant System Update (2)" at bounding box center [690, 122] width 33 height 45
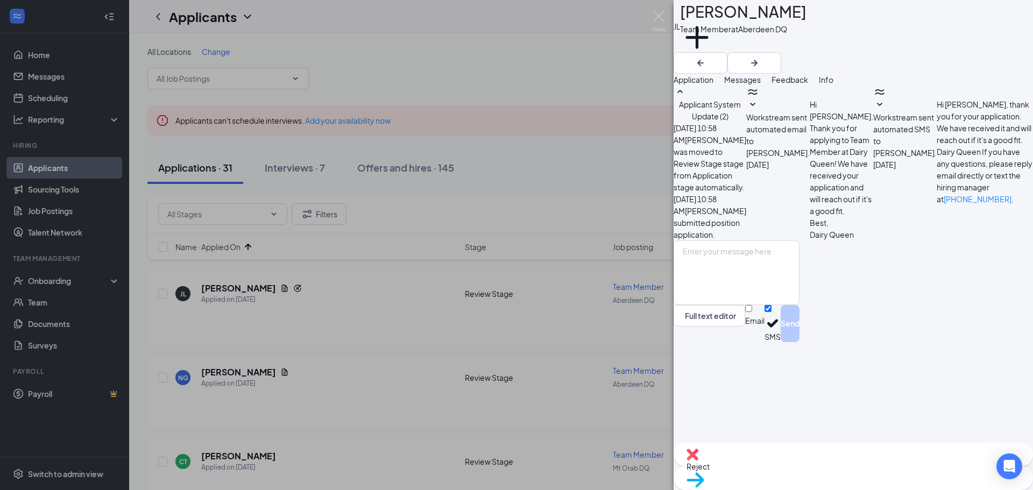
click at [810, 158] on span "Workstream sent automated email to Jerryn Lindsey." at bounding box center [778, 134] width 64 height 45
click at [800, 341] on div "Full text editor Email SMS Send" at bounding box center [737, 292] width 126 height 102
click at [657, 14] on img at bounding box center [658, 21] width 13 height 21
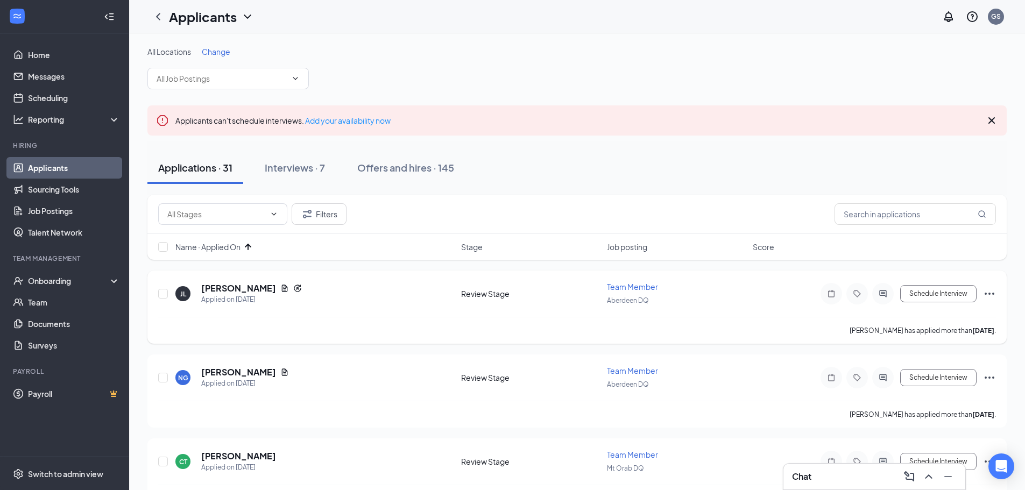
click at [990, 291] on icon "Ellipses" at bounding box center [989, 293] width 13 height 13
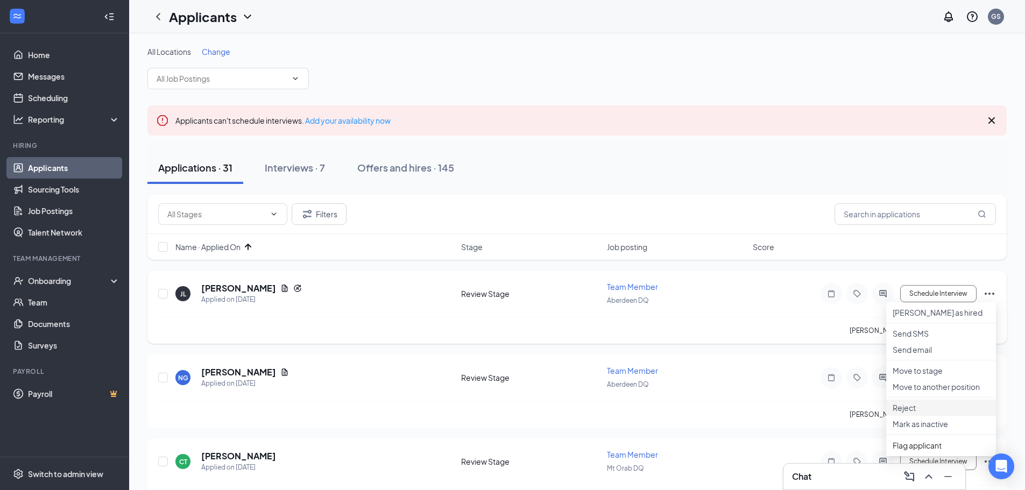
click at [928, 413] on p "Reject" at bounding box center [941, 408] width 97 height 11
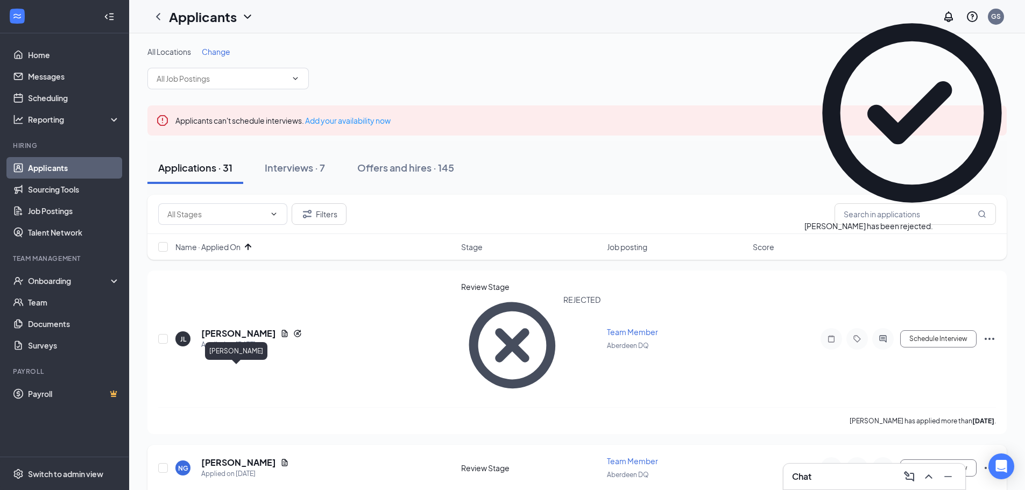
click at [245, 457] on h5 "Noah Gardner" at bounding box center [238, 463] width 75 height 12
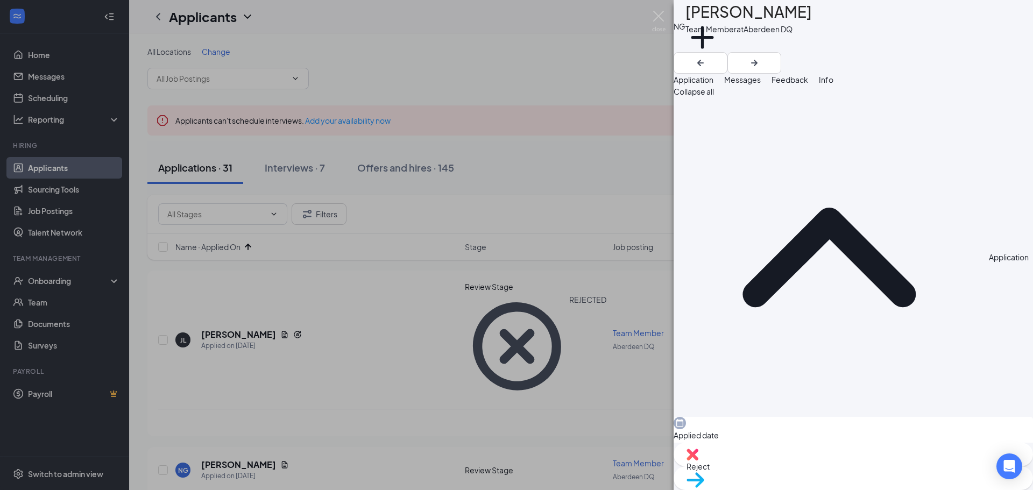
click at [761, 84] on button "Messages" at bounding box center [742, 80] width 37 height 12
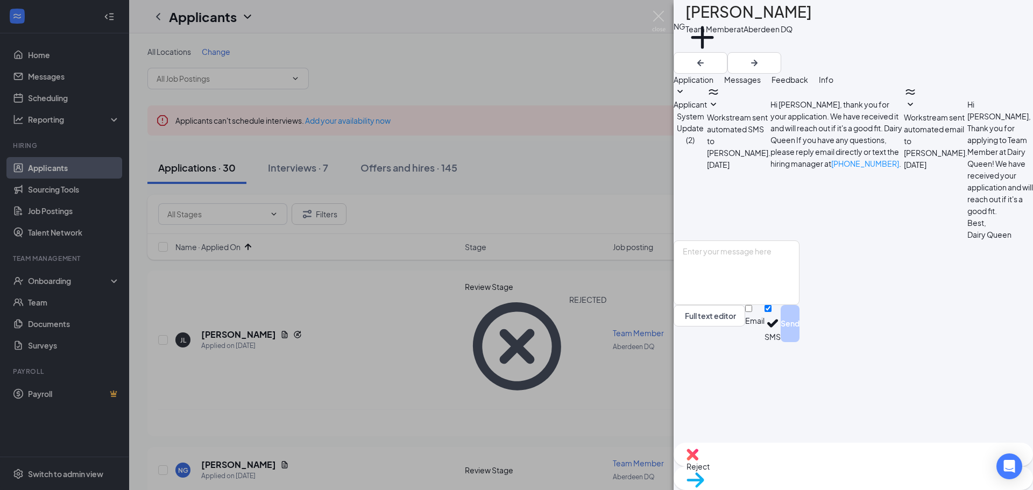
click at [707, 119] on span "Applicant System Update (2)" at bounding box center [690, 122] width 33 height 45
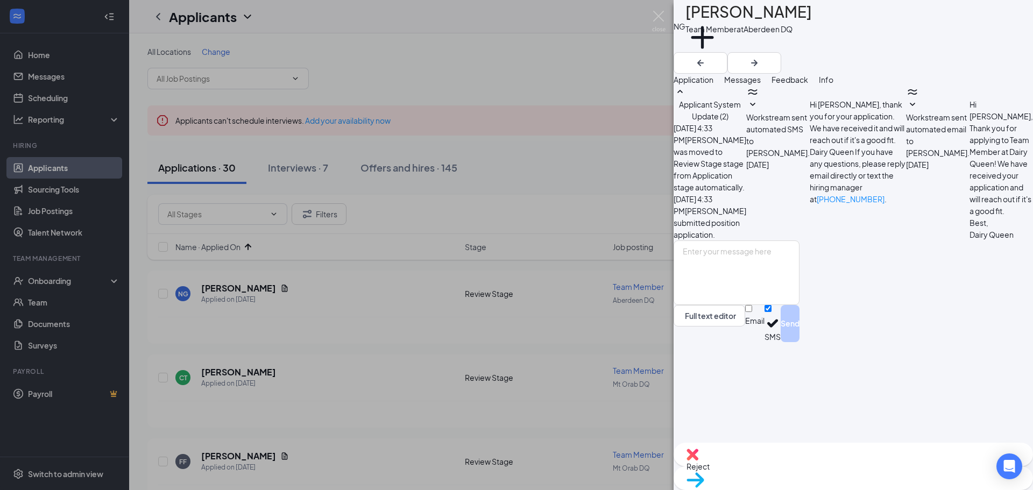
click at [810, 158] on span "Workstream sent automated SMS to Noah Gardner." at bounding box center [778, 134] width 64 height 45
click at [890, 241] on div "Applicant System Update (2) Aug 17, 2025 4:33 PM Noah Gardner was moved to Revi…" at bounding box center [853, 163] width 359 height 155
click at [906, 158] on span "Workstream sent automated email to Noah Gardner." at bounding box center [938, 134] width 64 height 45
click at [803, 467] on div "Reject" at bounding box center [853, 455] width 359 height 24
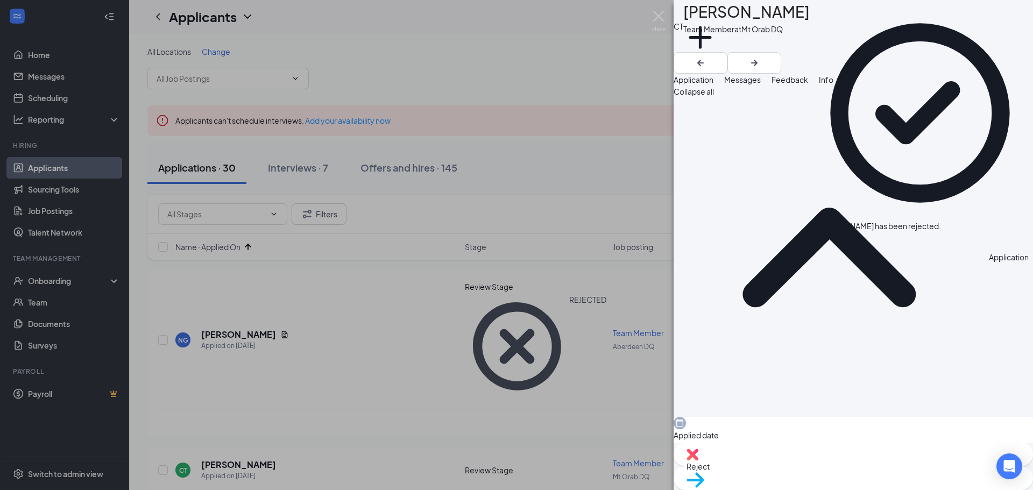
click at [761, 83] on span "Messages" at bounding box center [742, 80] width 37 height 10
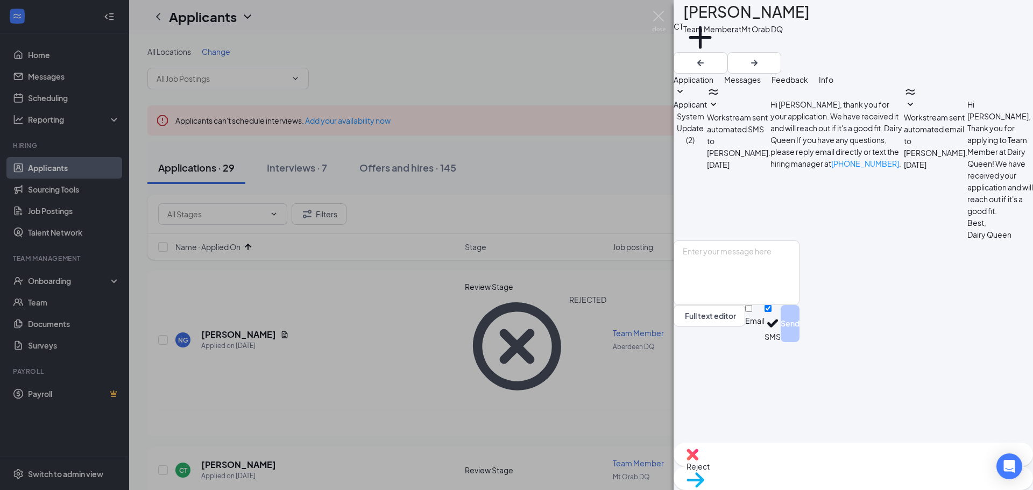
click at [707, 118] on span "Applicant System Update (2)" at bounding box center [690, 122] width 33 height 45
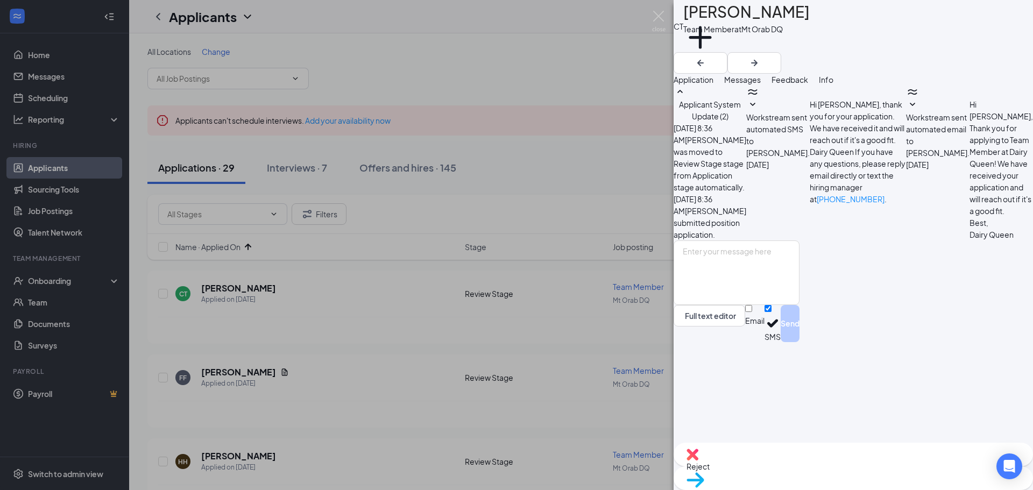
click at [810, 158] on span "Workstream sent automated SMS to Charles Trumble." at bounding box center [778, 134] width 64 height 45
click at [906, 158] on span "Workstream sent automated email to Charles Trumble." at bounding box center [938, 134] width 64 height 45
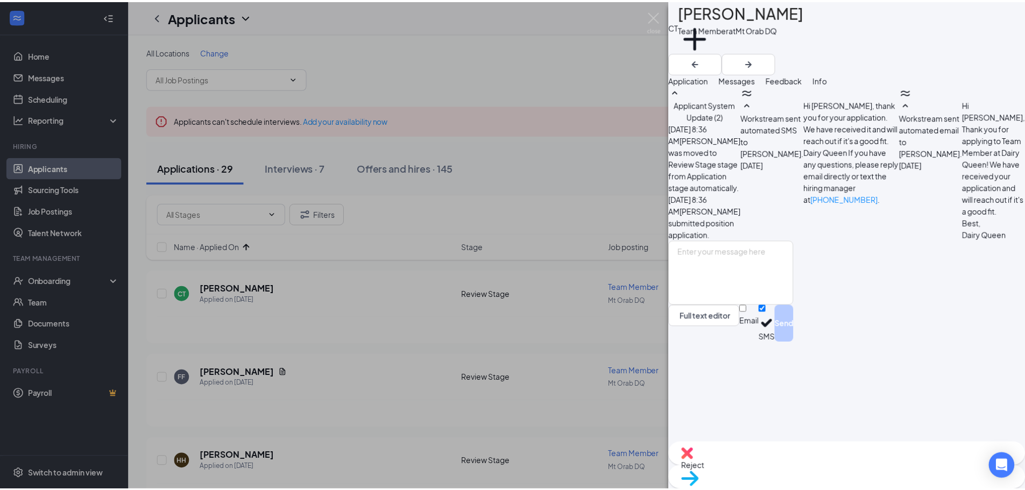
scroll to position [86, 0]
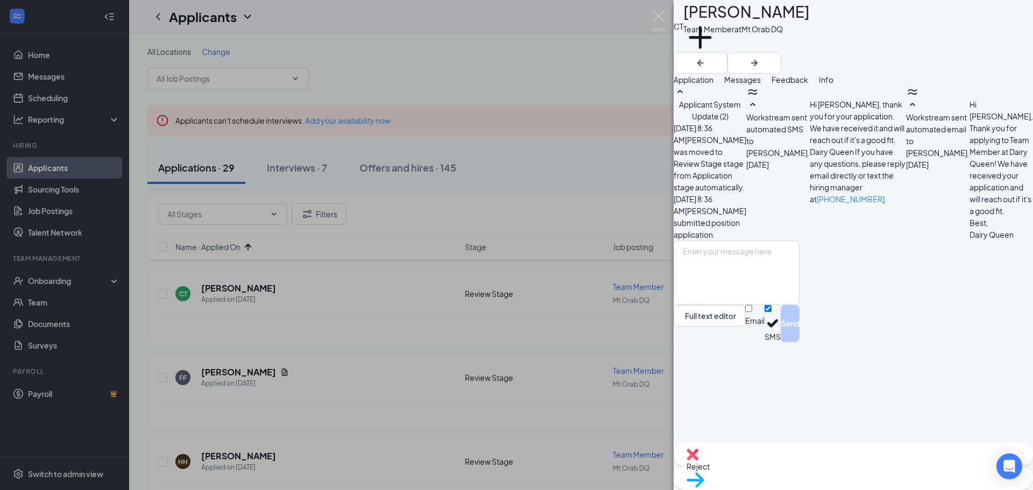
click at [813, 472] on span "Reject" at bounding box center [854, 467] width 334 height 12
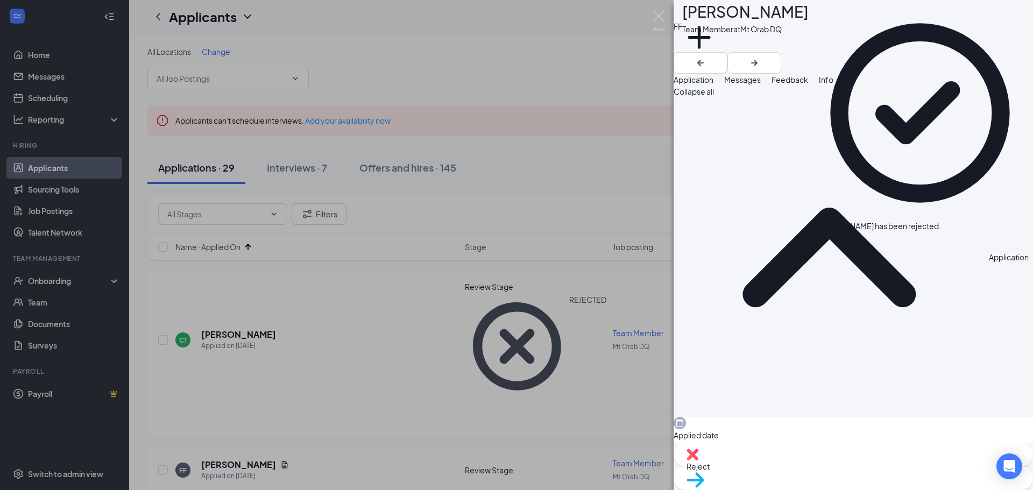
click at [761, 84] on span "Messages" at bounding box center [742, 80] width 37 height 10
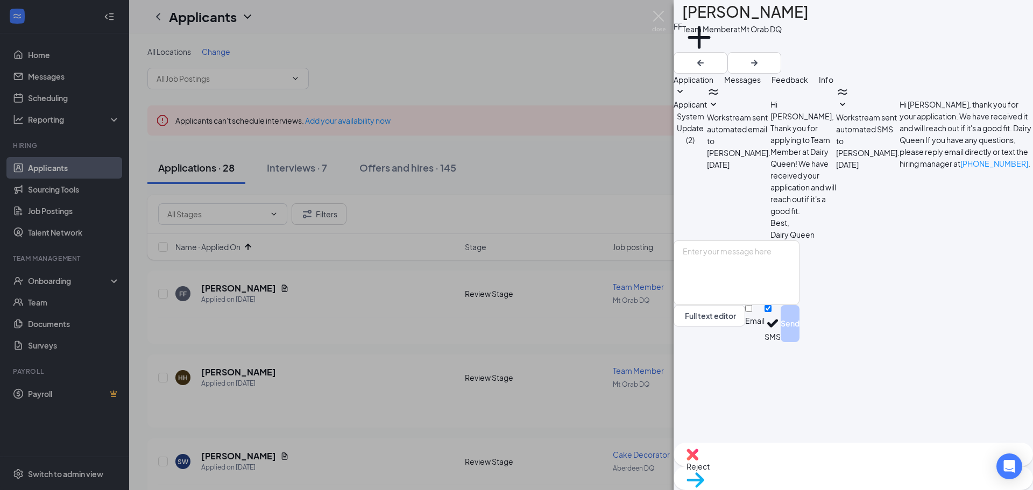
click at [803, 469] on span "Reject" at bounding box center [854, 467] width 334 height 12
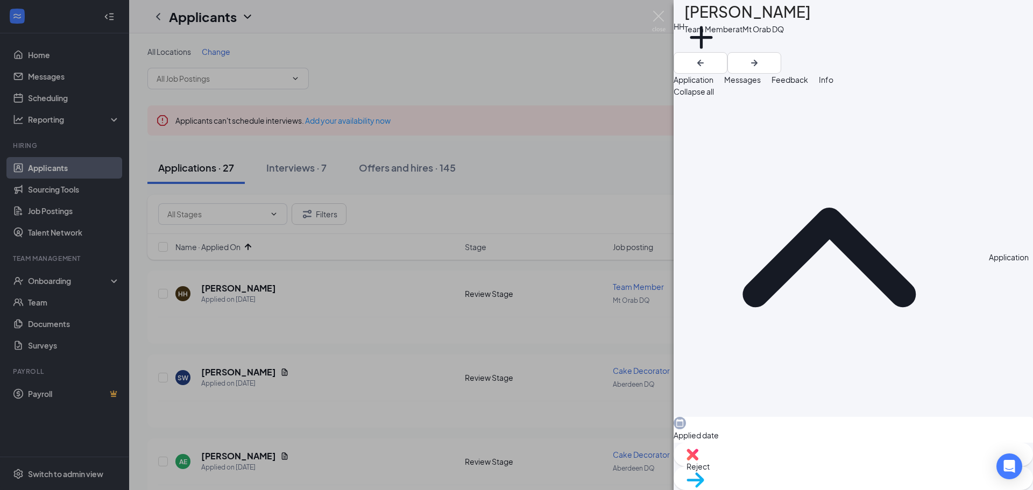
click at [761, 84] on span "Messages" at bounding box center [742, 80] width 37 height 10
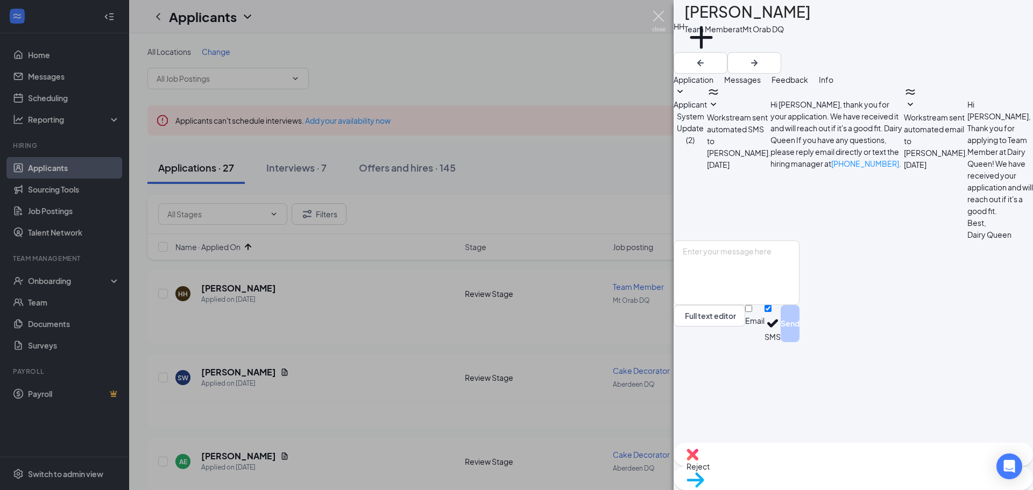
click at [662, 20] on img at bounding box center [658, 21] width 13 height 21
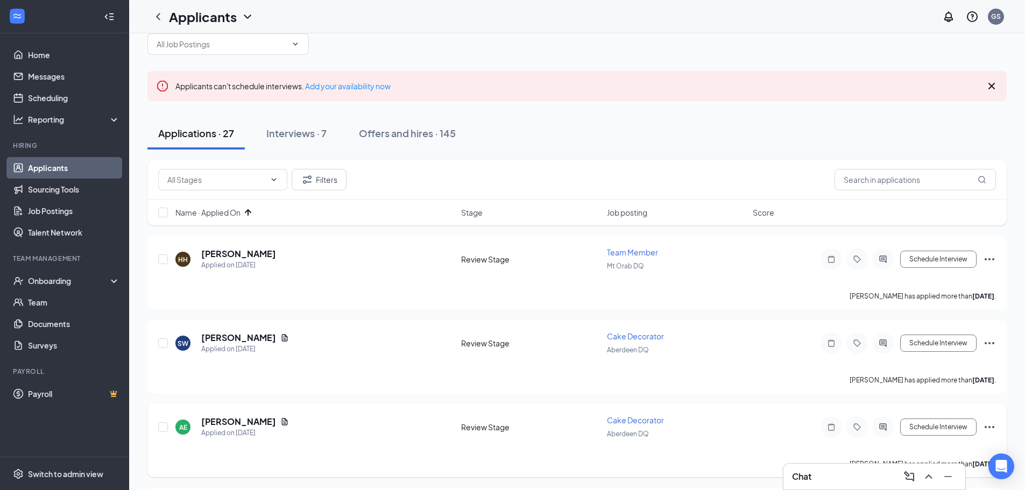
scroll to position [54, 0]
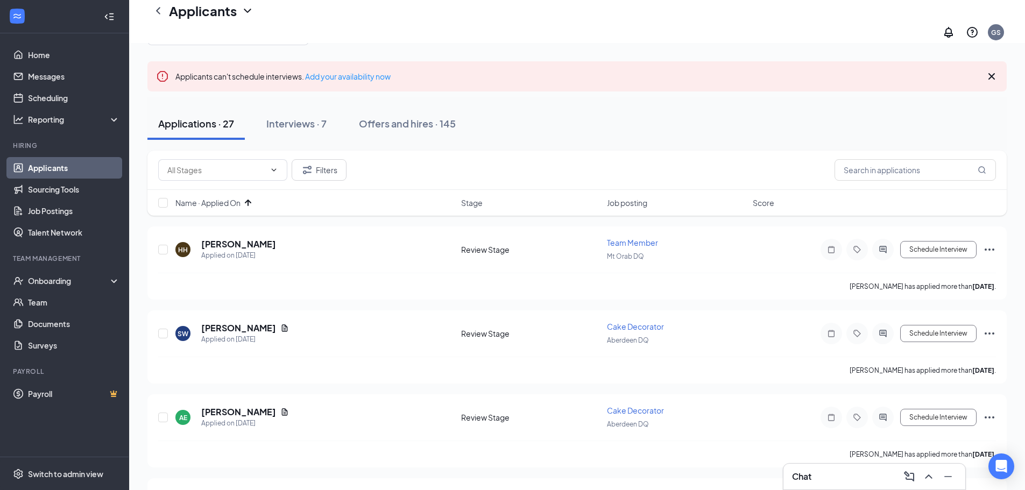
click at [330, 174] on div "Filters" at bounding box center [576, 170] width 859 height 39
click at [340, 170] on button "Filters" at bounding box center [319, 170] width 55 height 22
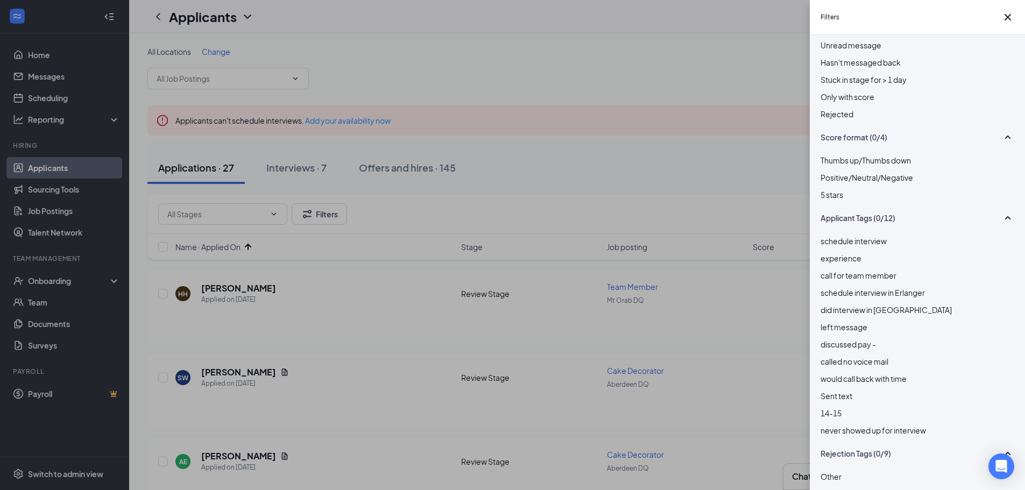
scroll to position [0, 0]
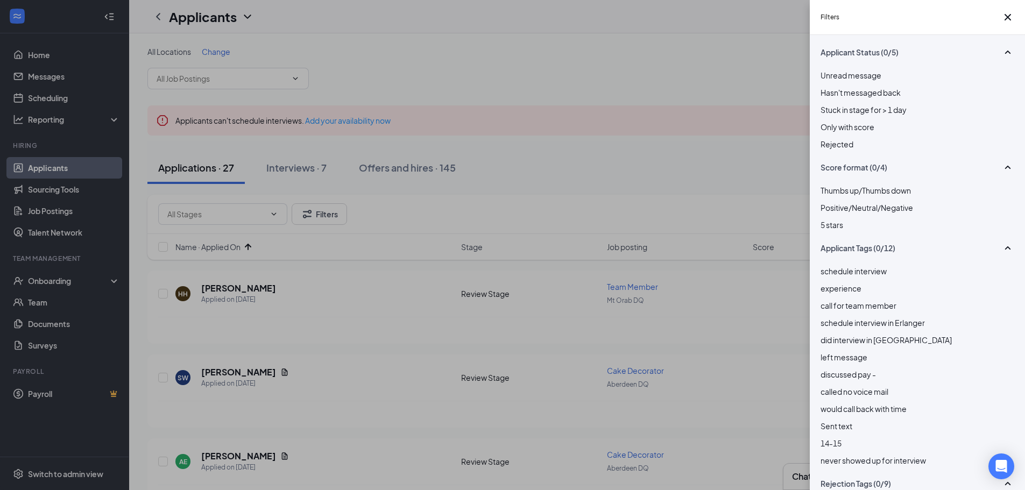
click at [742, 117] on div "Filters Applicant Status (0/5) Unread message Hasn't messaged back Stuck in sta…" at bounding box center [512, 245] width 1025 height 490
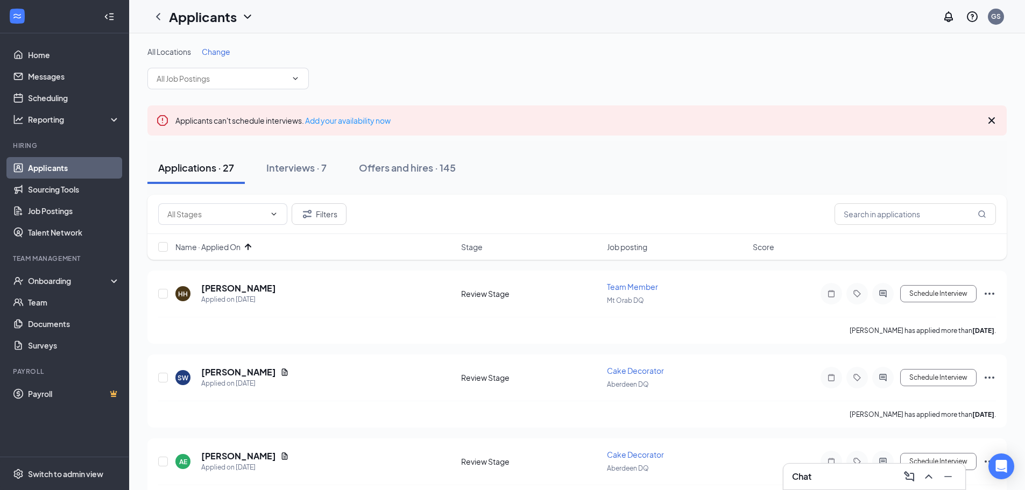
click at [569, 160] on div "Applications · 27 Interviews · 7 Offers and hires · 145" at bounding box center [576, 168] width 859 height 32
click at [272, 174] on div "Interviews · 7" at bounding box center [296, 167] width 60 height 13
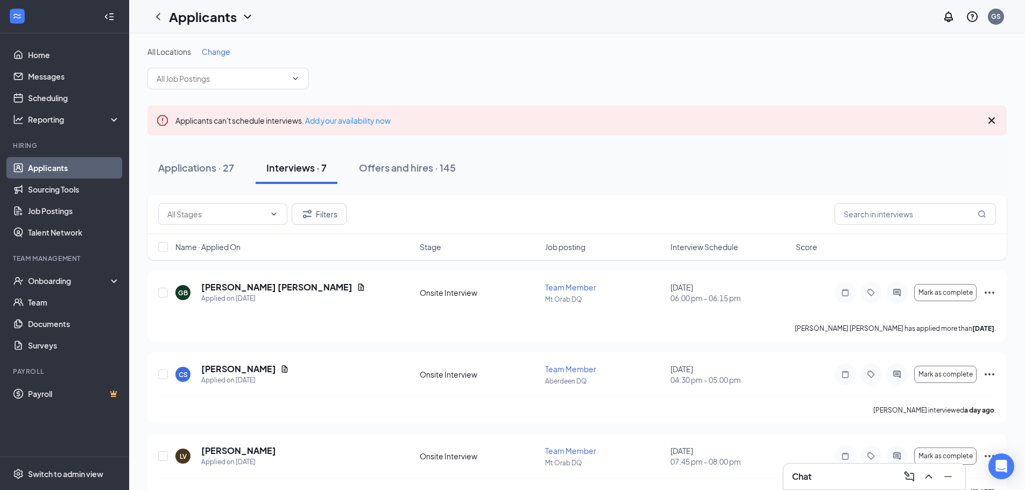
click at [705, 248] on span "Interview Schedule" at bounding box center [705, 247] width 68 height 11
click at [715, 184] on div "Applications · 27 Interviews · 7 Offers and hires · 145" at bounding box center [576, 168] width 859 height 32
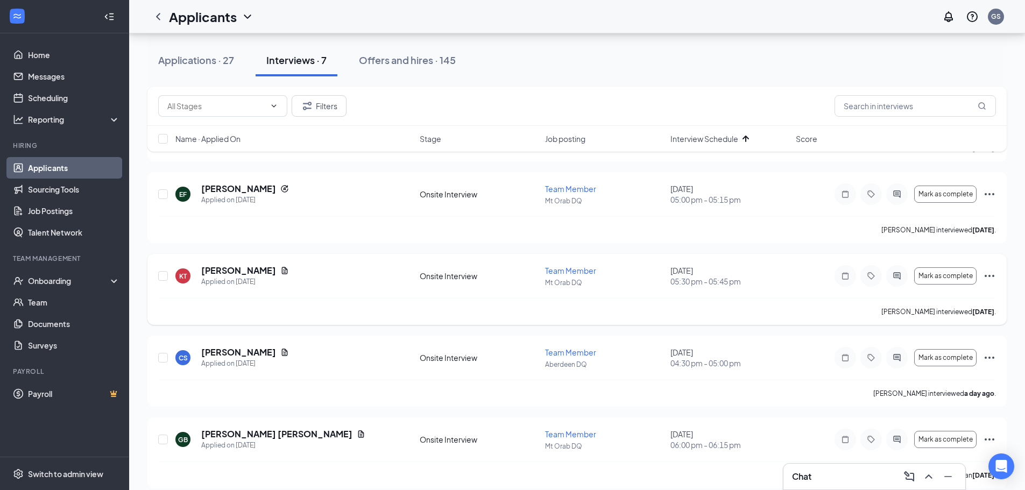
scroll to position [355, 0]
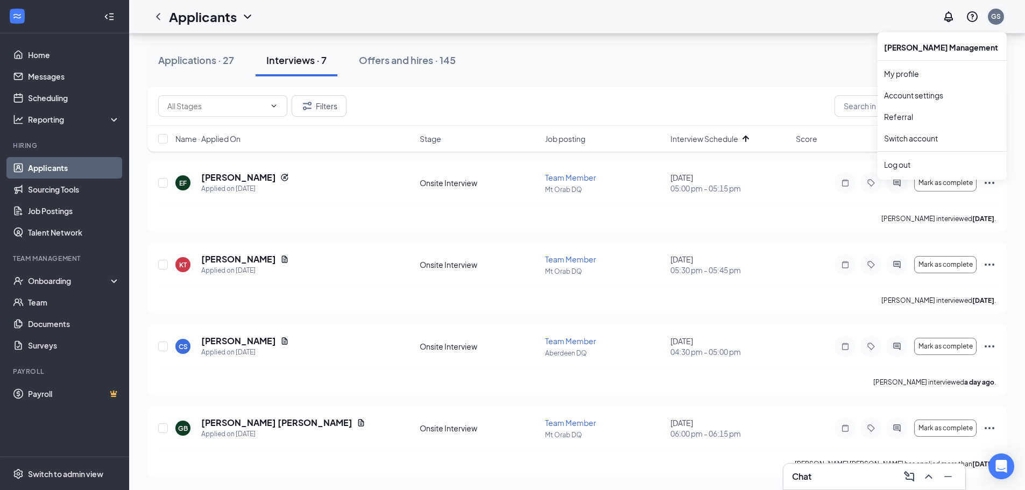
click at [997, 10] on div "GS" at bounding box center [996, 17] width 16 height 16
click at [903, 143] on link "Switch account" at bounding box center [911, 138] width 54 height 10
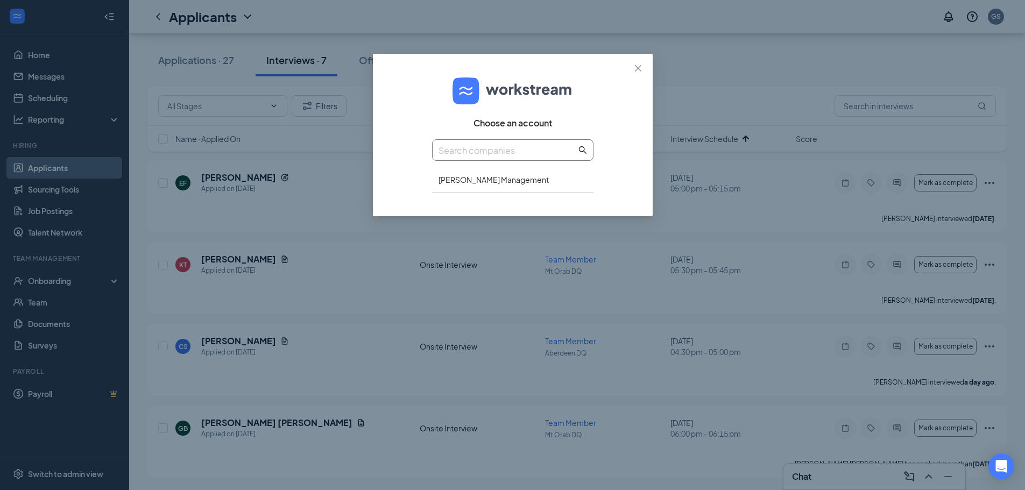
click at [509, 156] on input "text" at bounding box center [508, 150] width 138 height 13
click at [503, 179] on div "[PERSON_NAME] Management" at bounding box center [512, 179] width 161 height 25
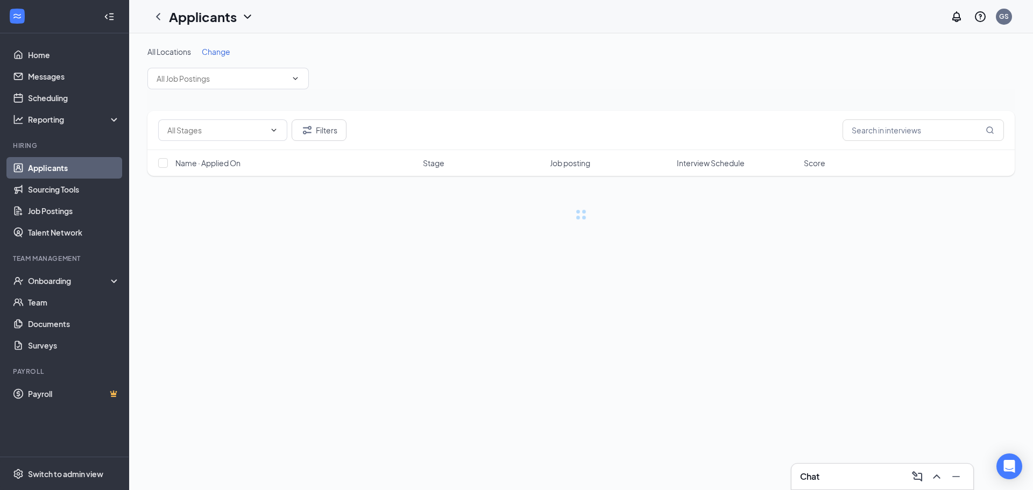
click at [248, 11] on icon "ChevronDown" at bounding box center [247, 16] width 13 height 13
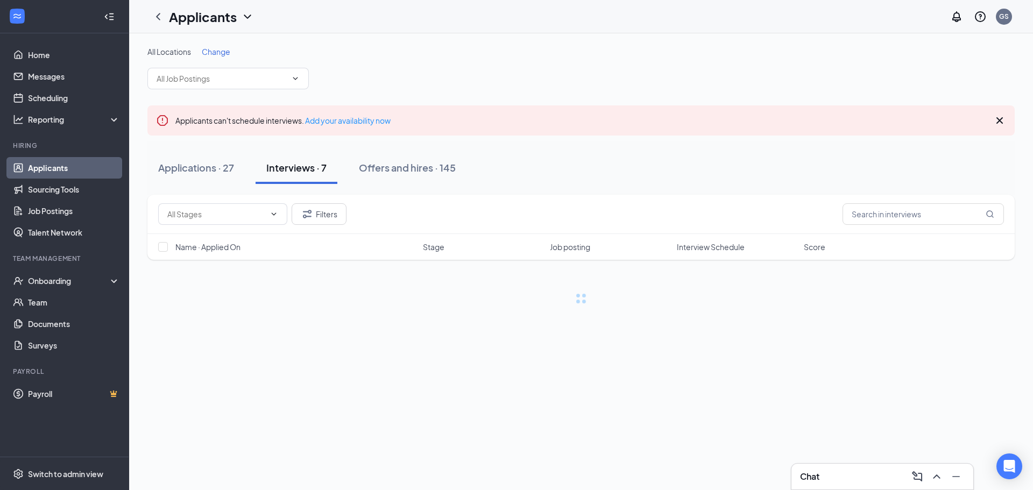
click at [249, 18] on icon "ChevronDown" at bounding box center [247, 16] width 13 height 13
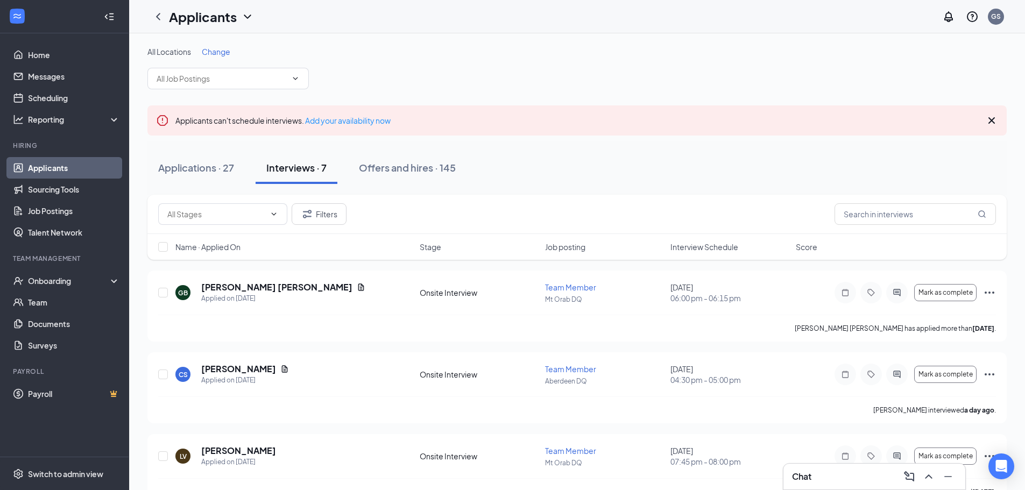
click at [246, 17] on icon "ChevronDown" at bounding box center [247, 17] width 7 height 4
click at [370, 32] on div "Applicants GS" at bounding box center [577, 16] width 896 height 33
